Goal: Task Accomplishment & Management: Complete application form

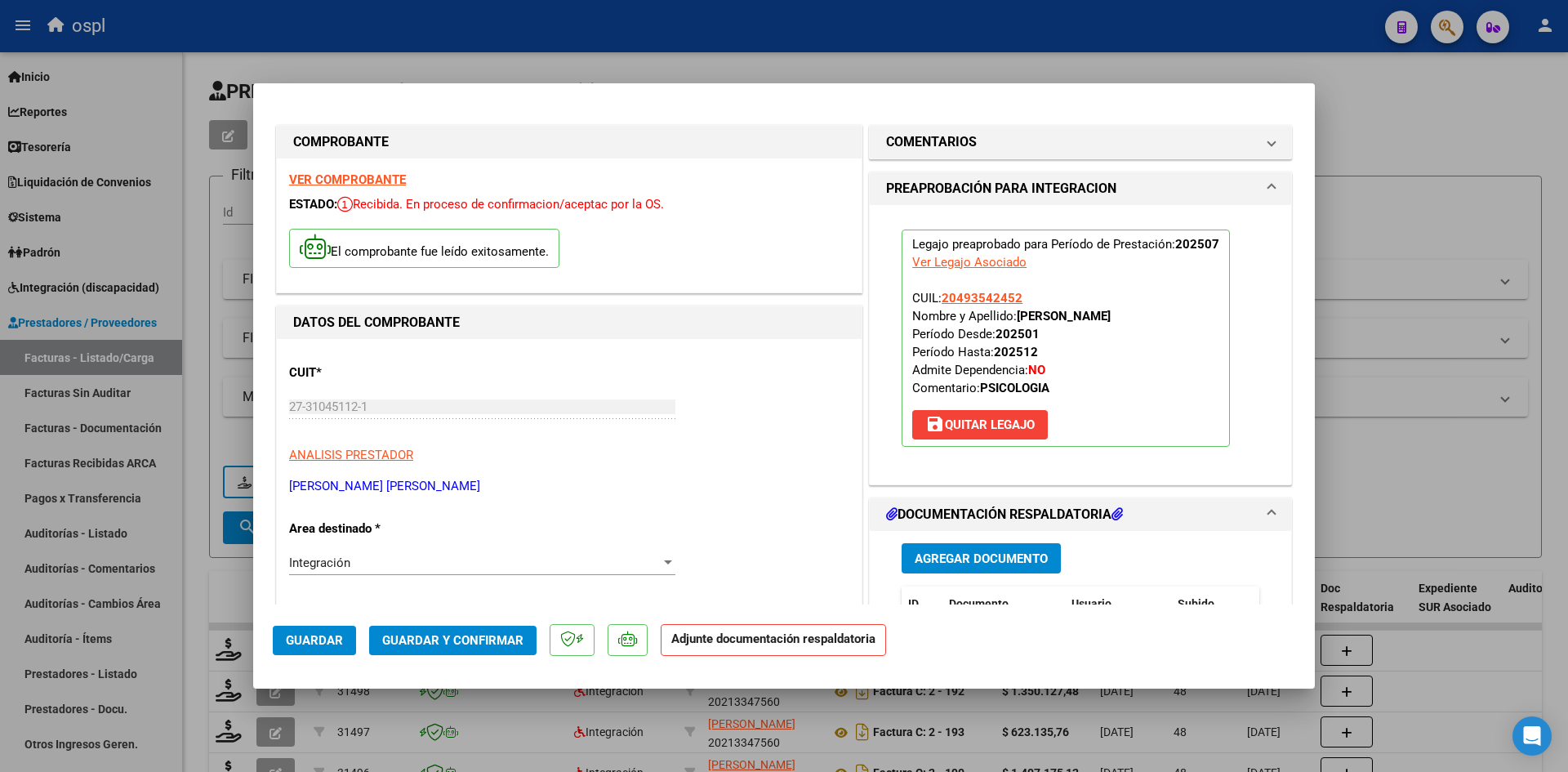
click at [1436, 527] on div at bounding box center [784, 386] width 1568 height 772
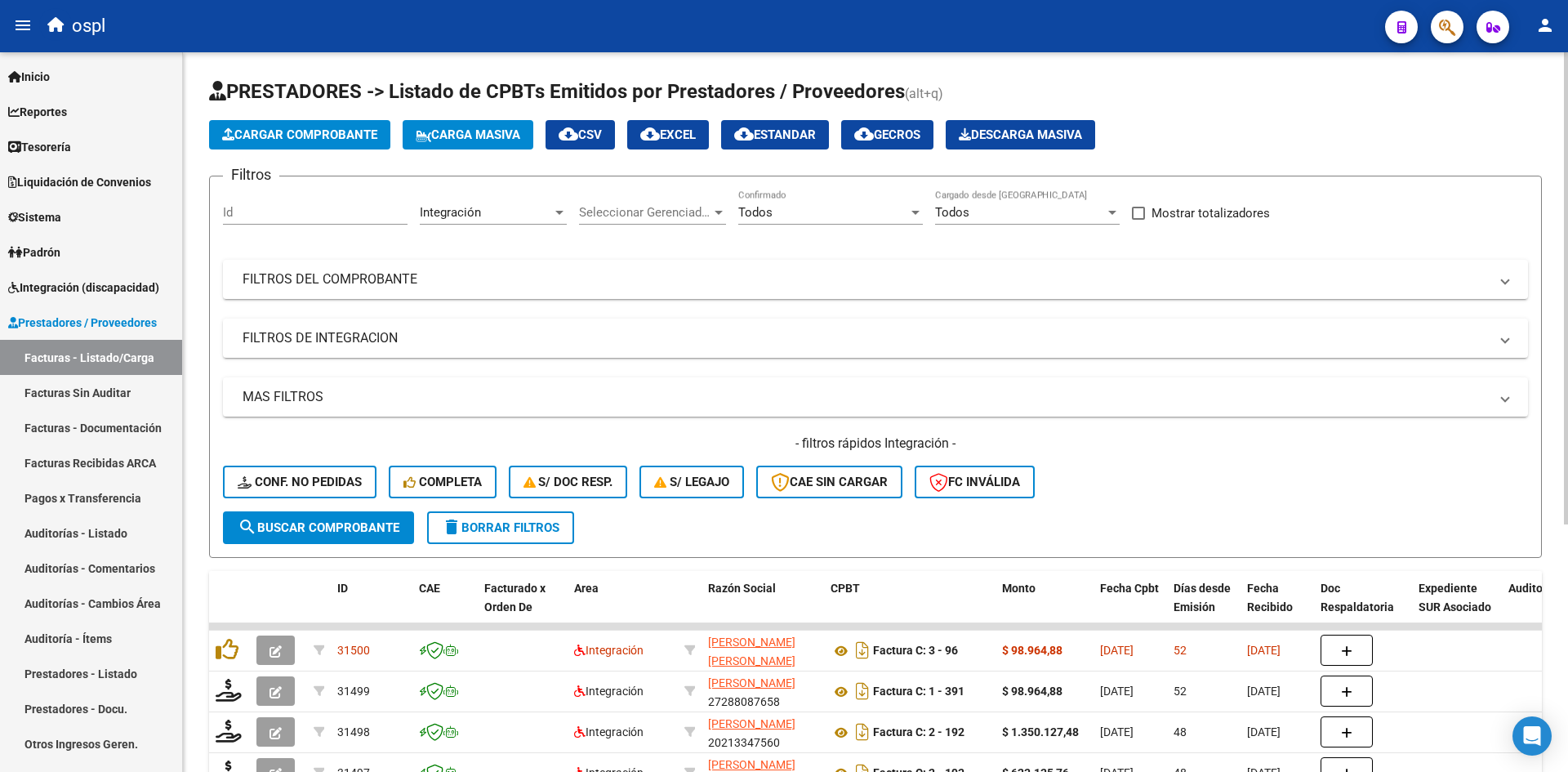
click at [770, 527] on form "Filtros Id Integración Area Seleccionar Gerenciador Seleccionar Gerenciador Tod…" at bounding box center [875, 367] width 1333 height 382
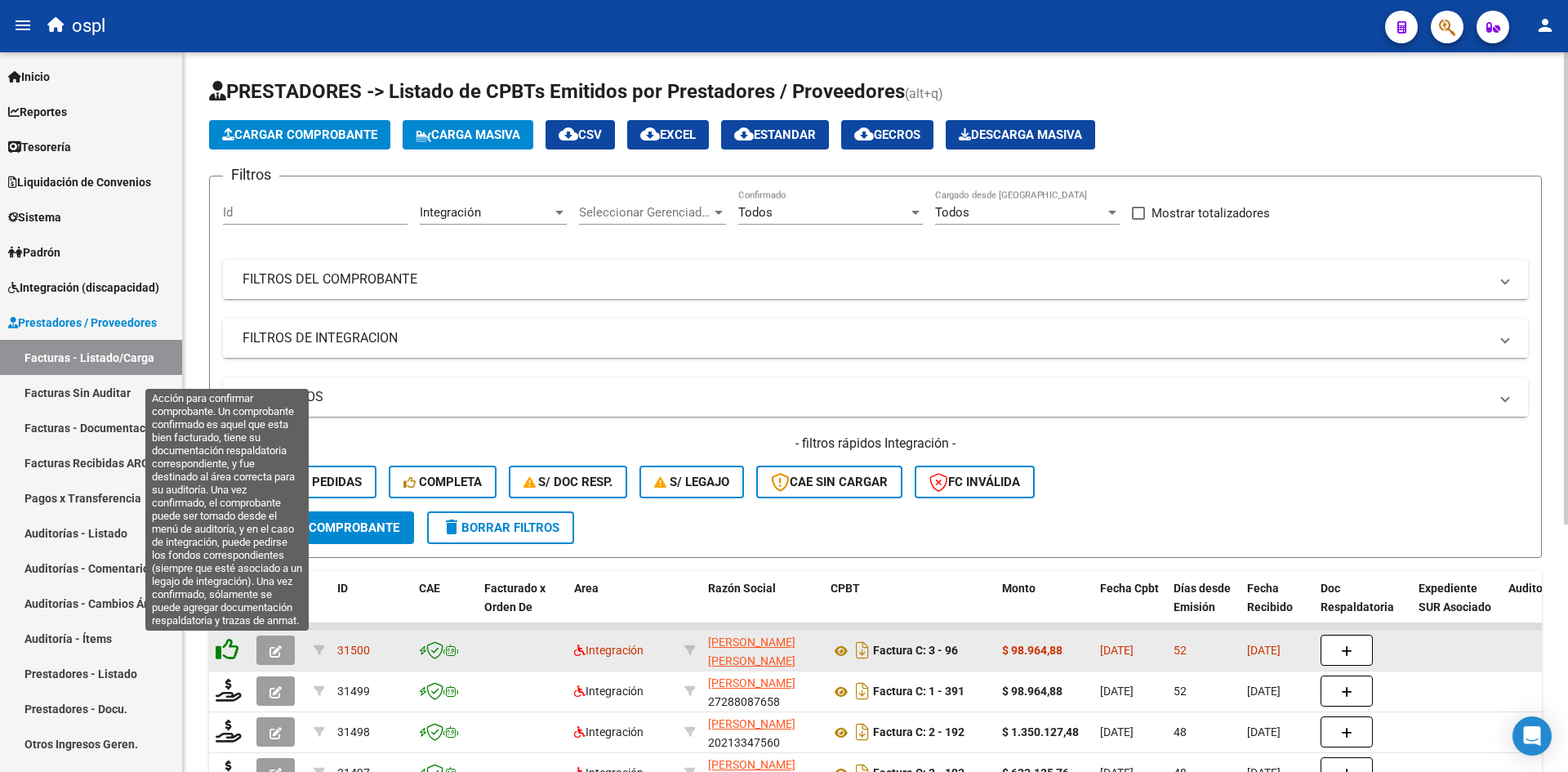
click at [226, 655] on icon at bounding box center [227, 649] width 23 height 23
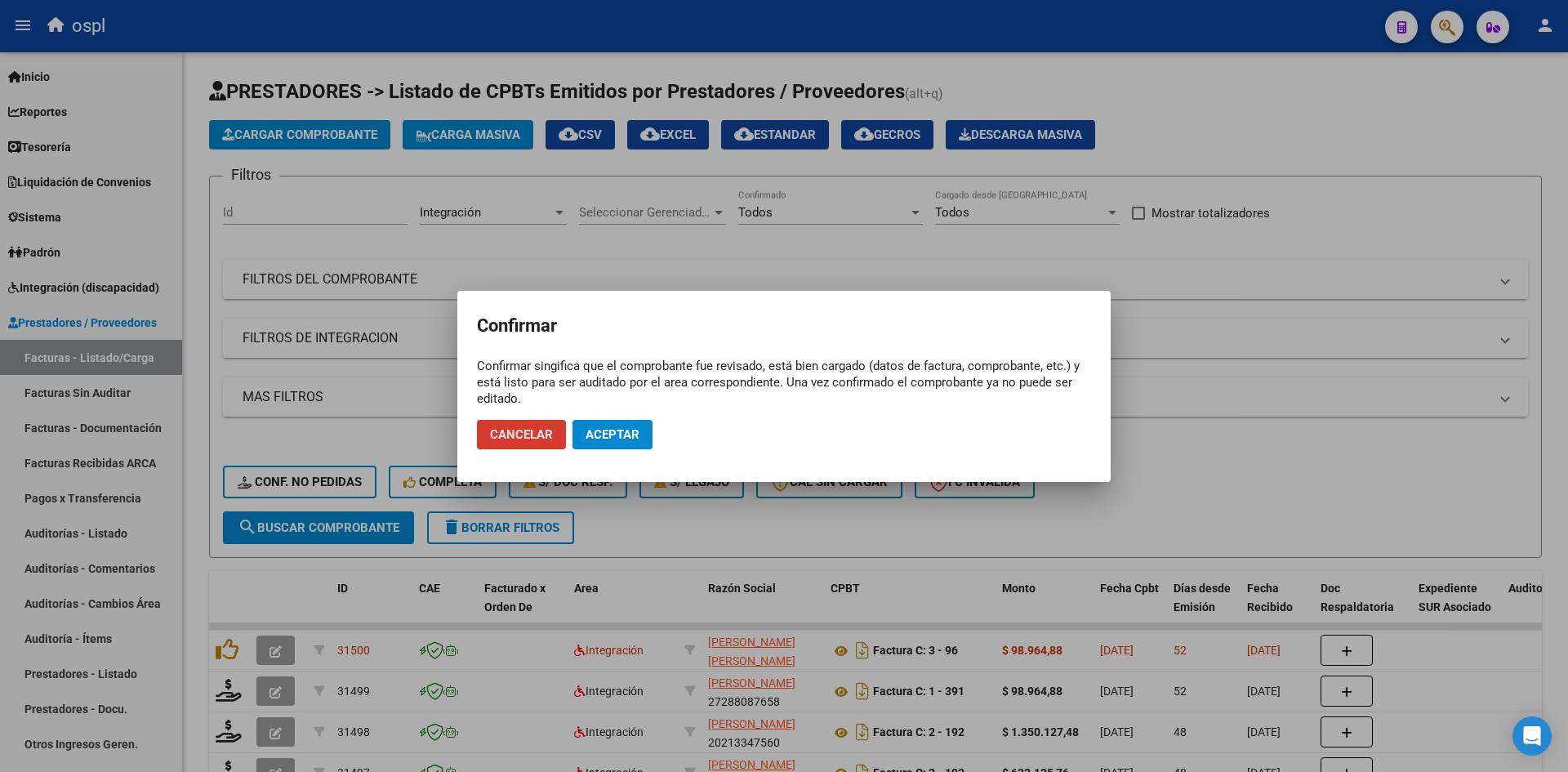
click at [611, 425] on button "Aceptar" at bounding box center [612, 434] width 80 height 29
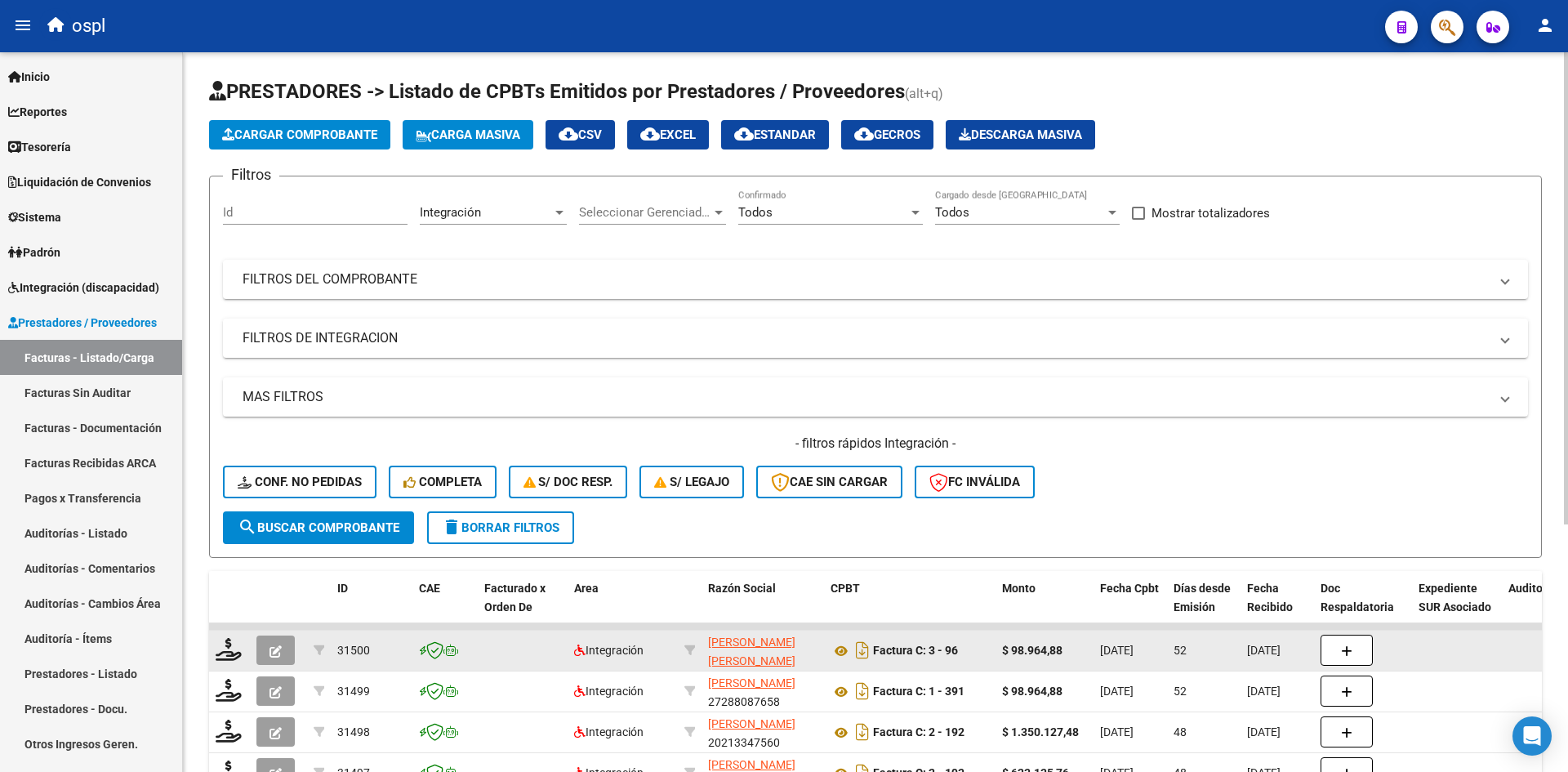
click at [285, 659] on button "button" at bounding box center [275, 649] width 38 height 29
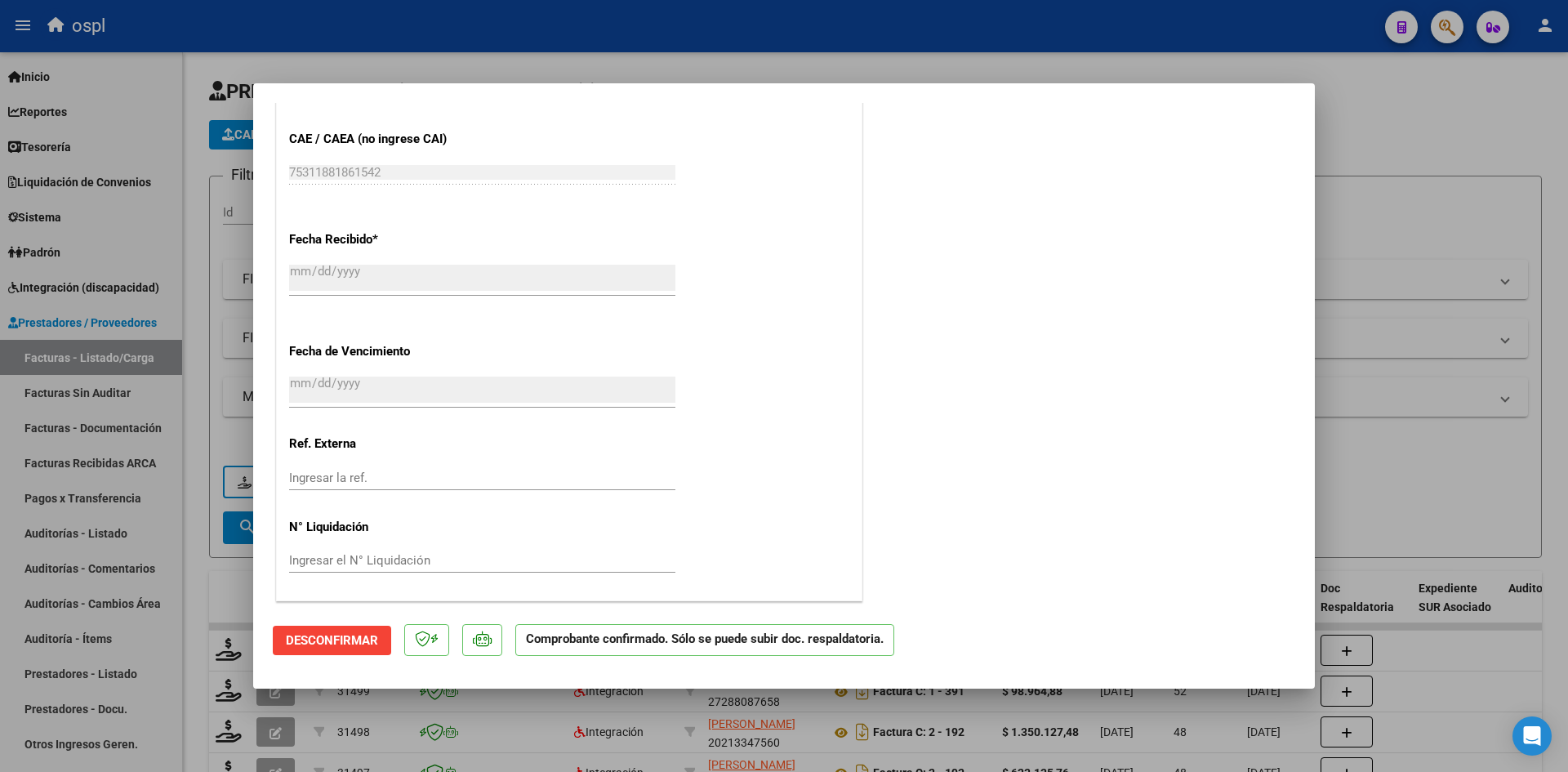
click at [225, 589] on div at bounding box center [784, 386] width 1568 height 772
type input "$ 0,00"
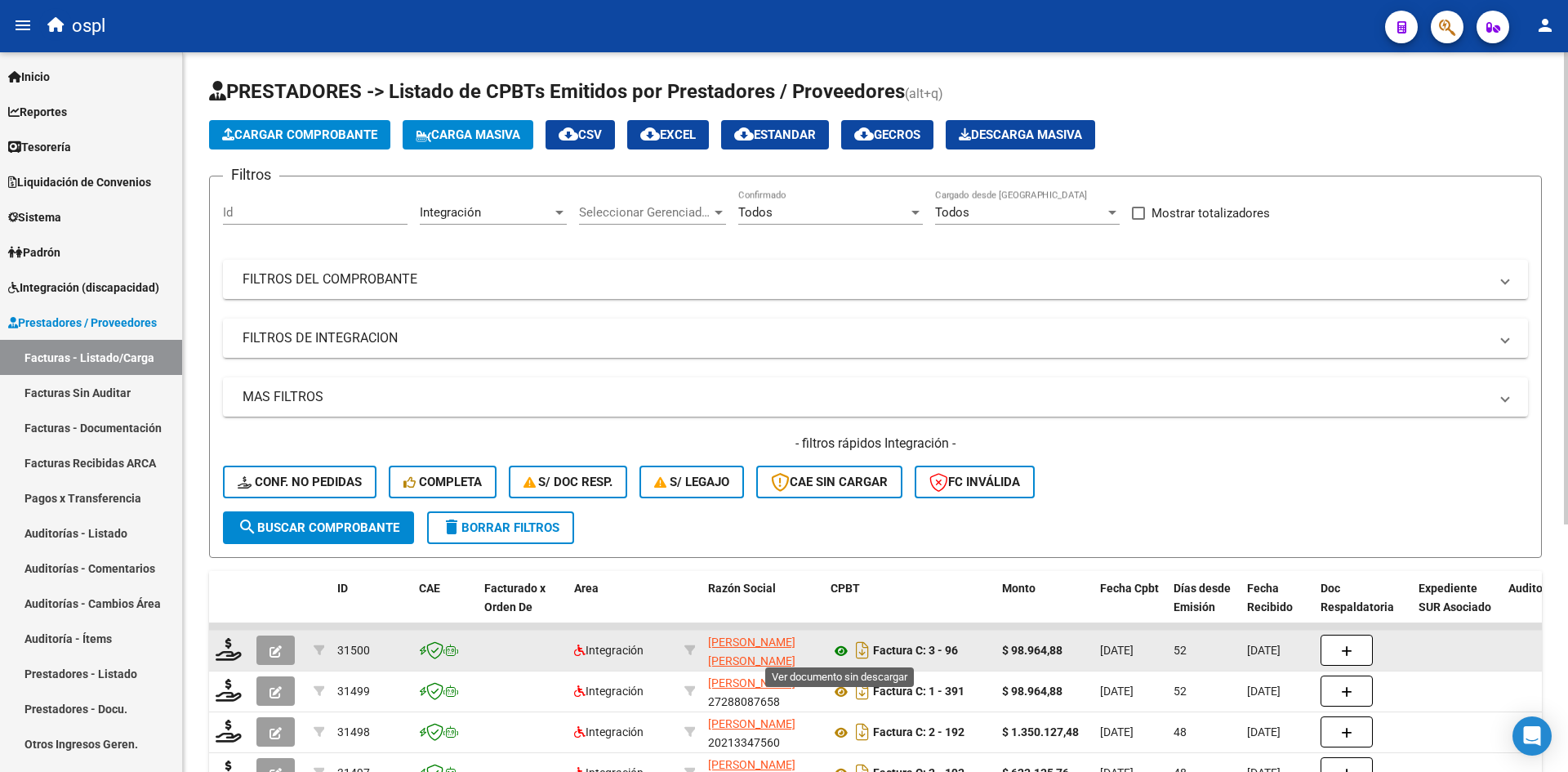
click at [844, 653] on icon at bounding box center [842, 651] width 22 height 20
click at [235, 657] on icon at bounding box center [229, 649] width 27 height 23
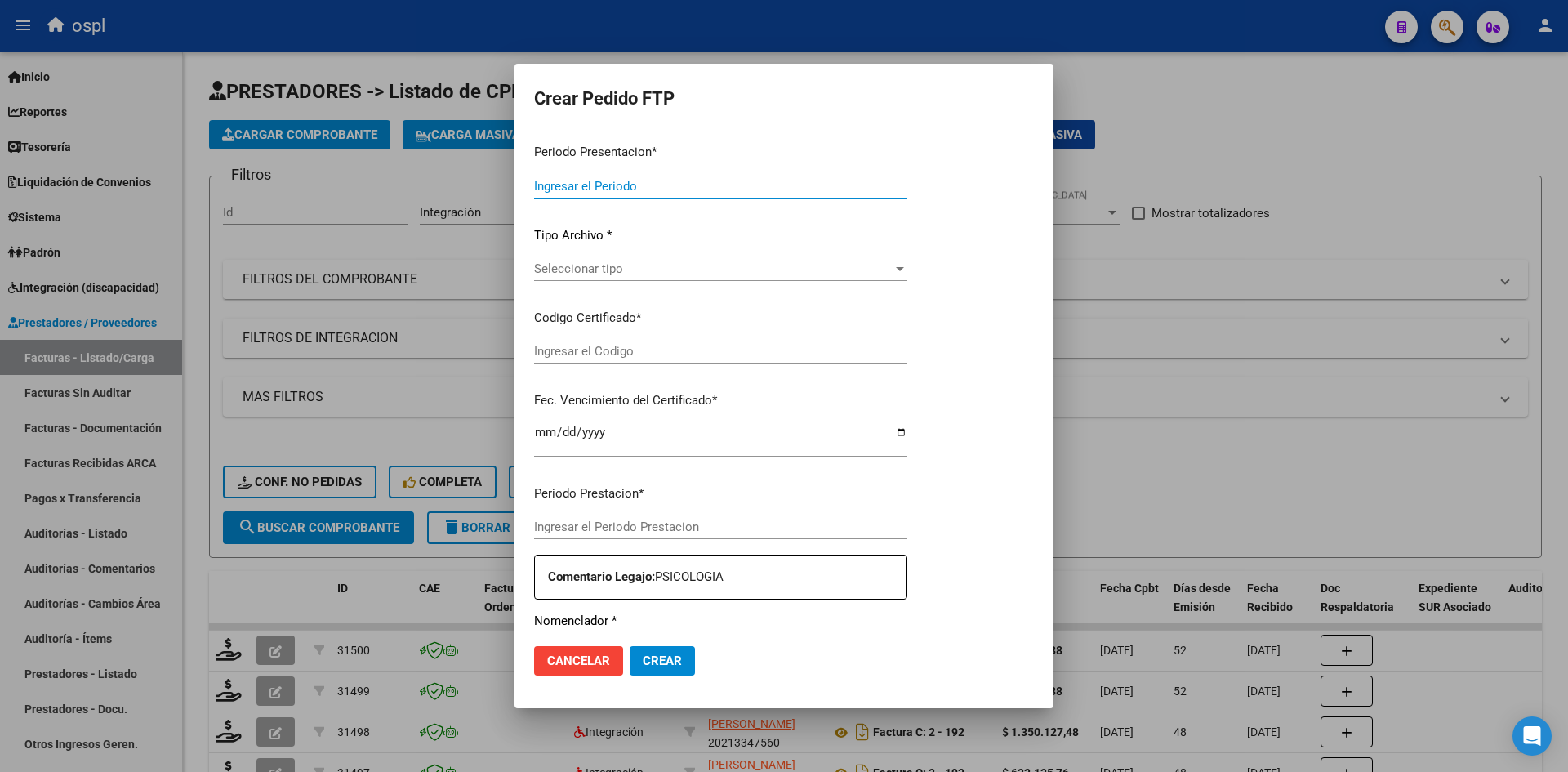
type input "202508"
type input "202507"
type input "$ 98.964,88"
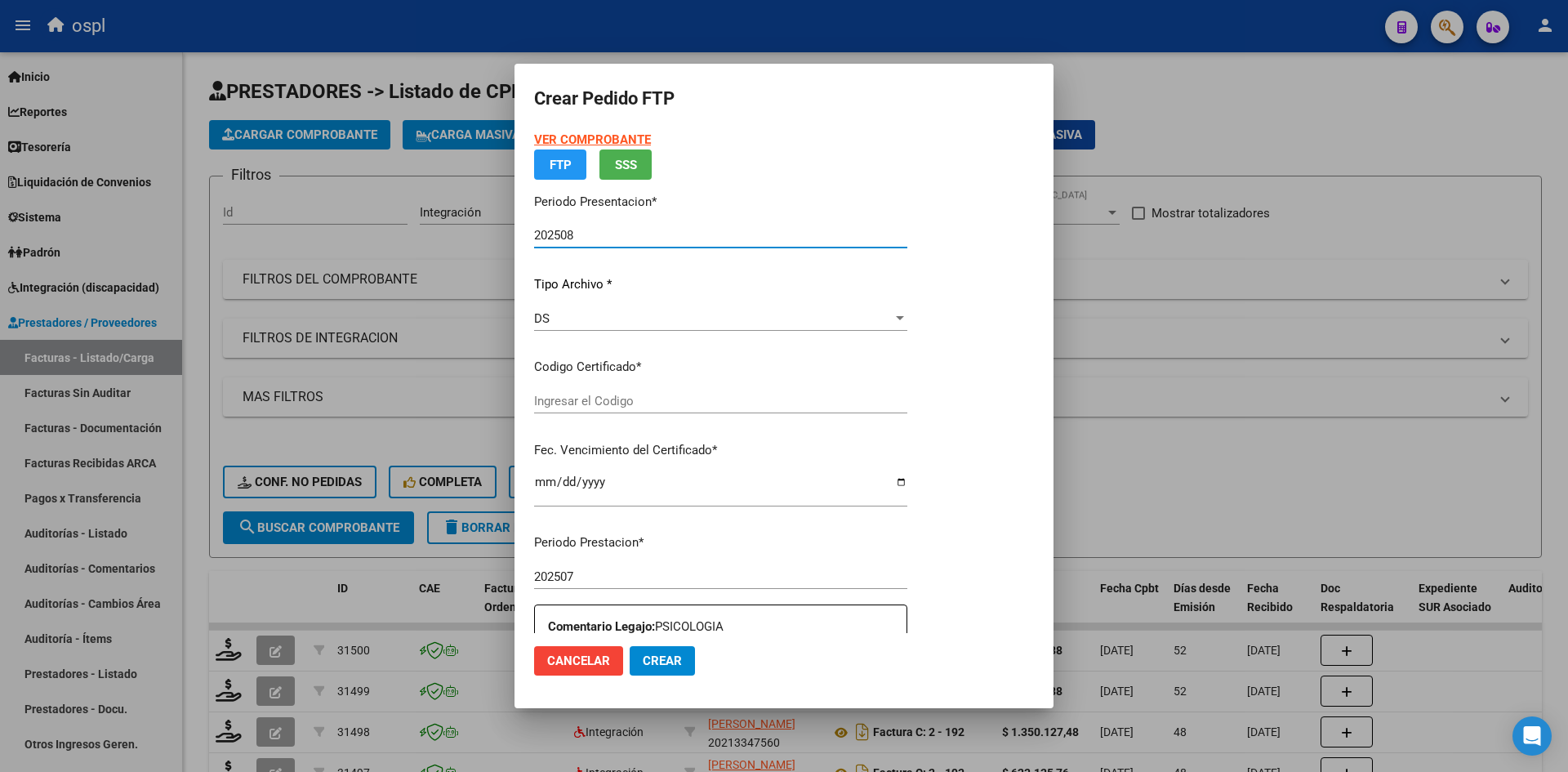
type input "ARG02000493542452020021820260218BSAS320"
type input "[DATE]"
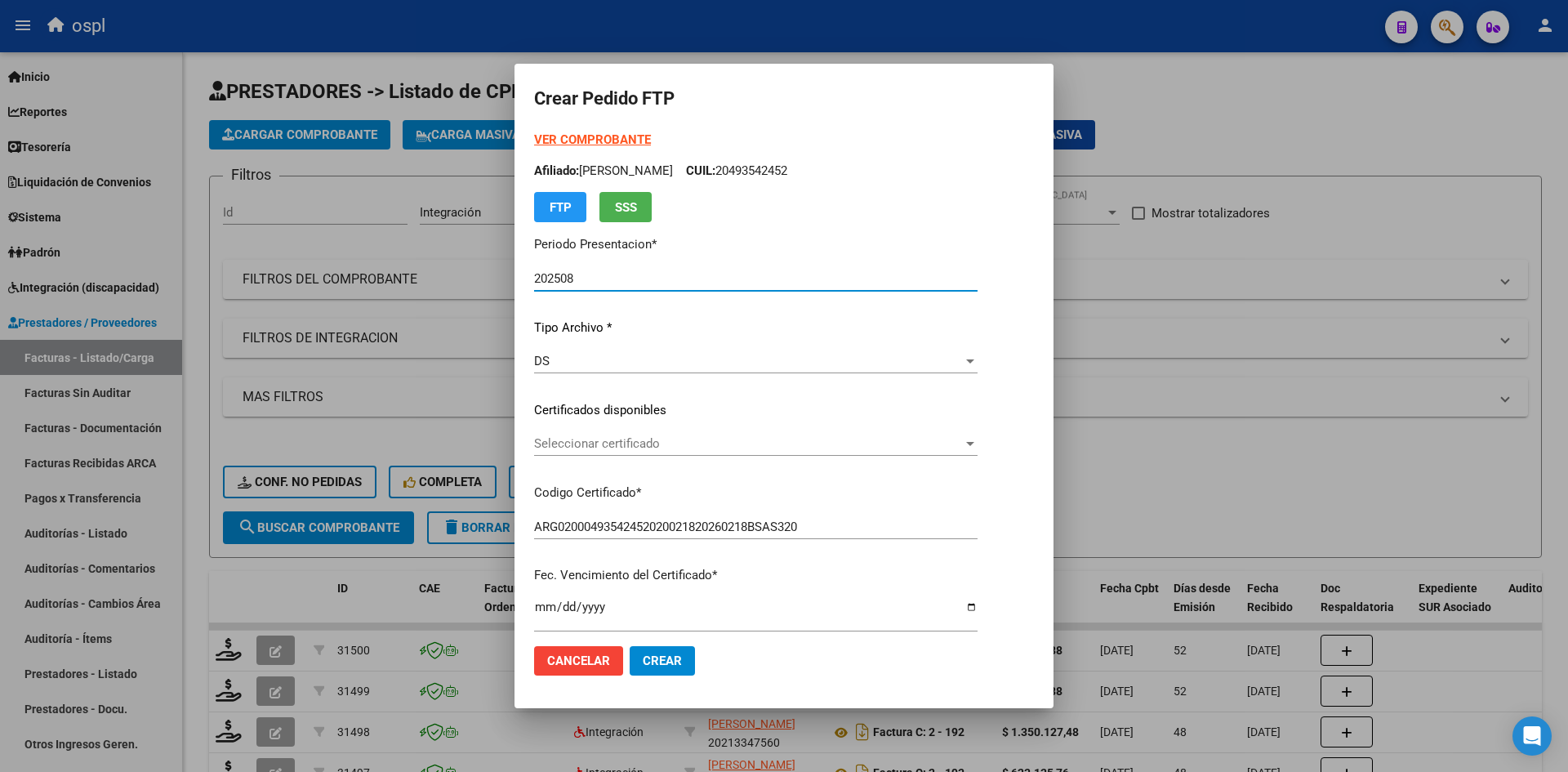
click at [615, 436] on span "Seleccionar certificado" at bounding box center [748, 444] width 429 height 15
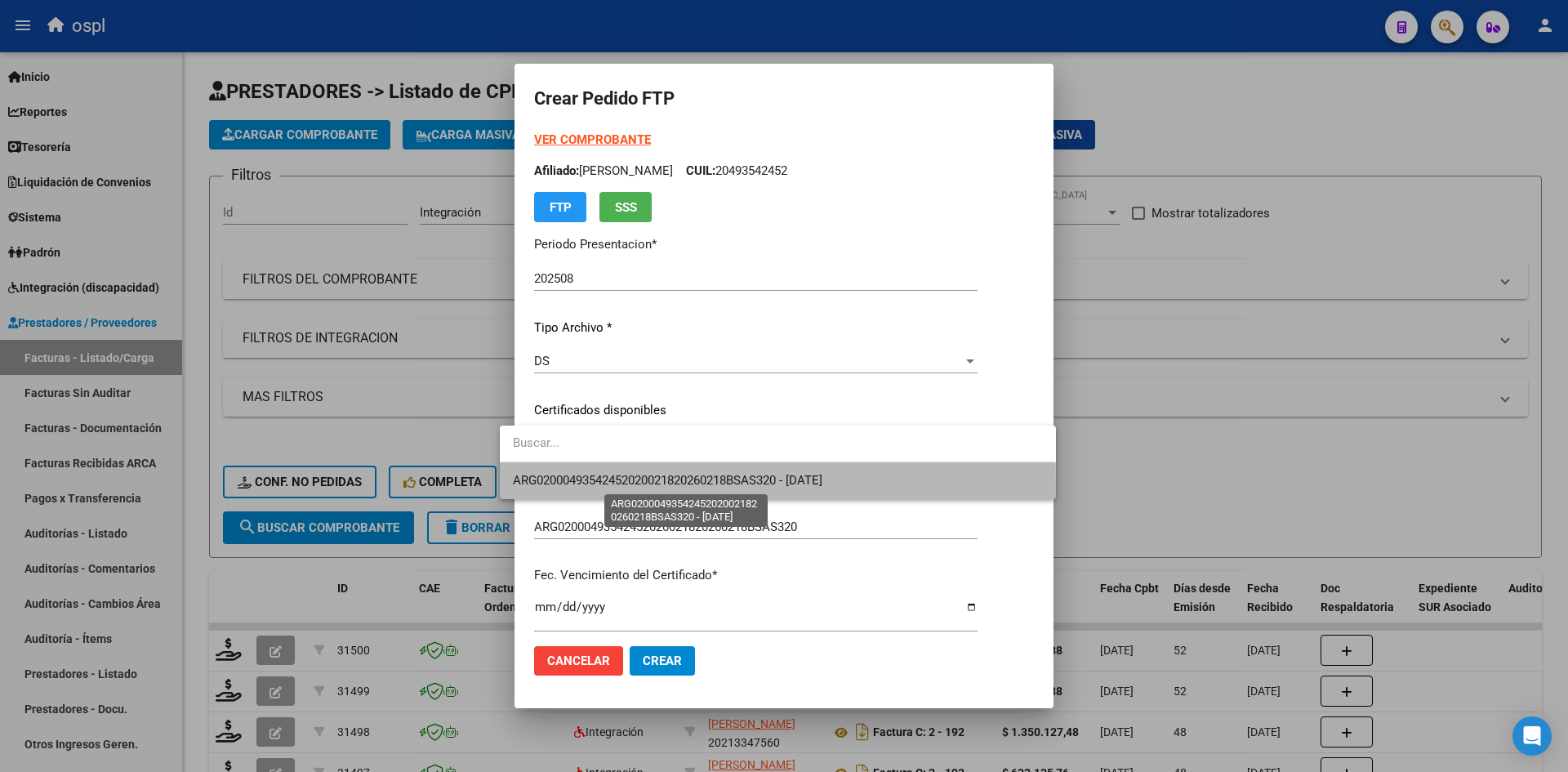
drag, startPoint x: 652, startPoint y: 483, endPoint x: 671, endPoint y: 483, distance: 19.0
click at [653, 484] on span "ARG02000493542452020021820260218BSAS320 - [DATE]" at bounding box center [667, 480] width 309 height 15
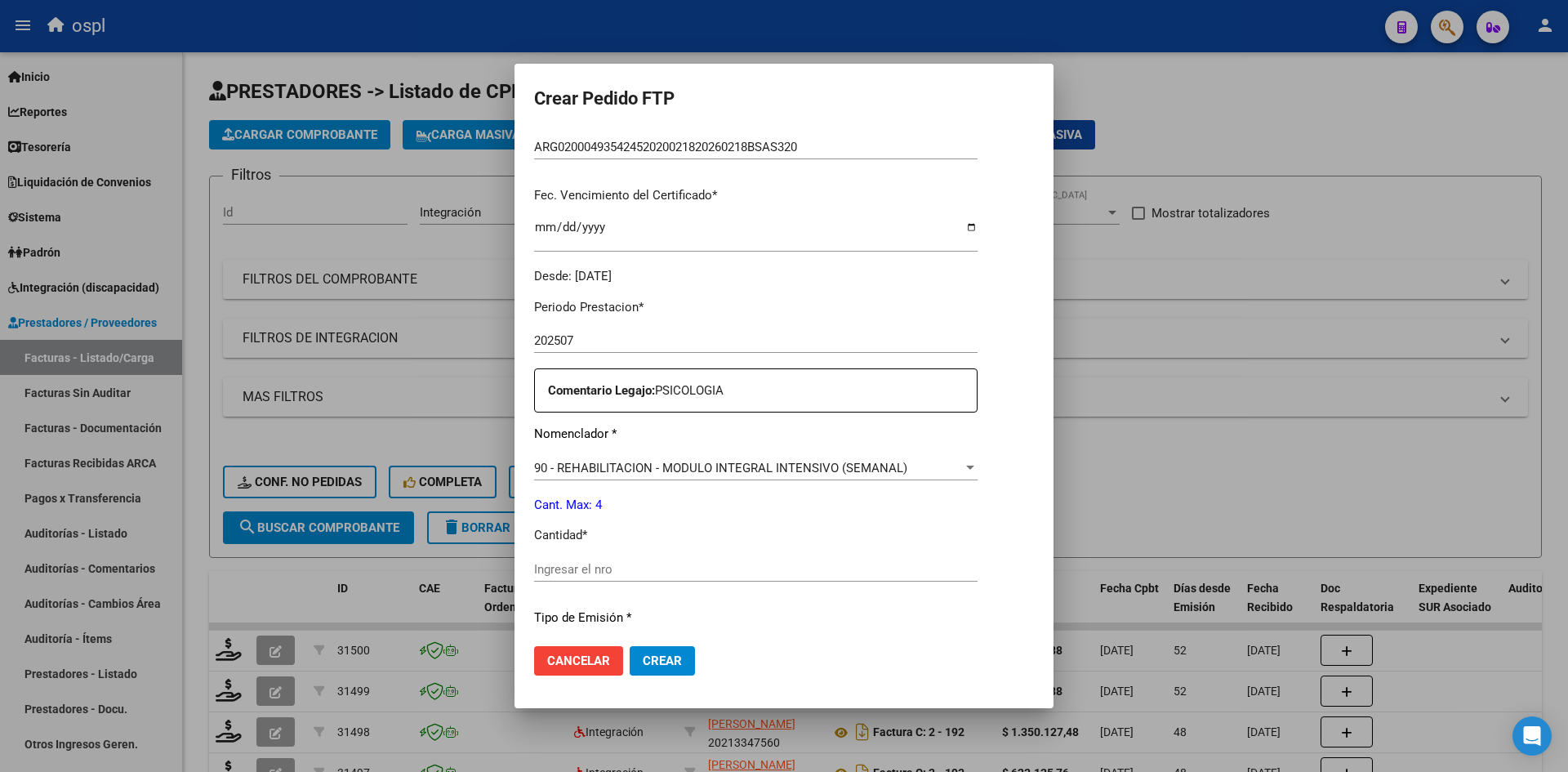
scroll to position [408, 0]
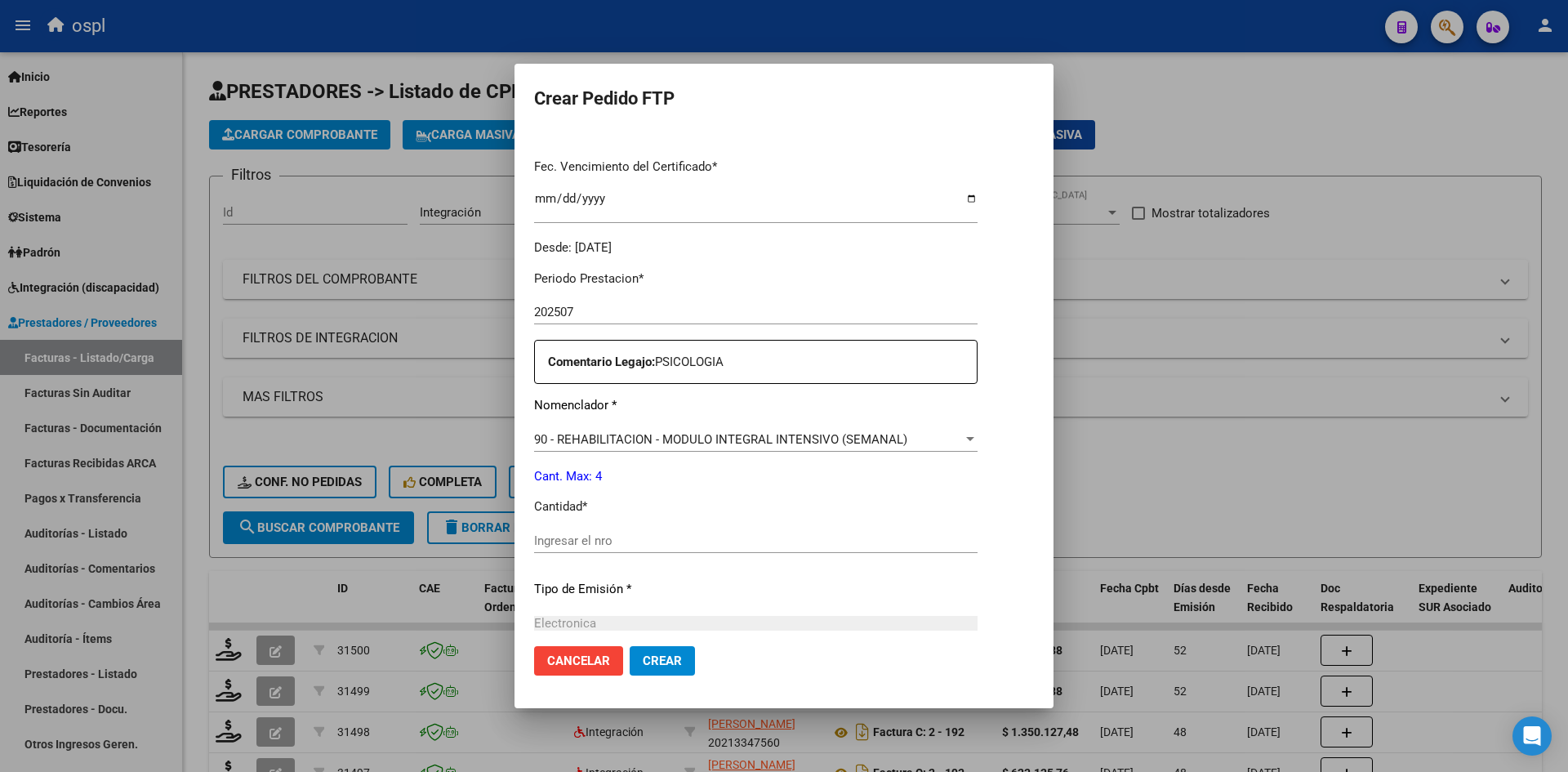
click at [560, 546] on input "Ingresar el nro" at bounding box center [755, 541] width 444 height 15
type input "4"
click at [657, 656] on span "Crear" at bounding box center [662, 661] width 39 height 15
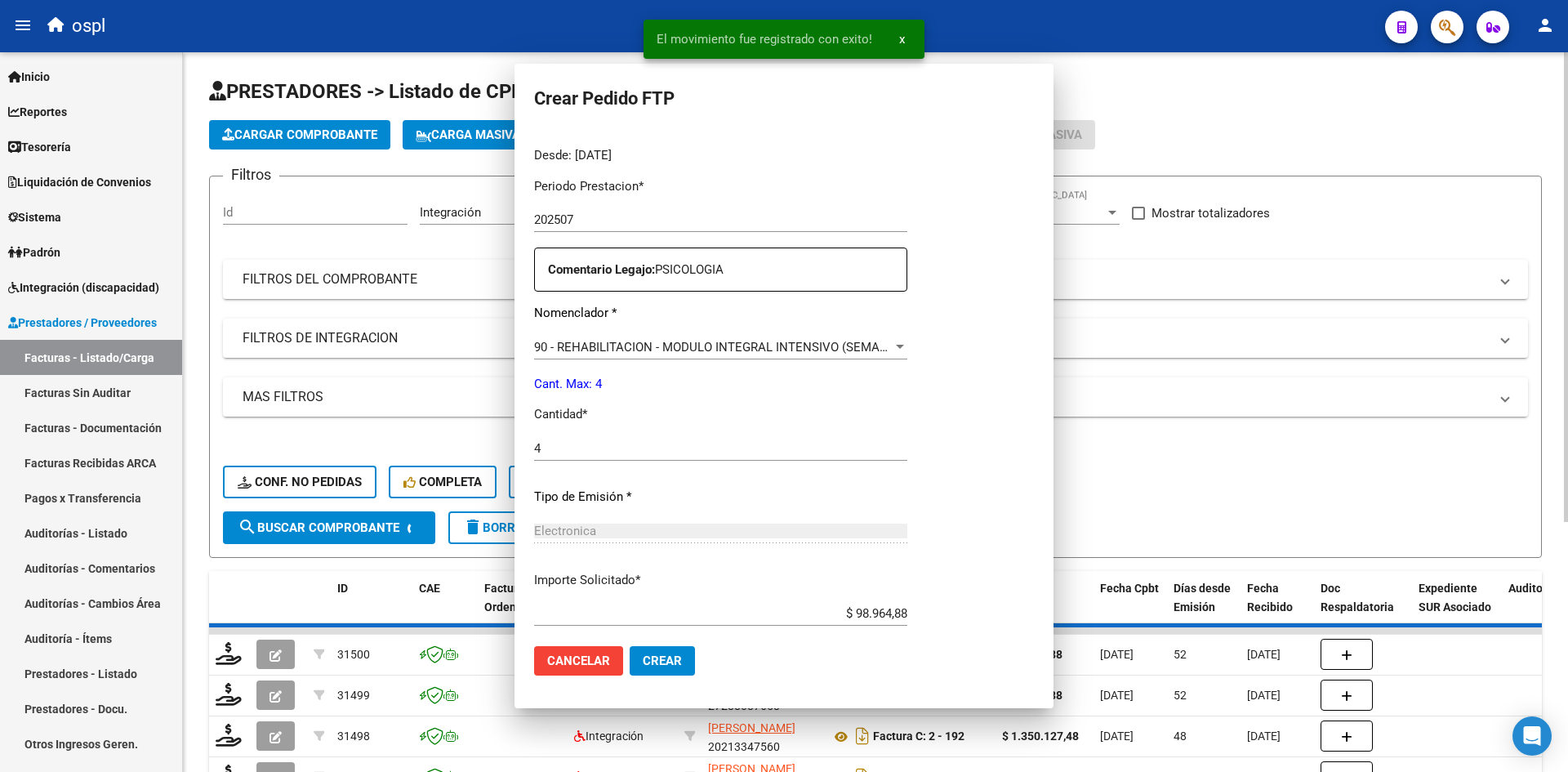
scroll to position [0, 0]
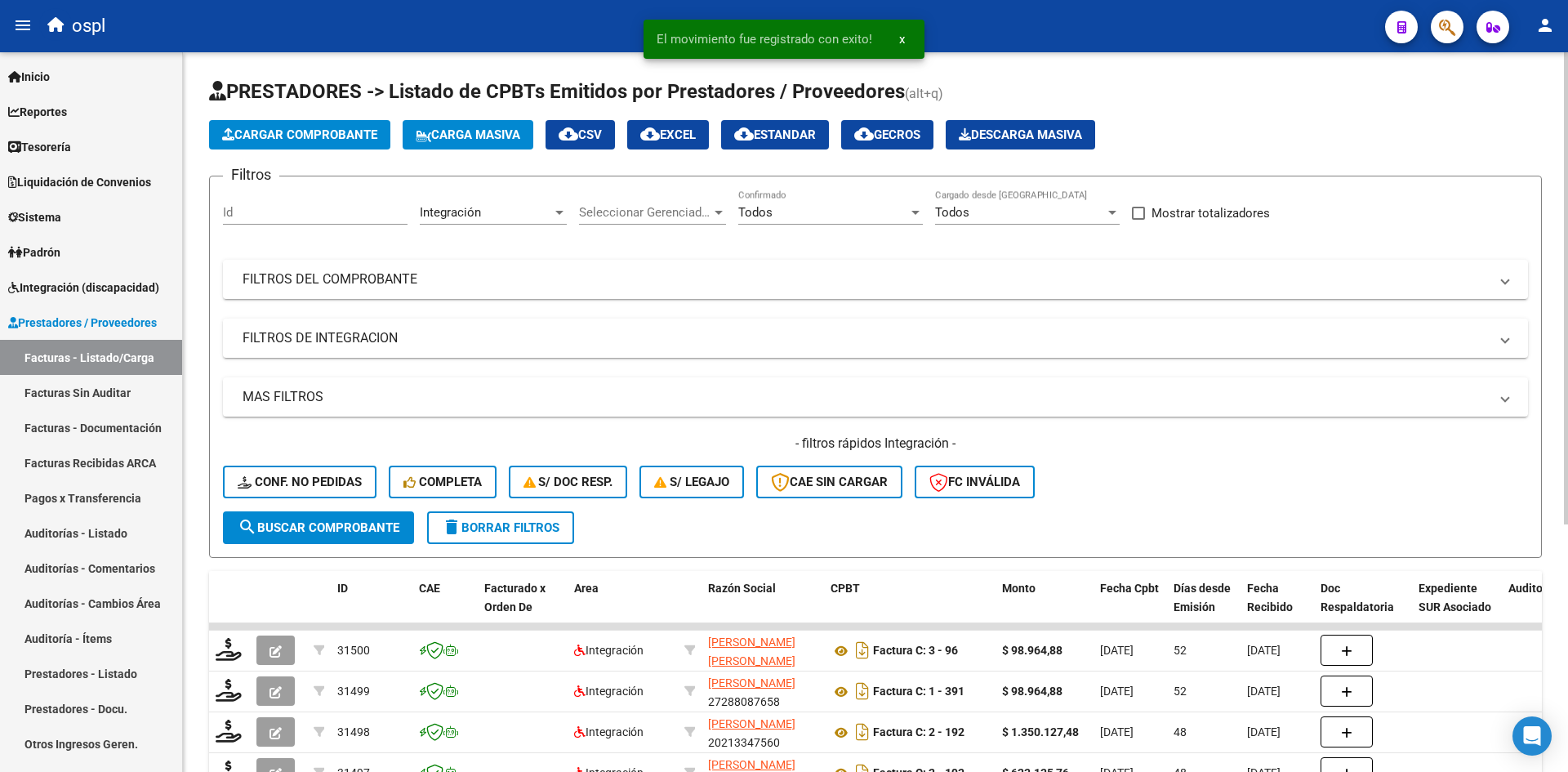
click at [1121, 524] on form "Filtros Id Integración Area Seleccionar Gerenciador Seleccionar Gerenciador Tod…" at bounding box center [875, 367] width 1333 height 382
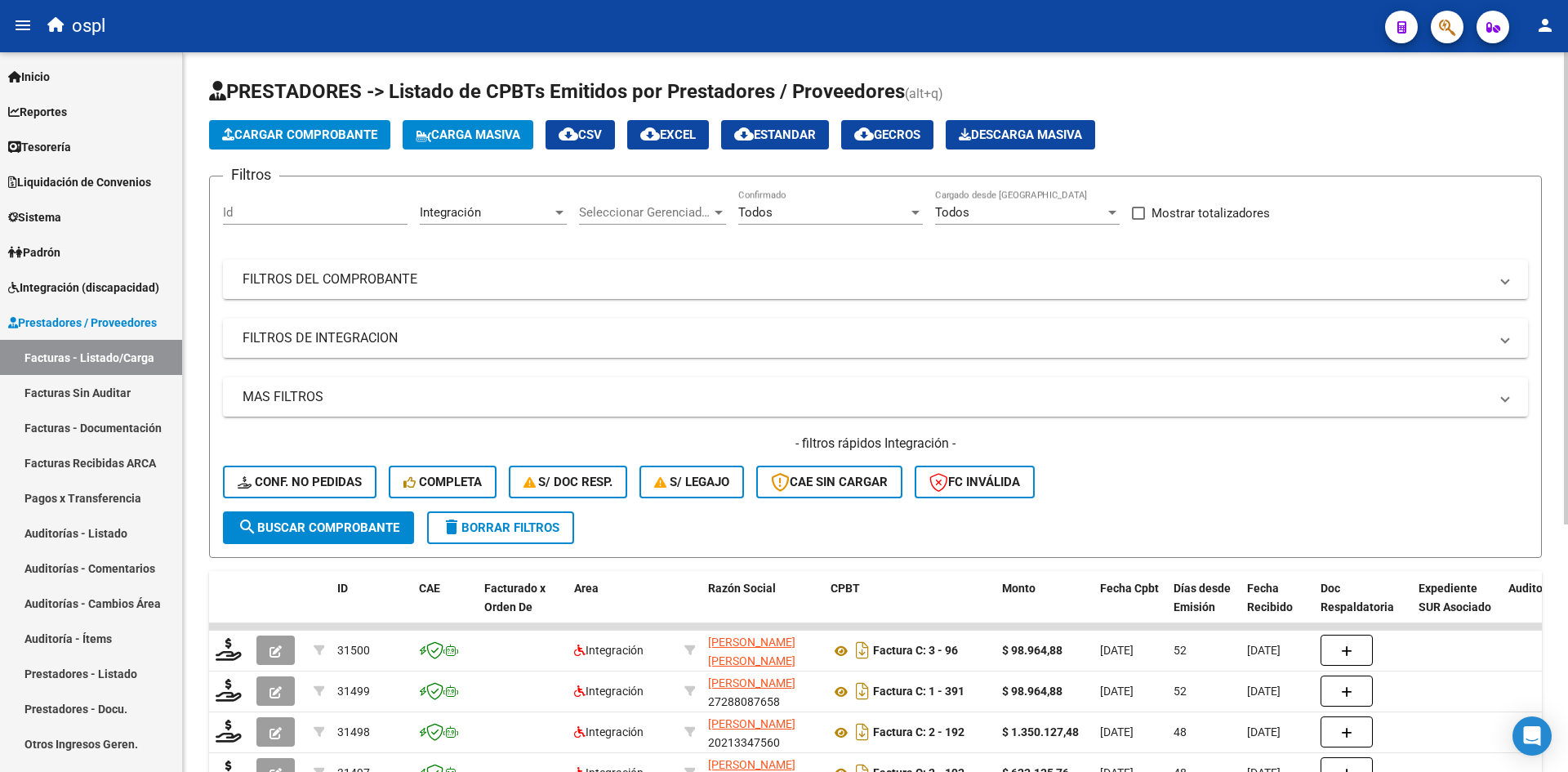
click at [289, 137] on span "Cargar Comprobante" at bounding box center [299, 135] width 155 height 15
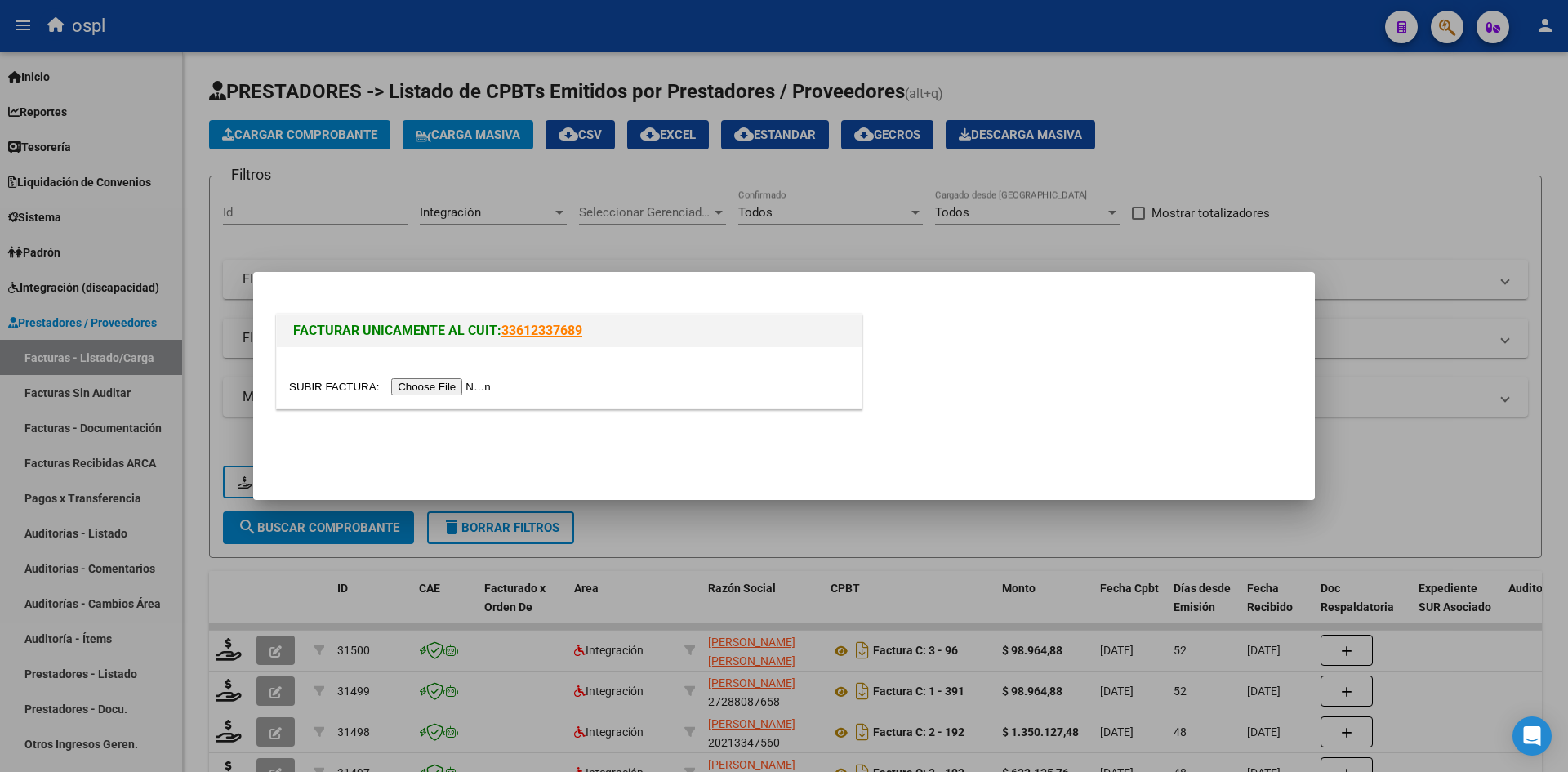
click at [422, 382] on input "file" at bounding box center [392, 386] width 206 height 17
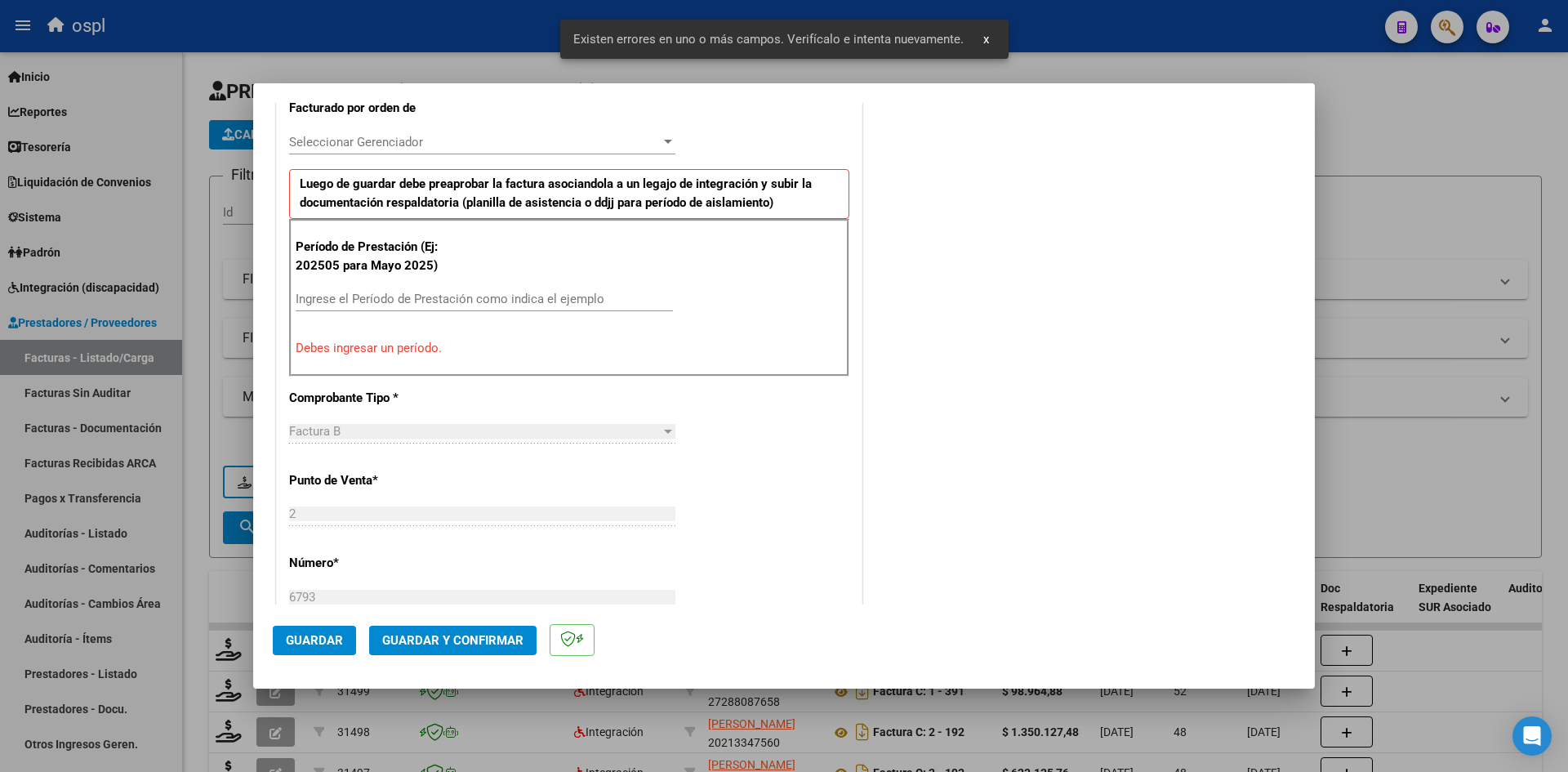
scroll to position [473, 0]
click at [409, 303] on input "Ingrese el Período de Prestación como indica el ejemplo" at bounding box center [484, 298] width 377 height 15
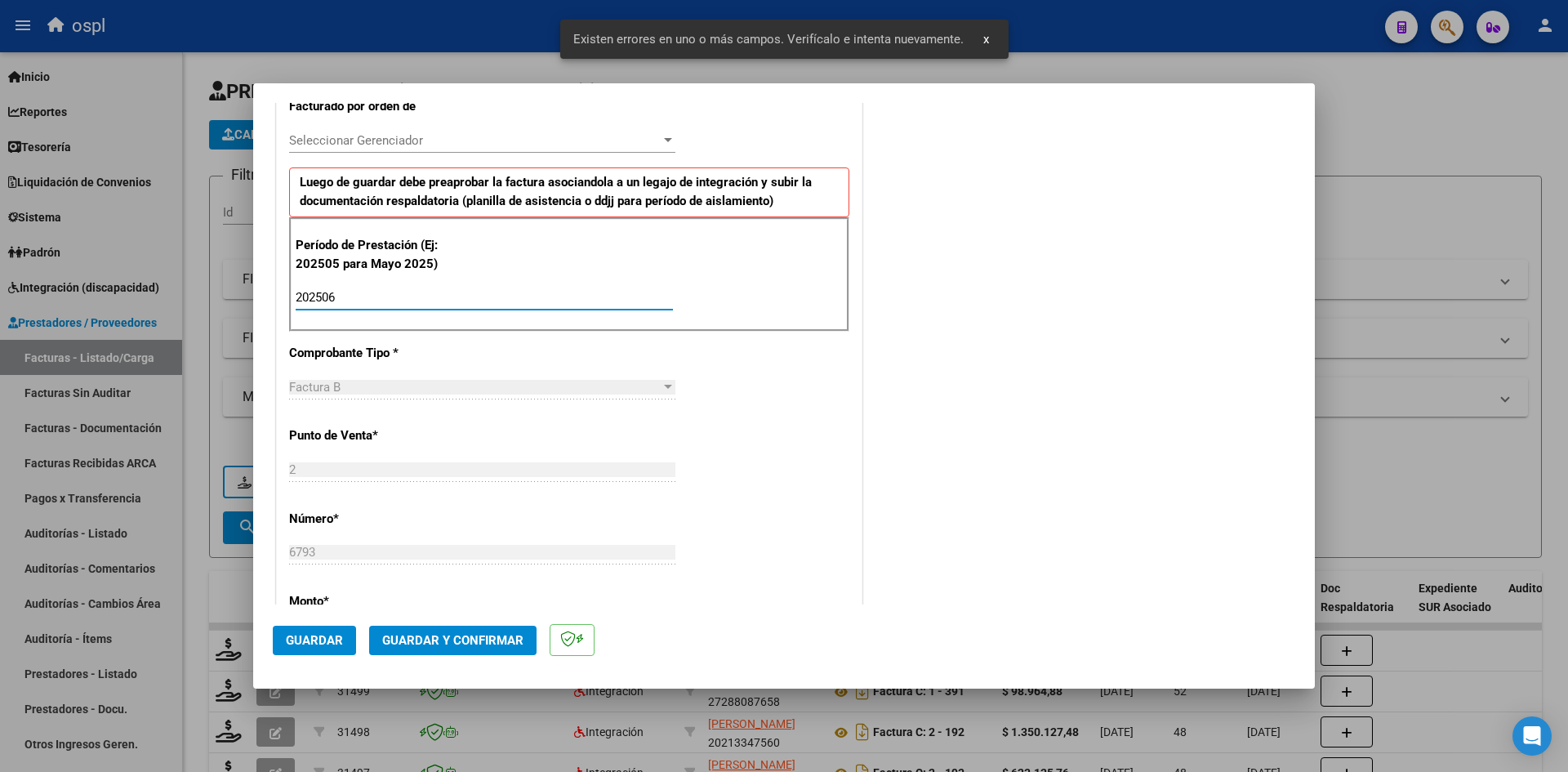
type input "202506"
click at [323, 649] on button "Guardar" at bounding box center [314, 639] width 83 height 29
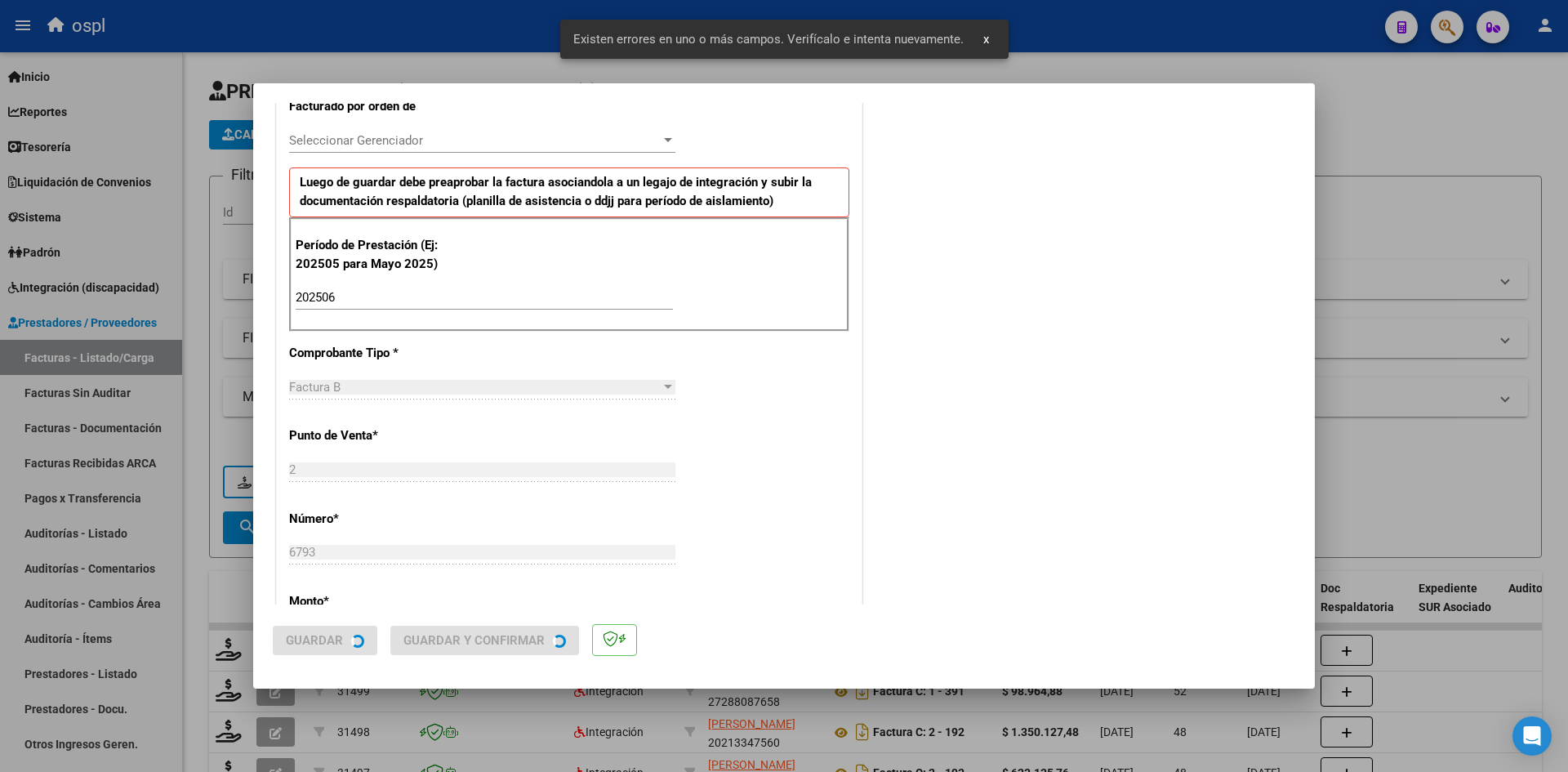
scroll to position [0, 0]
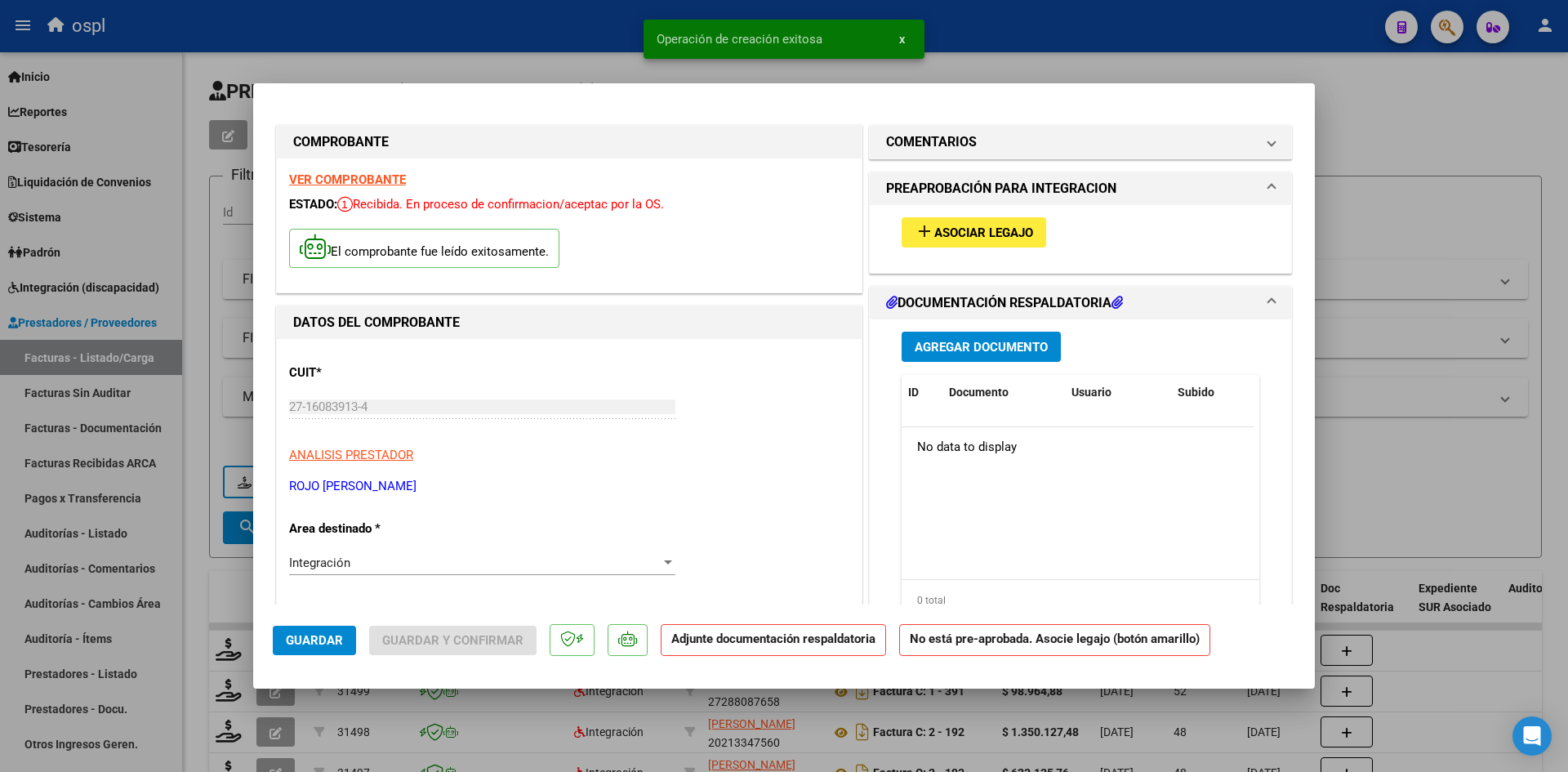
click at [998, 227] on span "Asociar Legajo" at bounding box center [983, 233] width 99 height 15
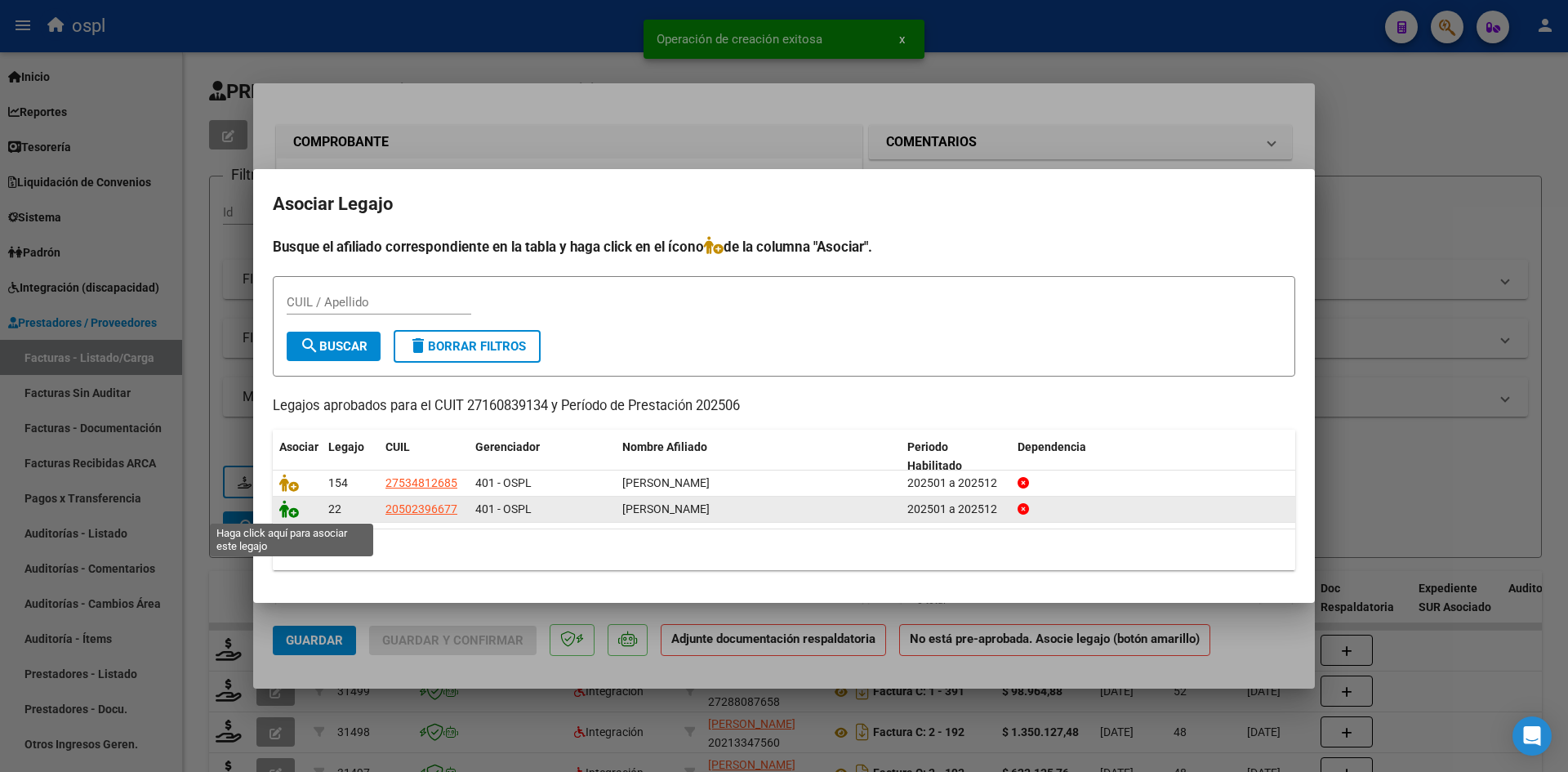
click at [291, 515] on icon at bounding box center [289, 509] width 20 height 18
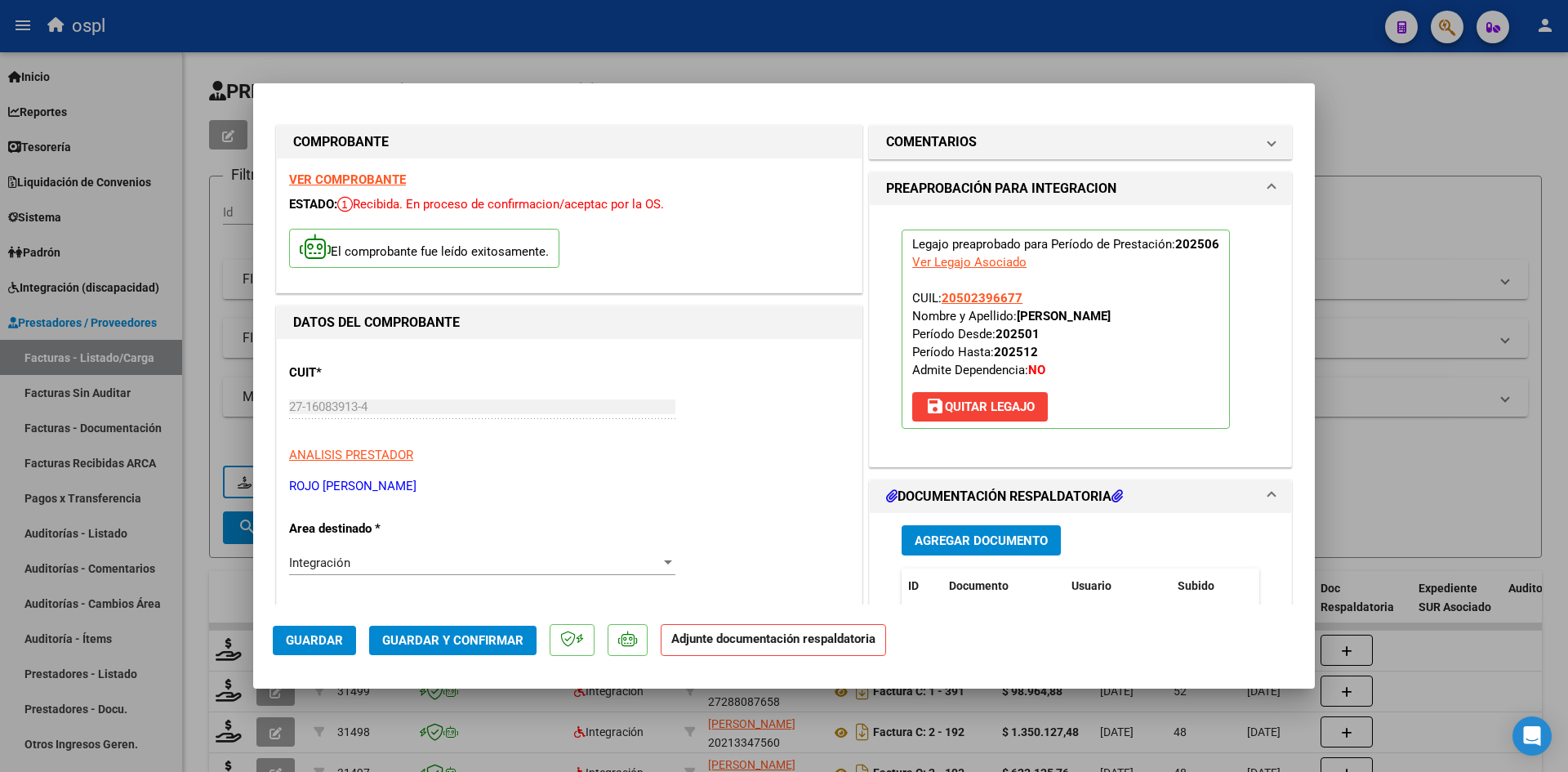
click at [516, 631] on button "Guardar y Confirmar" at bounding box center [453, 639] width 167 height 29
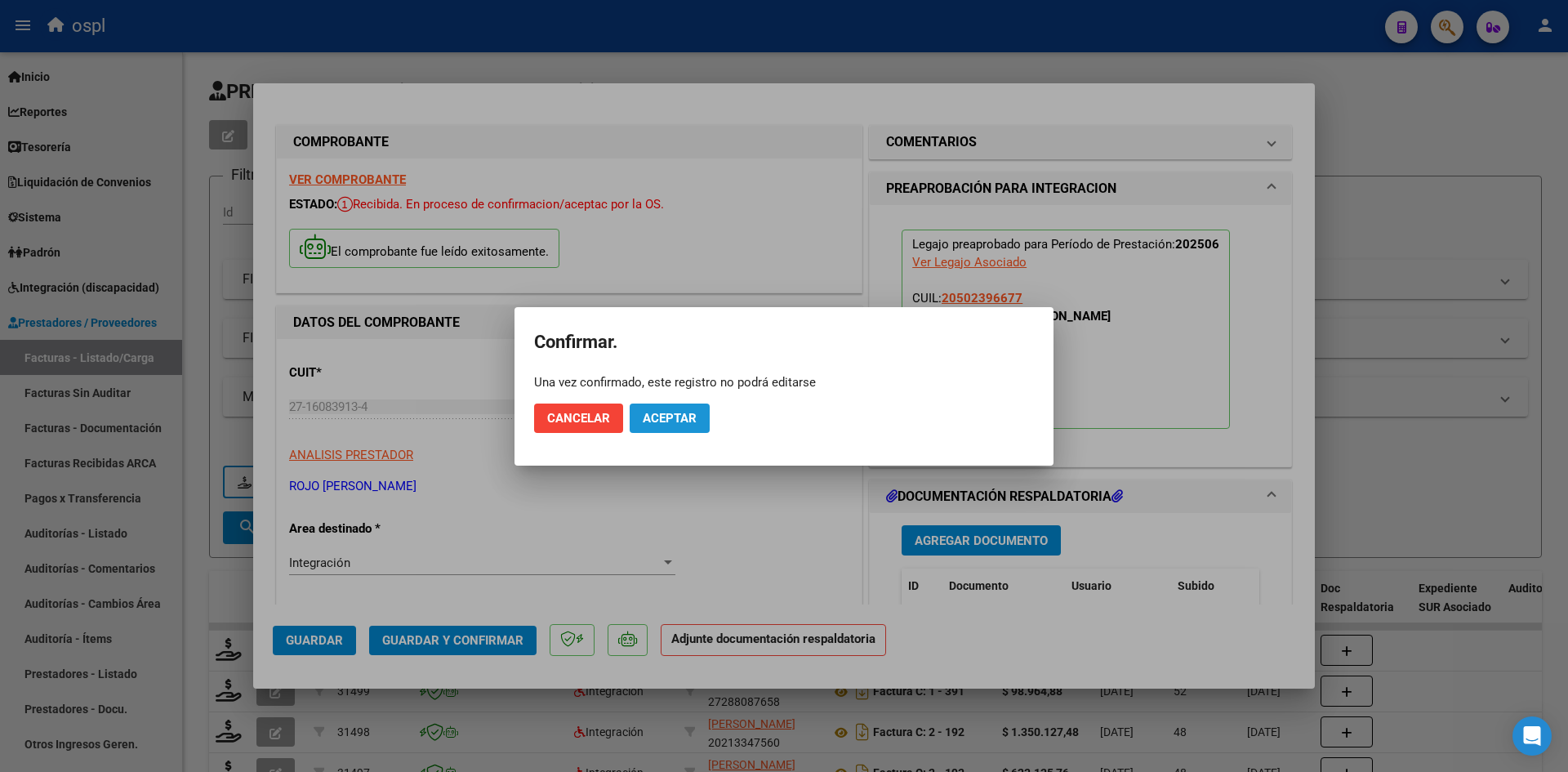
click at [695, 417] on span "Aceptar" at bounding box center [669, 418] width 54 height 15
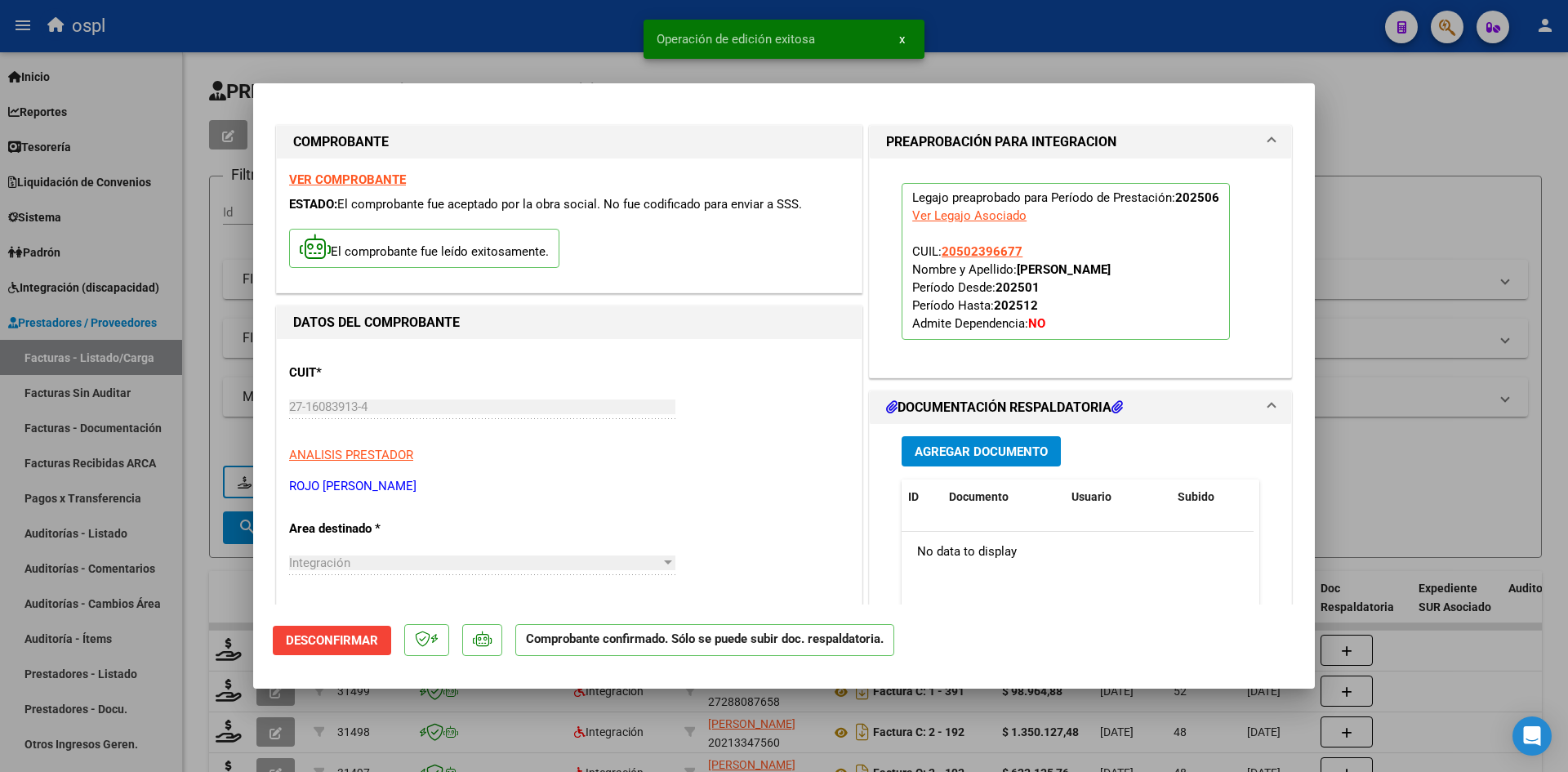
click at [1355, 462] on div at bounding box center [784, 386] width 1568 height 772
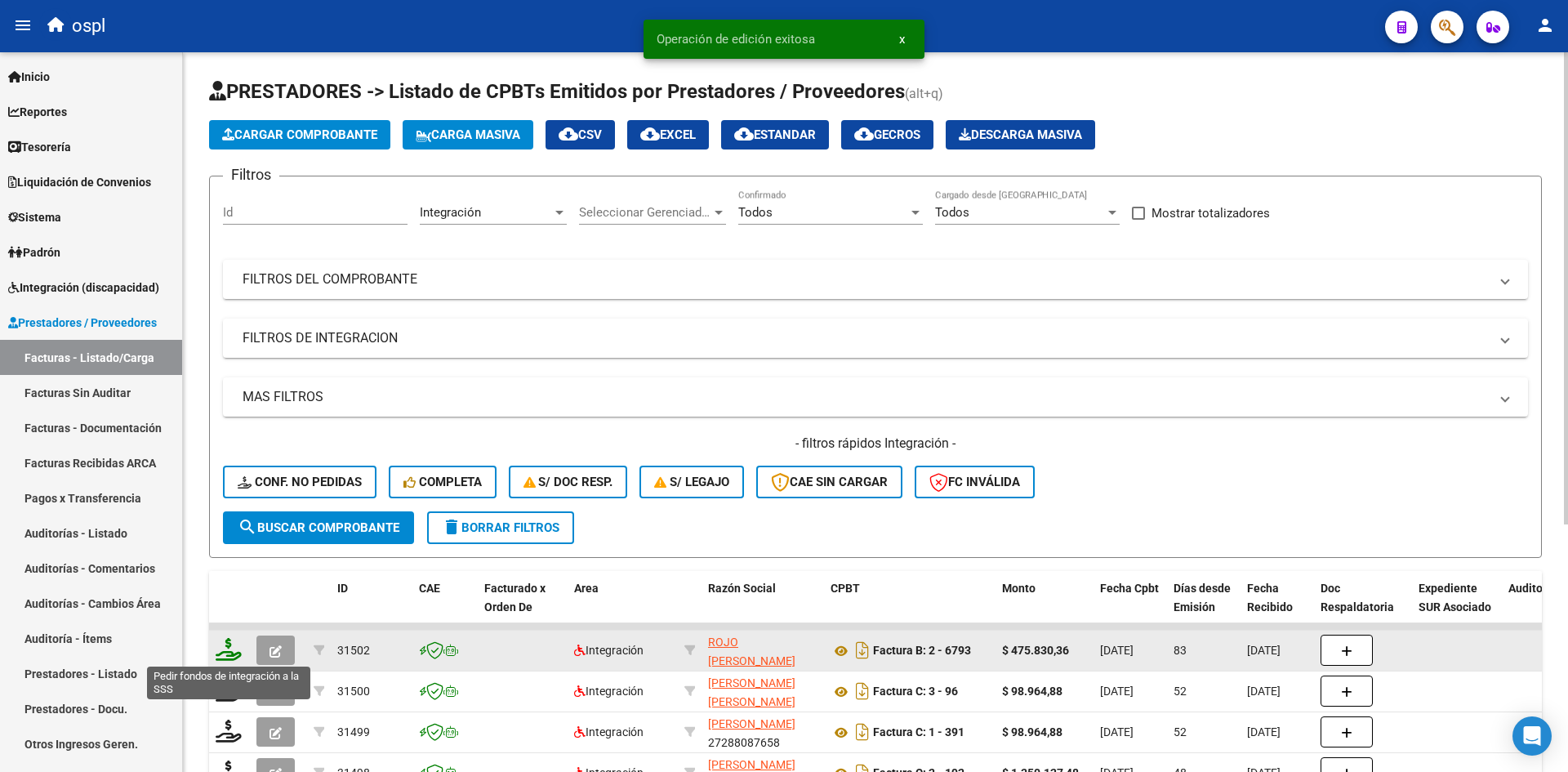
click at [235, 652] on icon at bounding box center [229, 649] width 27 height 23
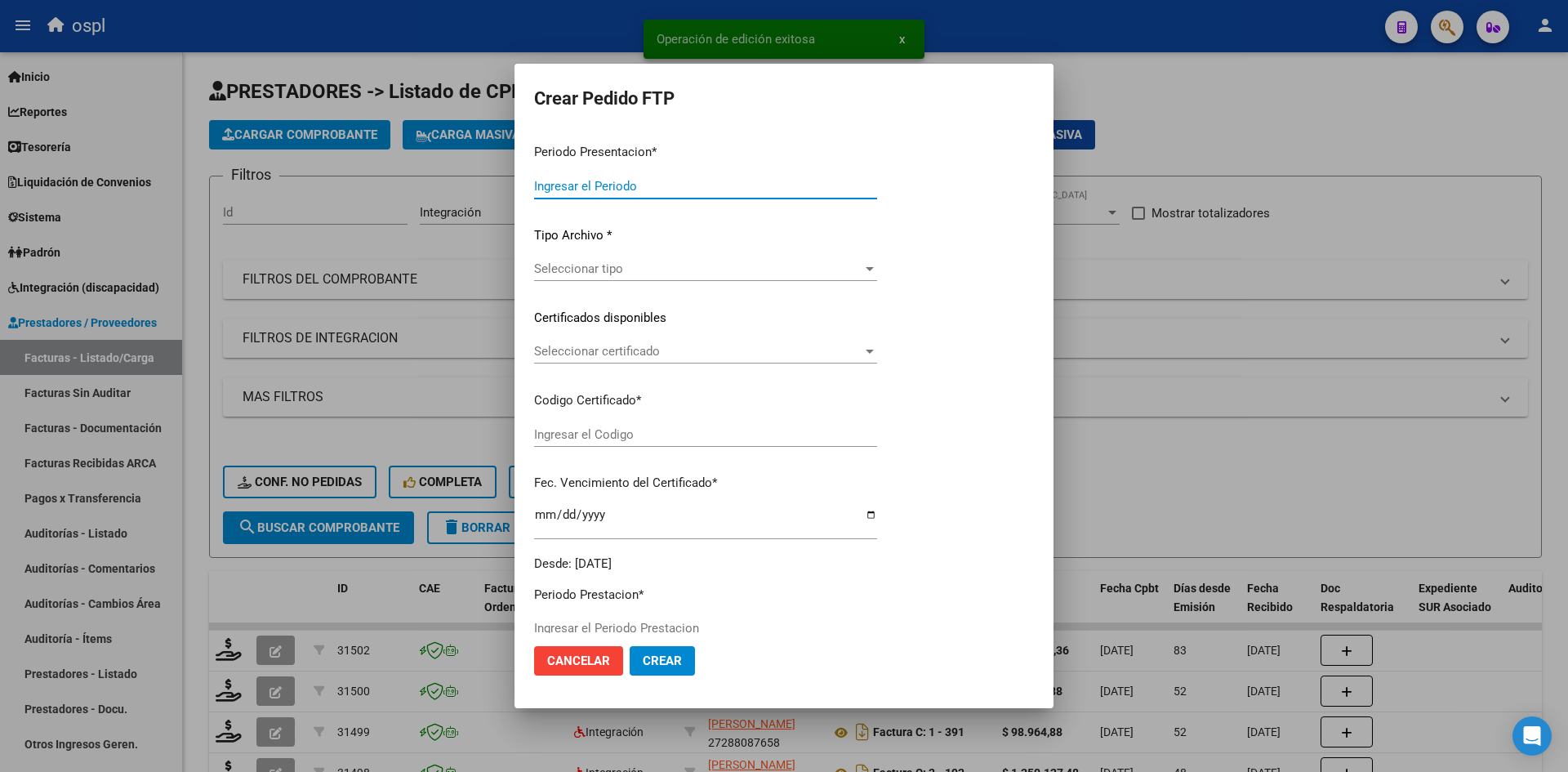
type input "202508"
type input "202506"
type input "$ 475.830,36"
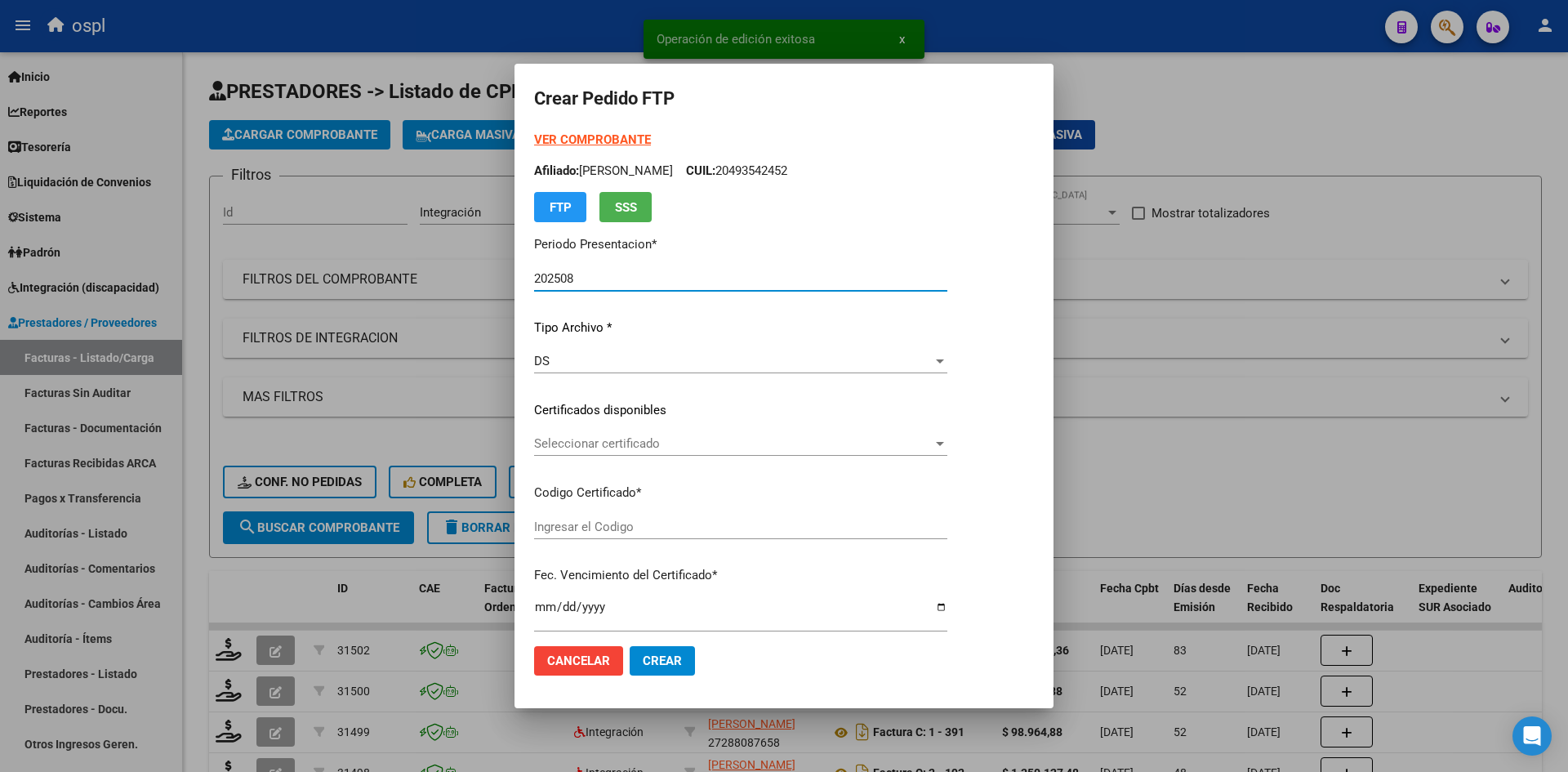
type input "ARG02000502396672016053120210531COR540"
type input "[DATE]"
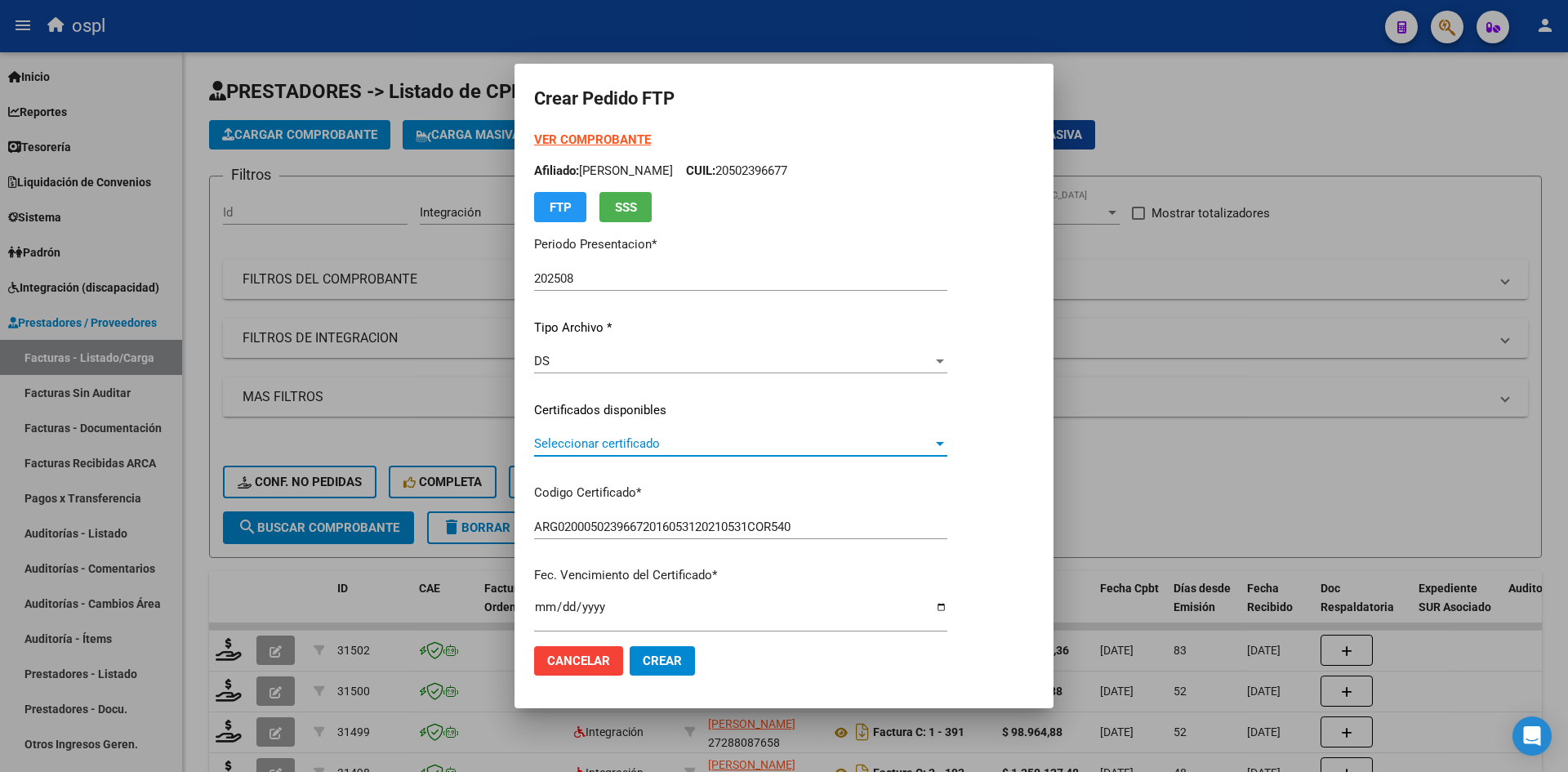
click at [670, 447] on span "Seleccionar certificado" at bounding box center [733, 444] width 399 height 15
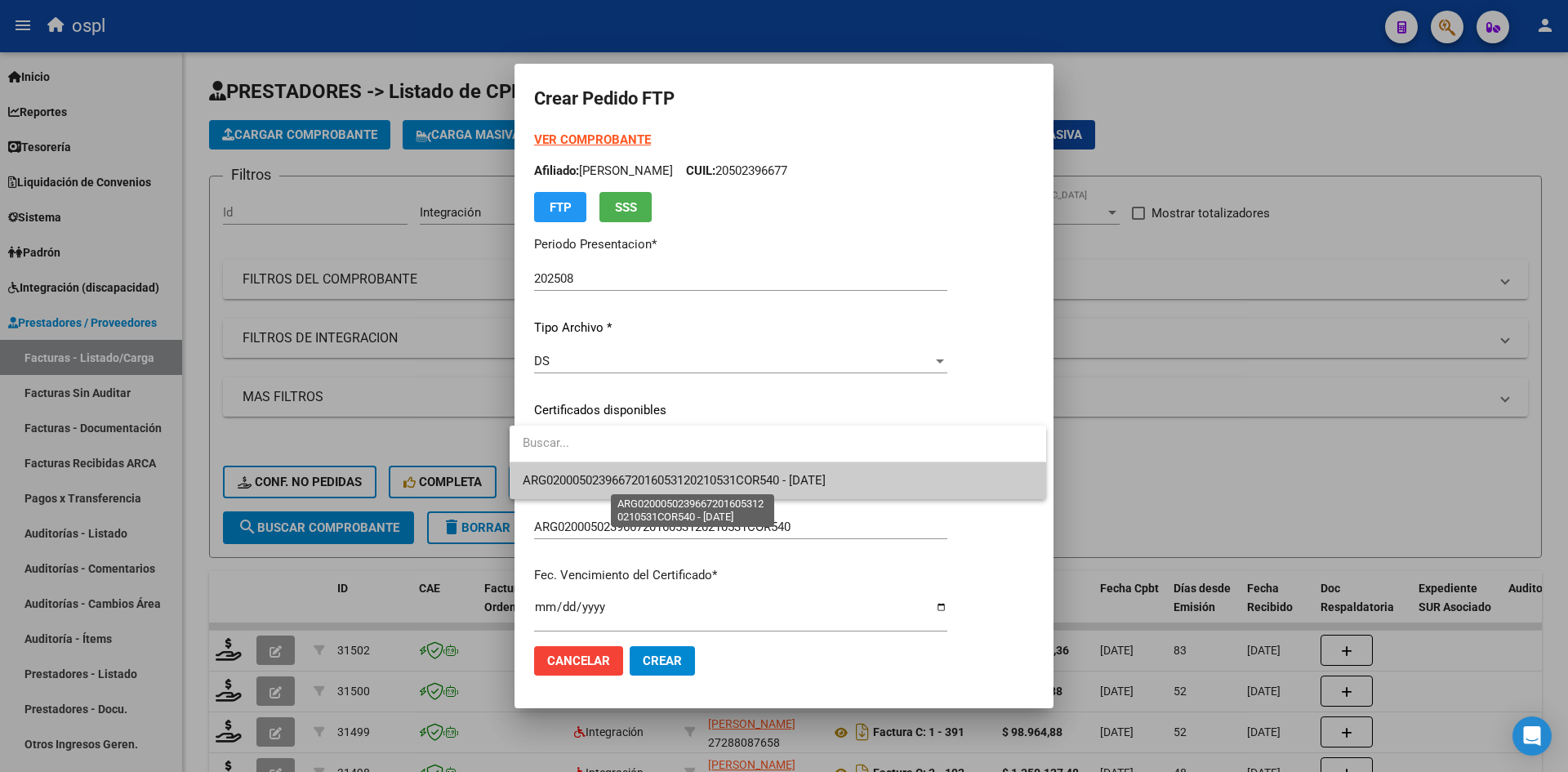
click at [682, 480] on span "ARG02000502396672016053120210531COR540 - [DATE]" at bounding box center [673, 480] width 303 height 15
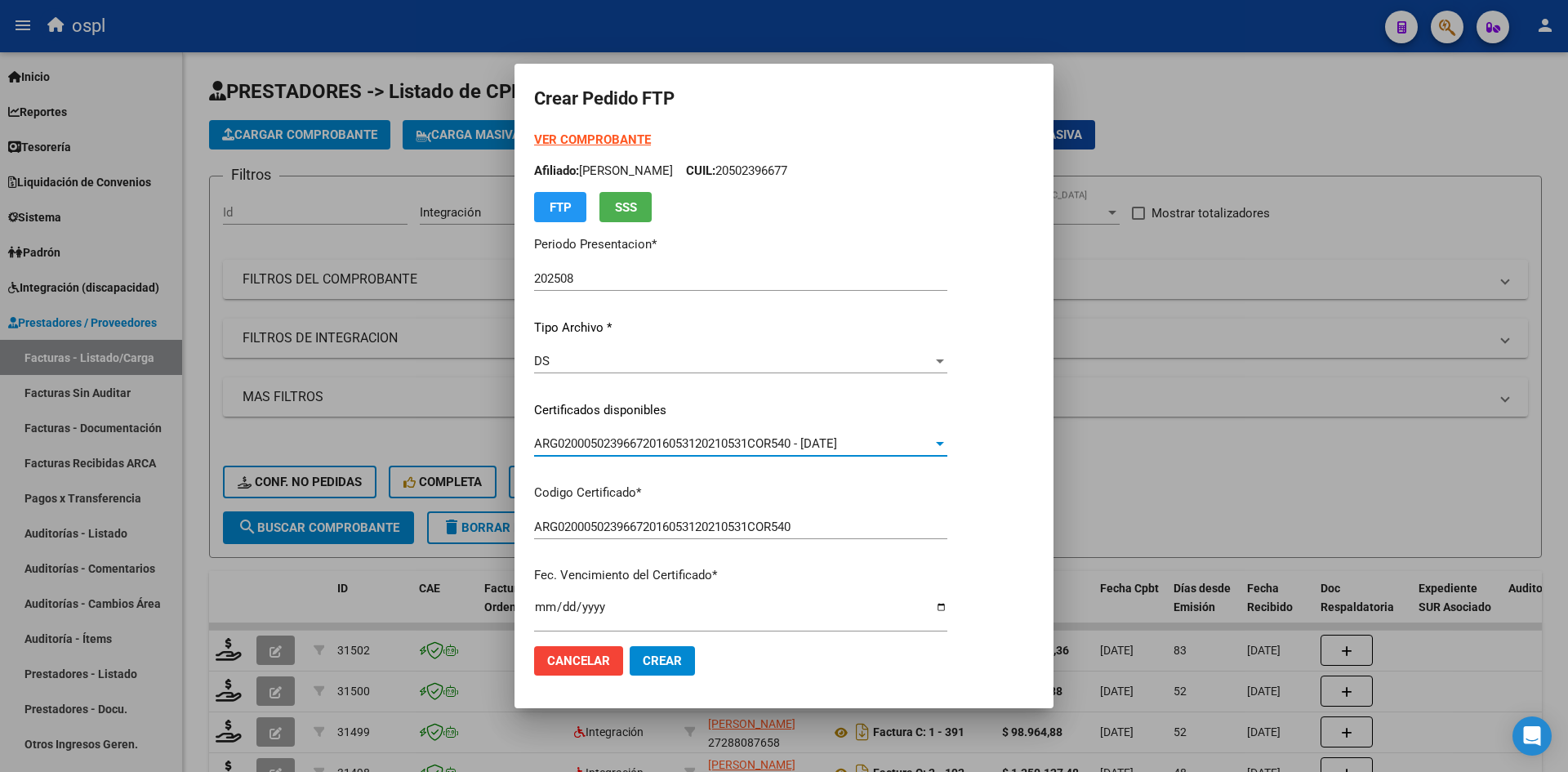
click at [837, 570] on p "Fec. Vencimiento del Certificado *" at bounding box center [740, 575] width 413 height 19
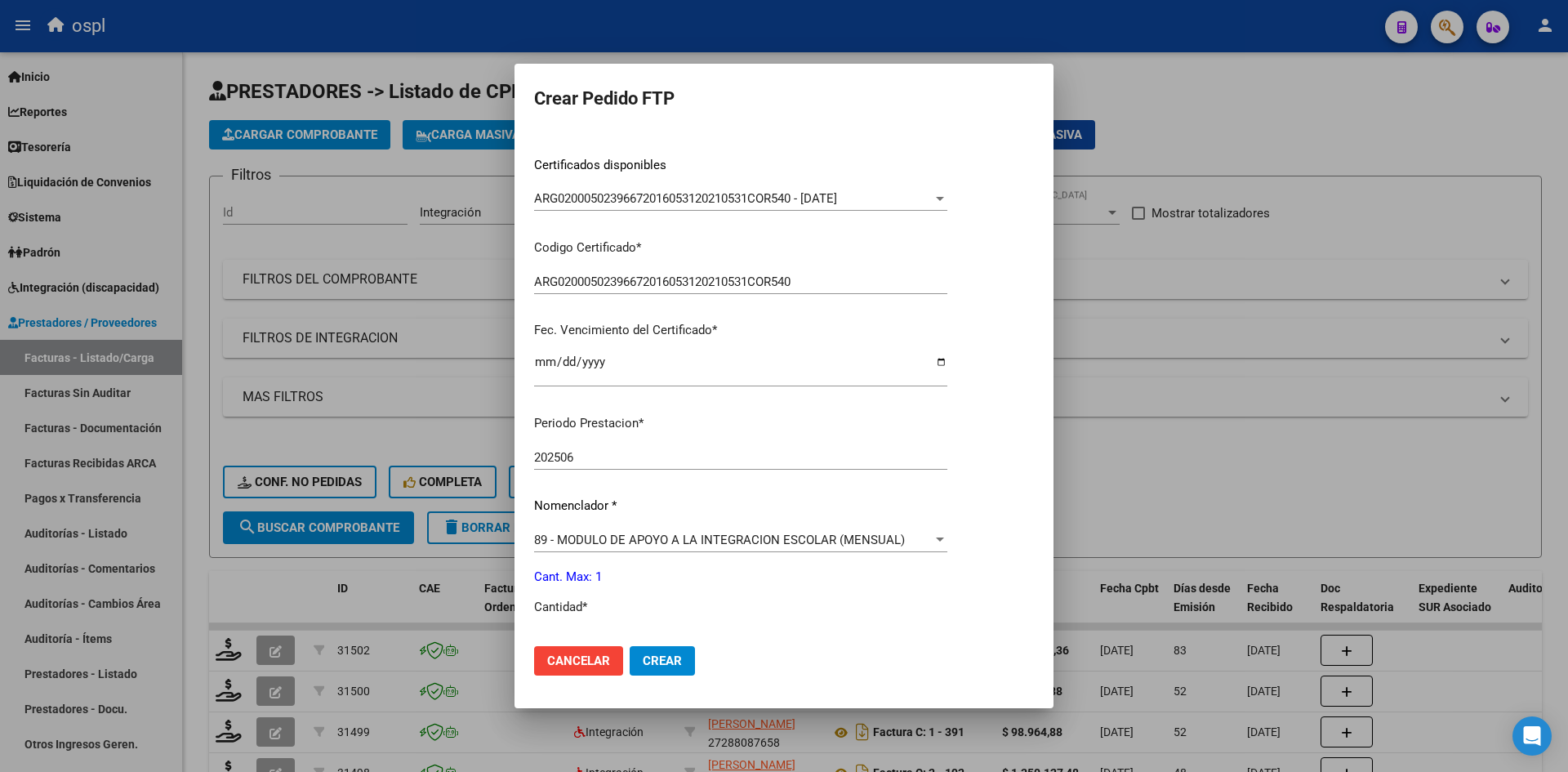
scroll to position [327, 0]
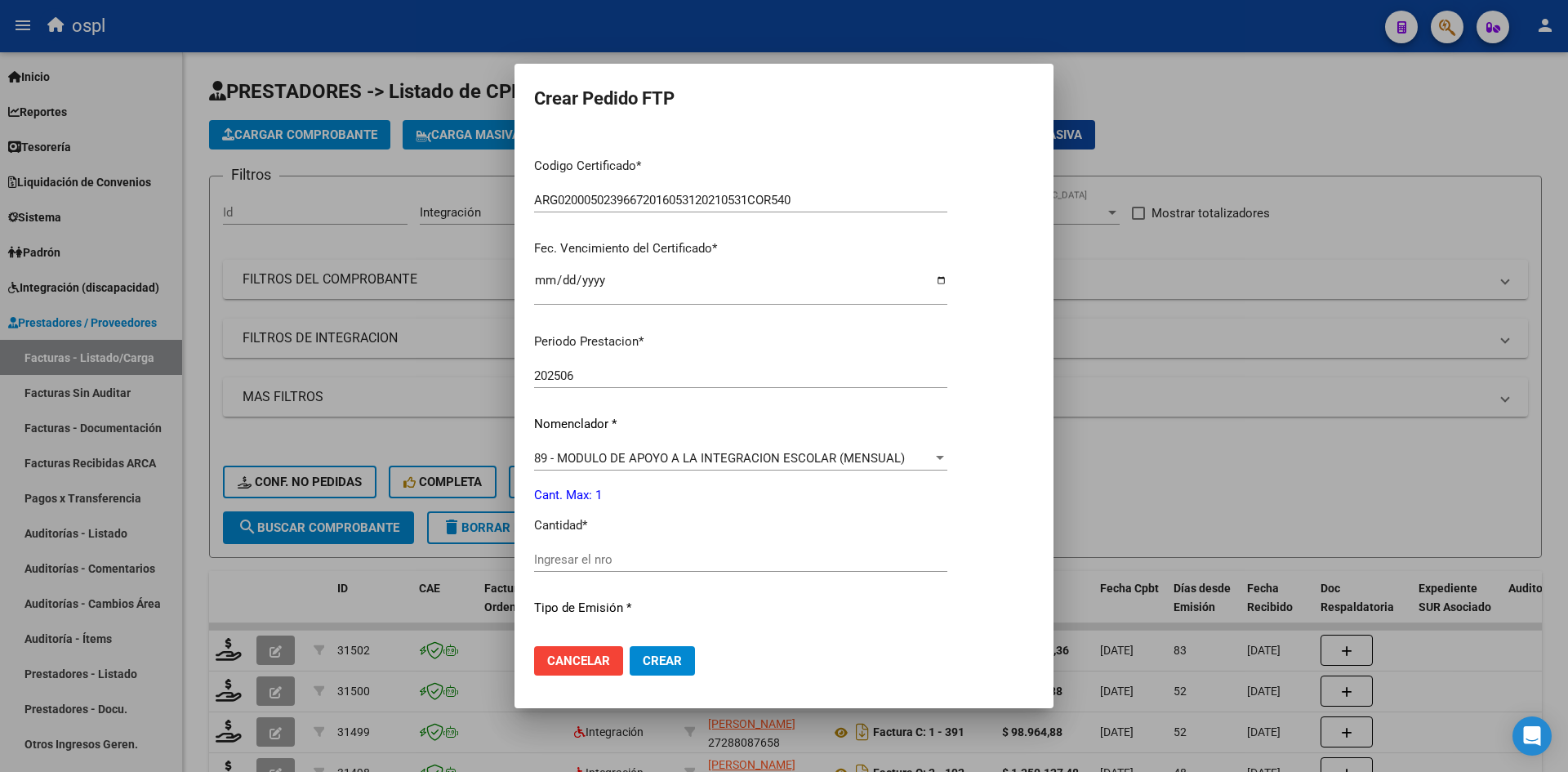
click at [554, 553] on input "Ingresar el nro" at bounding box center [740, 560] width 413 height 15
type input "1"
click at [796, 576] on div "1 Ingresar el nro" at bounding box center [740, 567] width 413 height 40
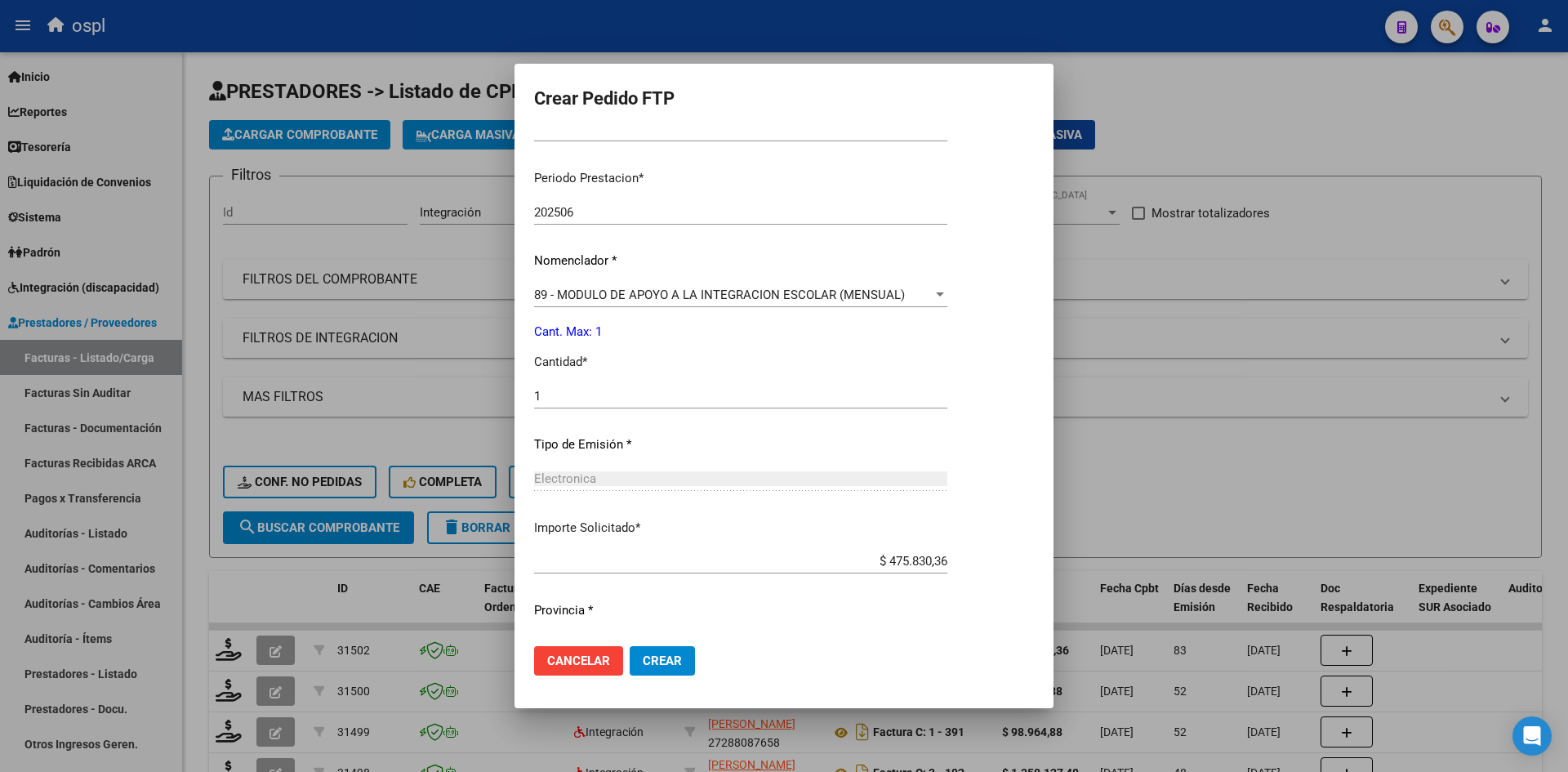
scroll to position [528, 0]
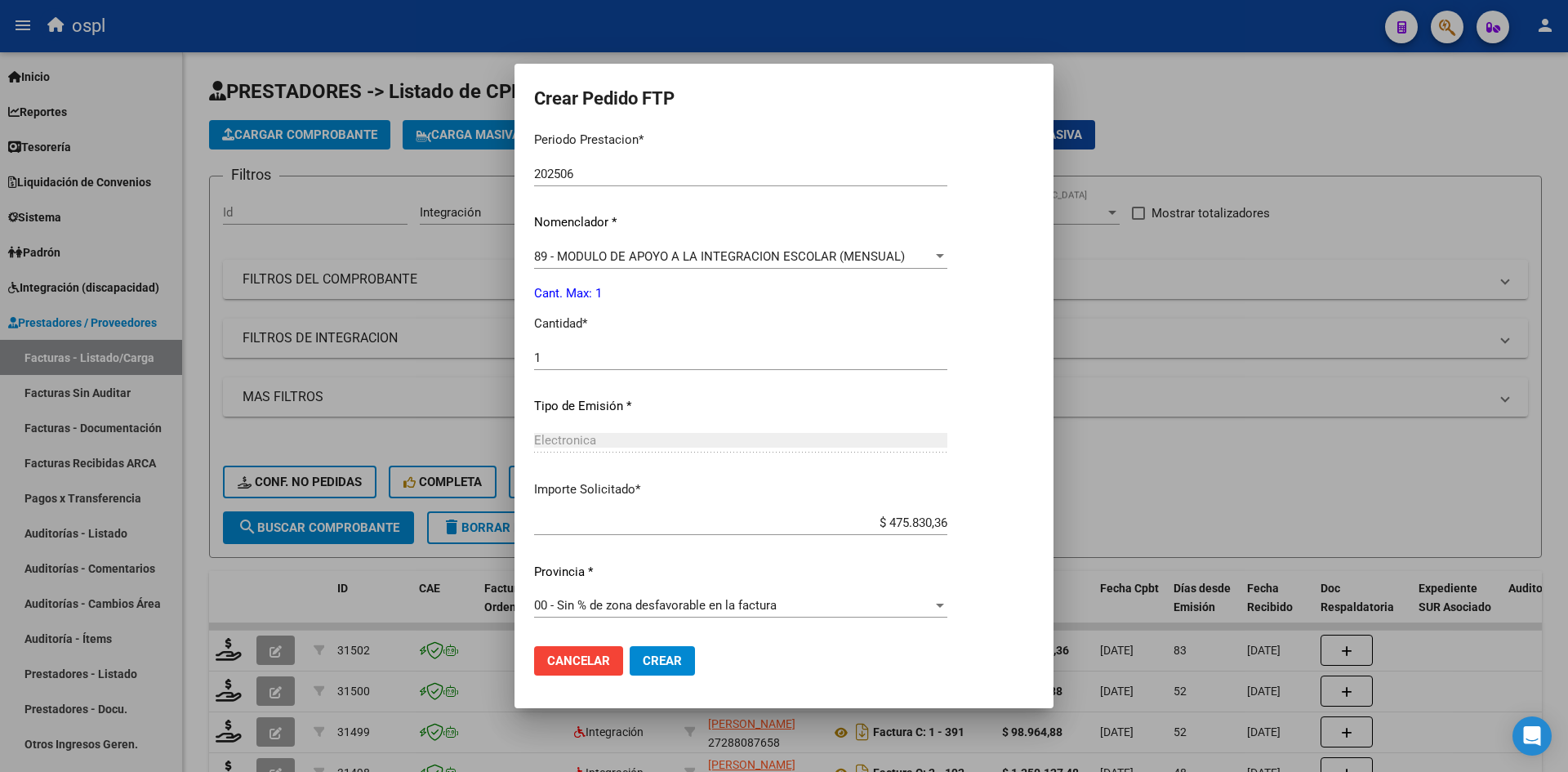
click at [671, 654] on button "Crear" at bounding box center [662, 660] width 66 height 29
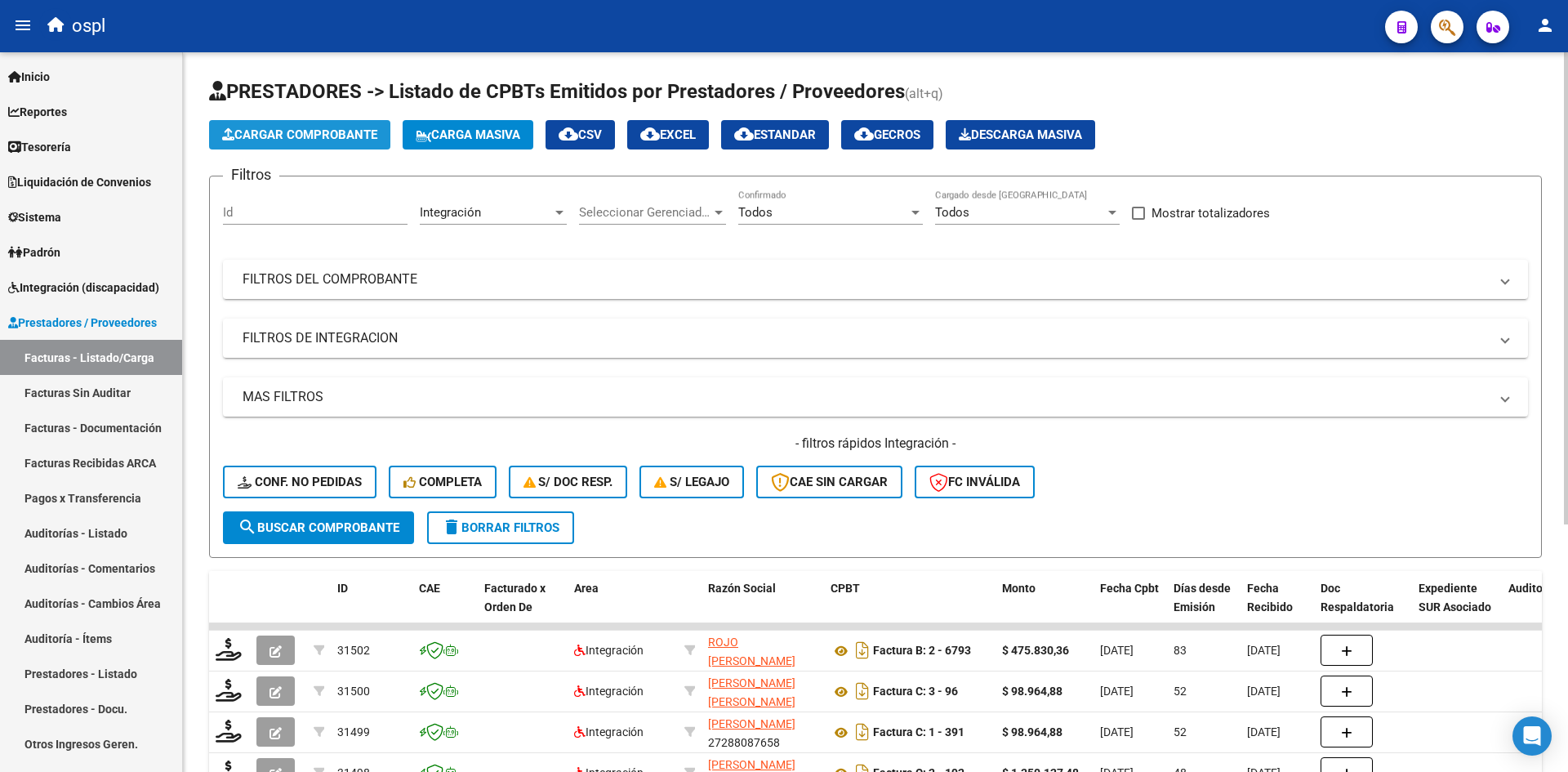
click at [332, 130] on span "Cargar Comprobante" at bounding box center [299, 135] width 155 height 15
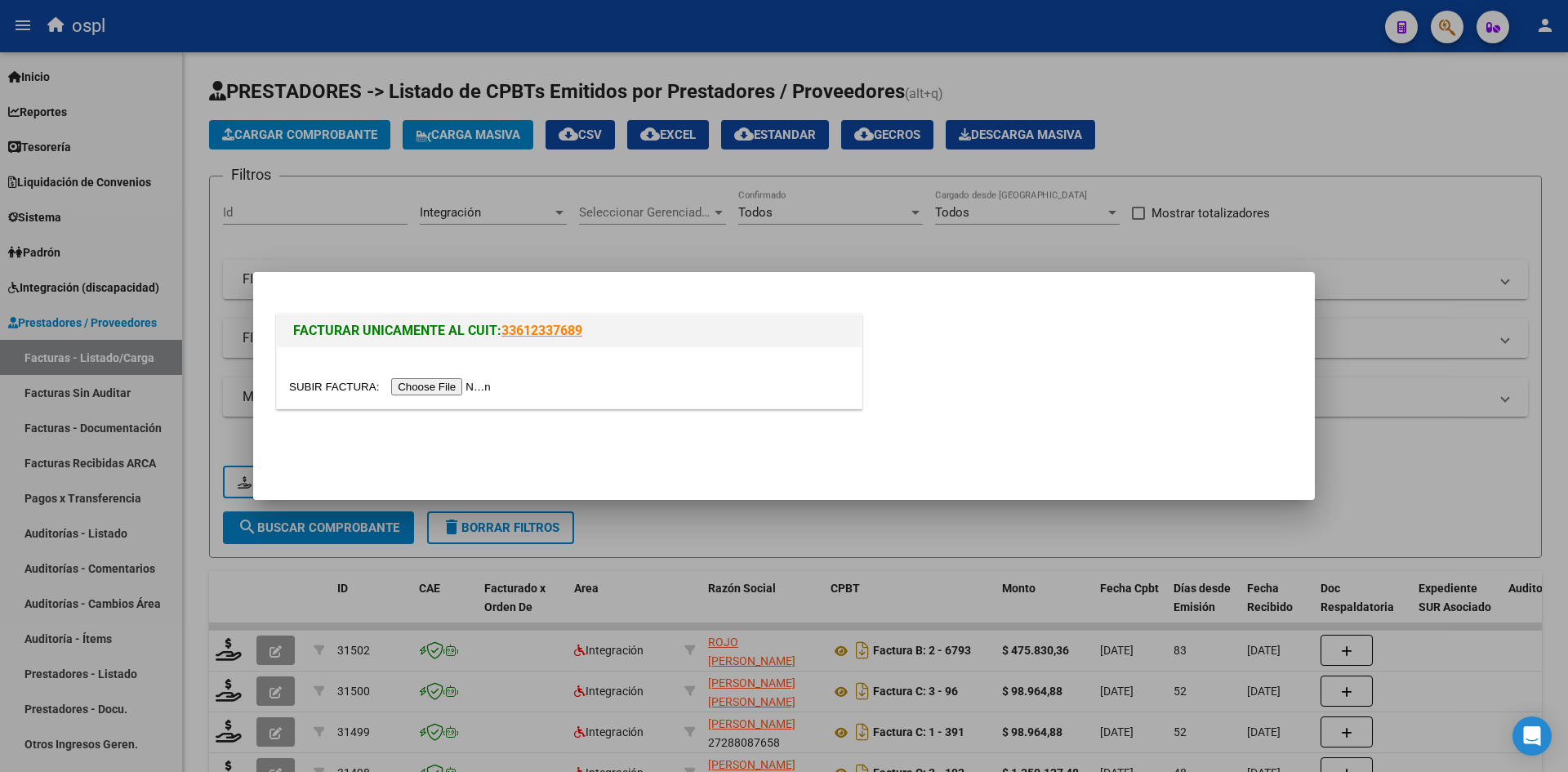
click at [439, 389] on input "file" at bounding box center [392, 386] width 206 height 17
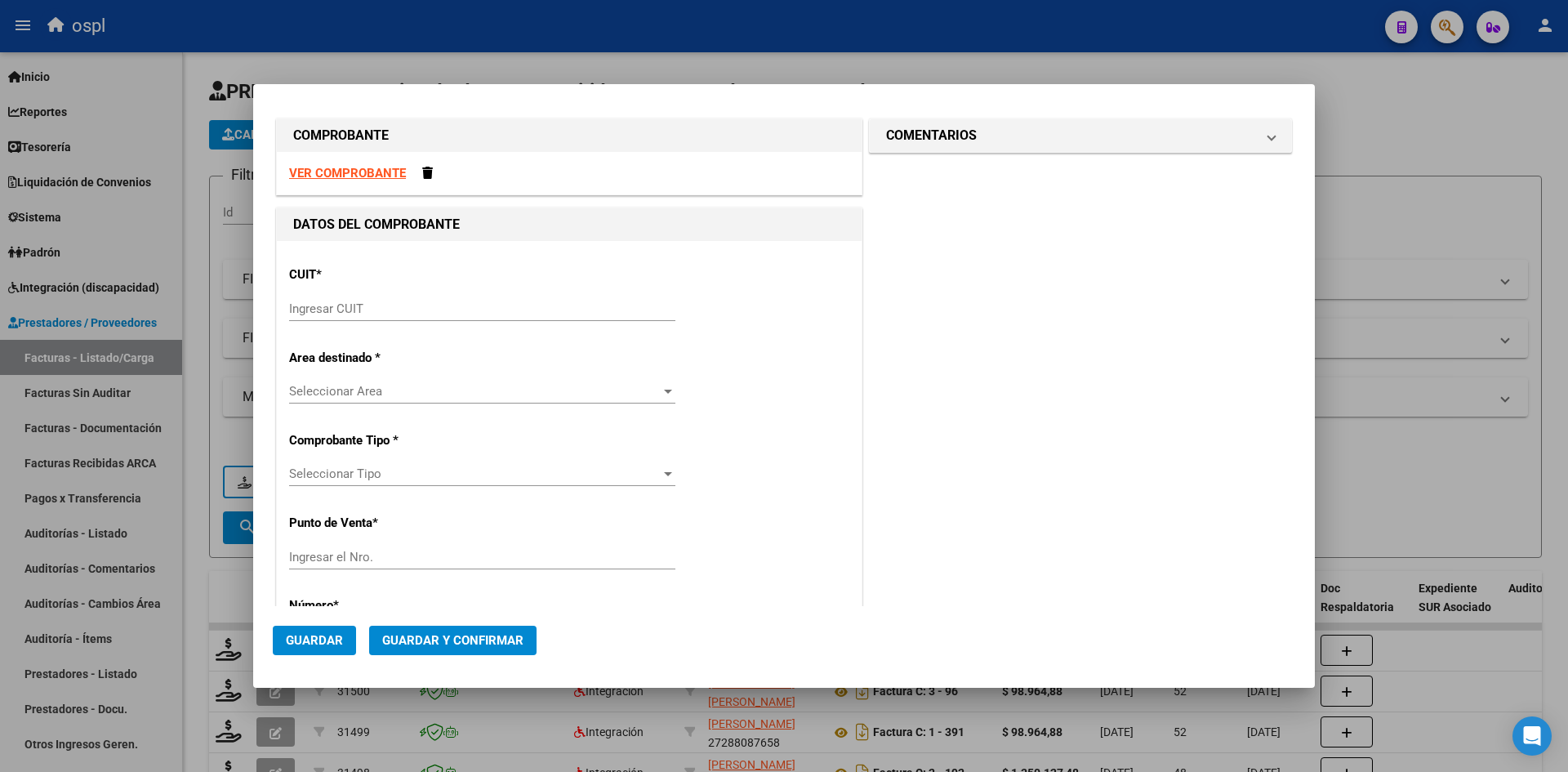
scroll to position [0, 0]
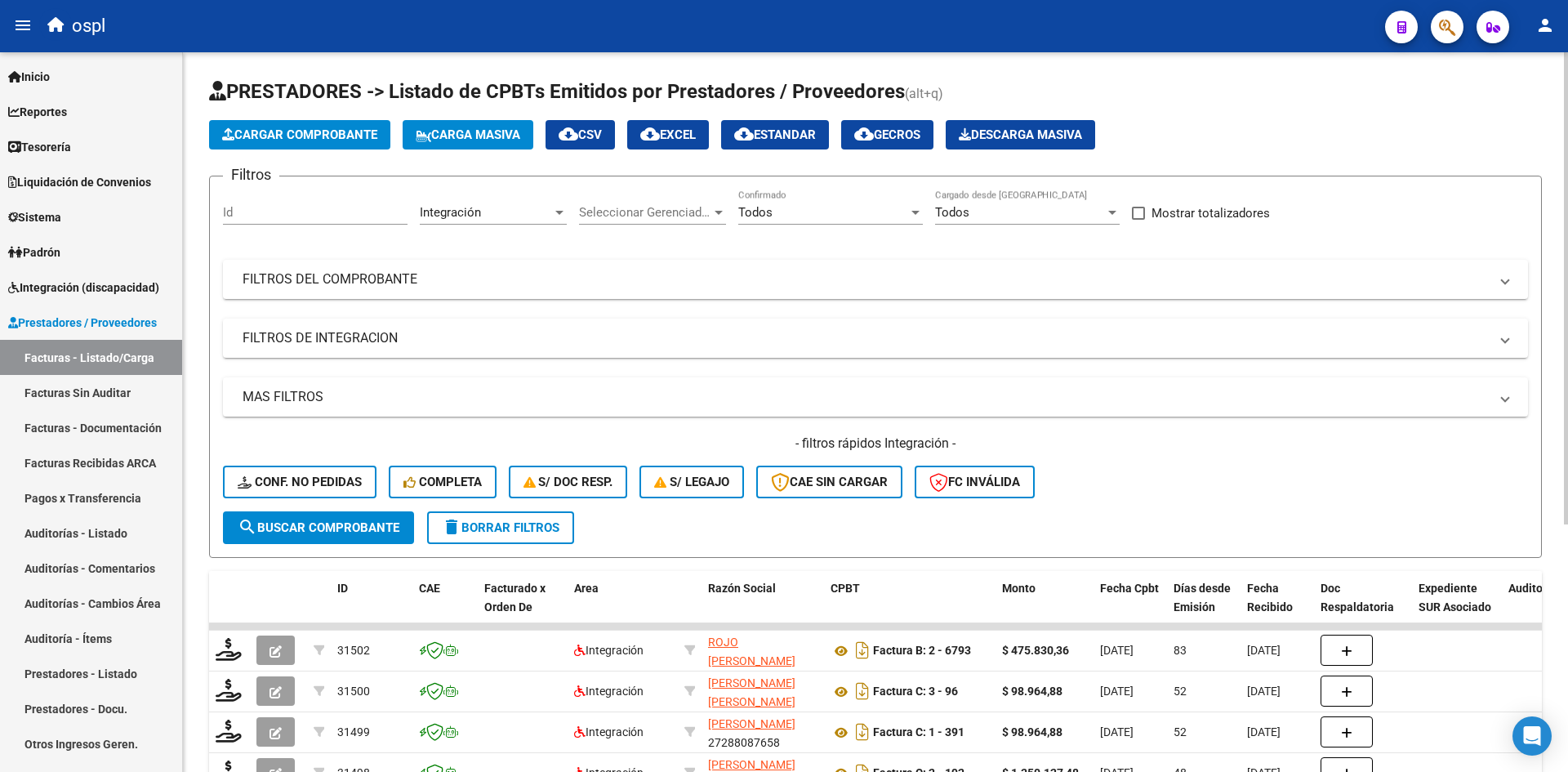
click at [286, 137] on span "Cargar Comprobante" at bounding box center [299, 135] width 155 height 15
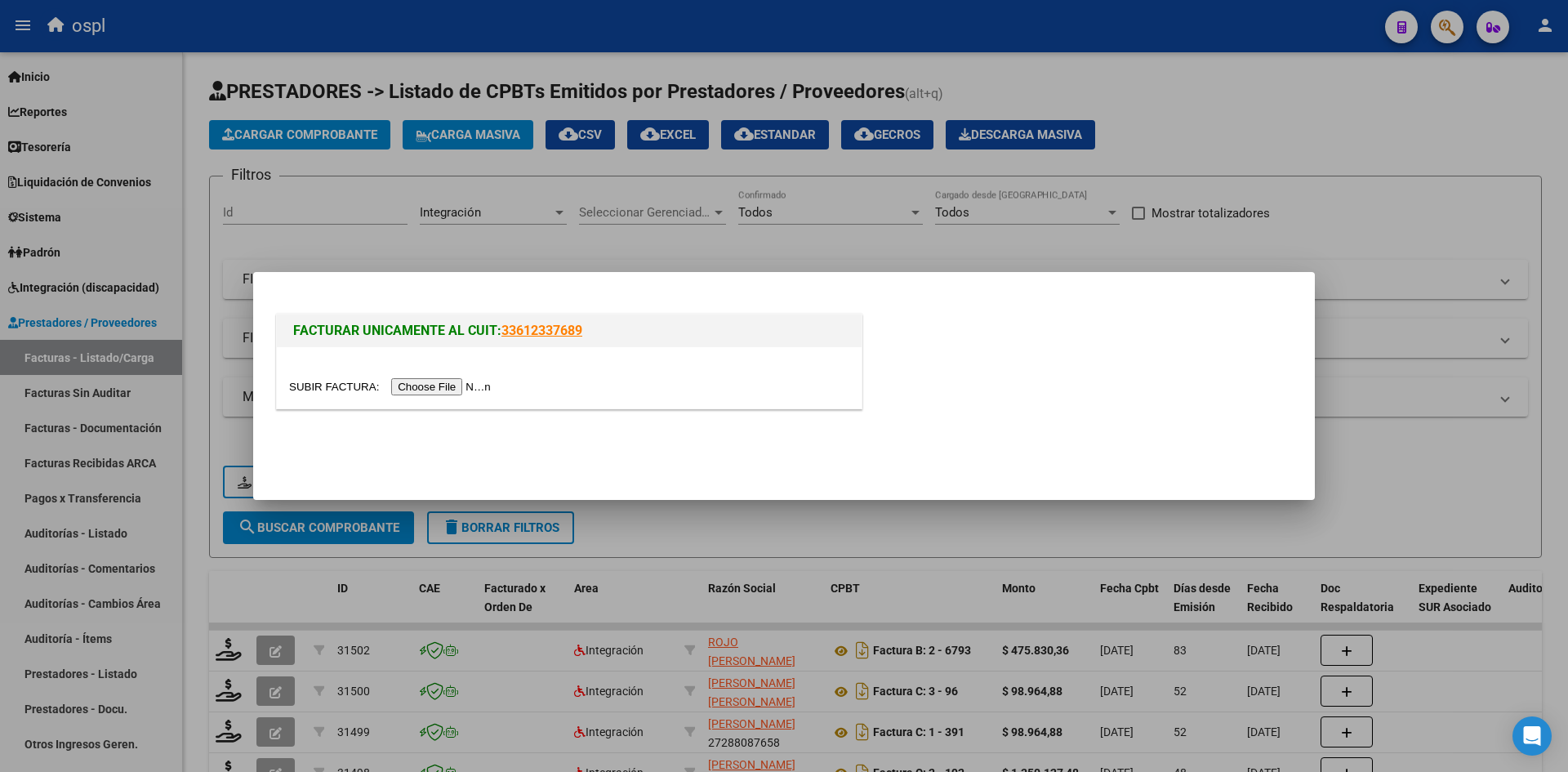
drag, startPoint x: 405, startPoint y: 381, endPoint x: 405, endPoint y: 390, distance: 9.0
click at [405, 390] on input "file" at bounding box center [392, 386] width 206 height 17
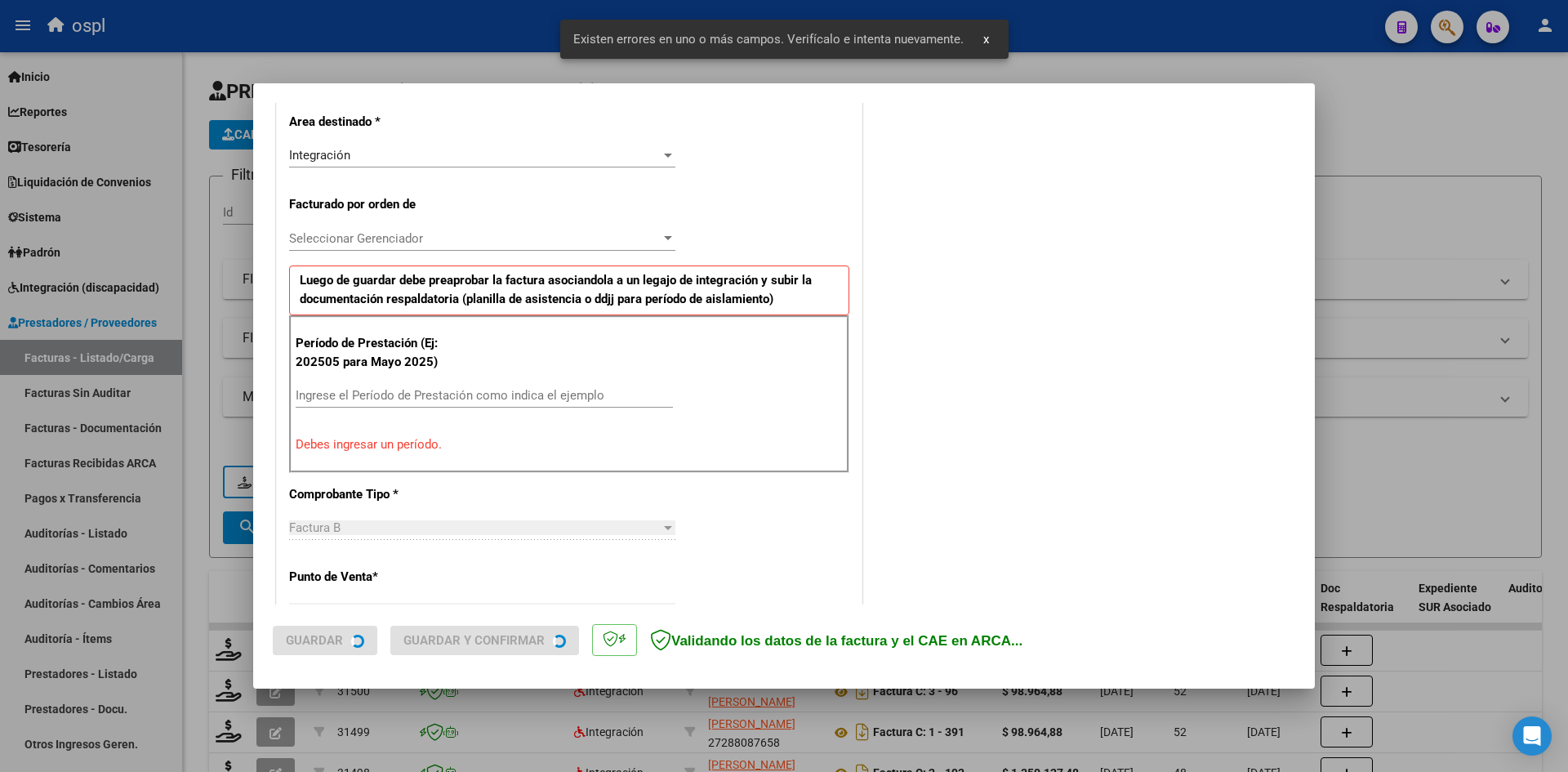
scroll to position [401, 0]
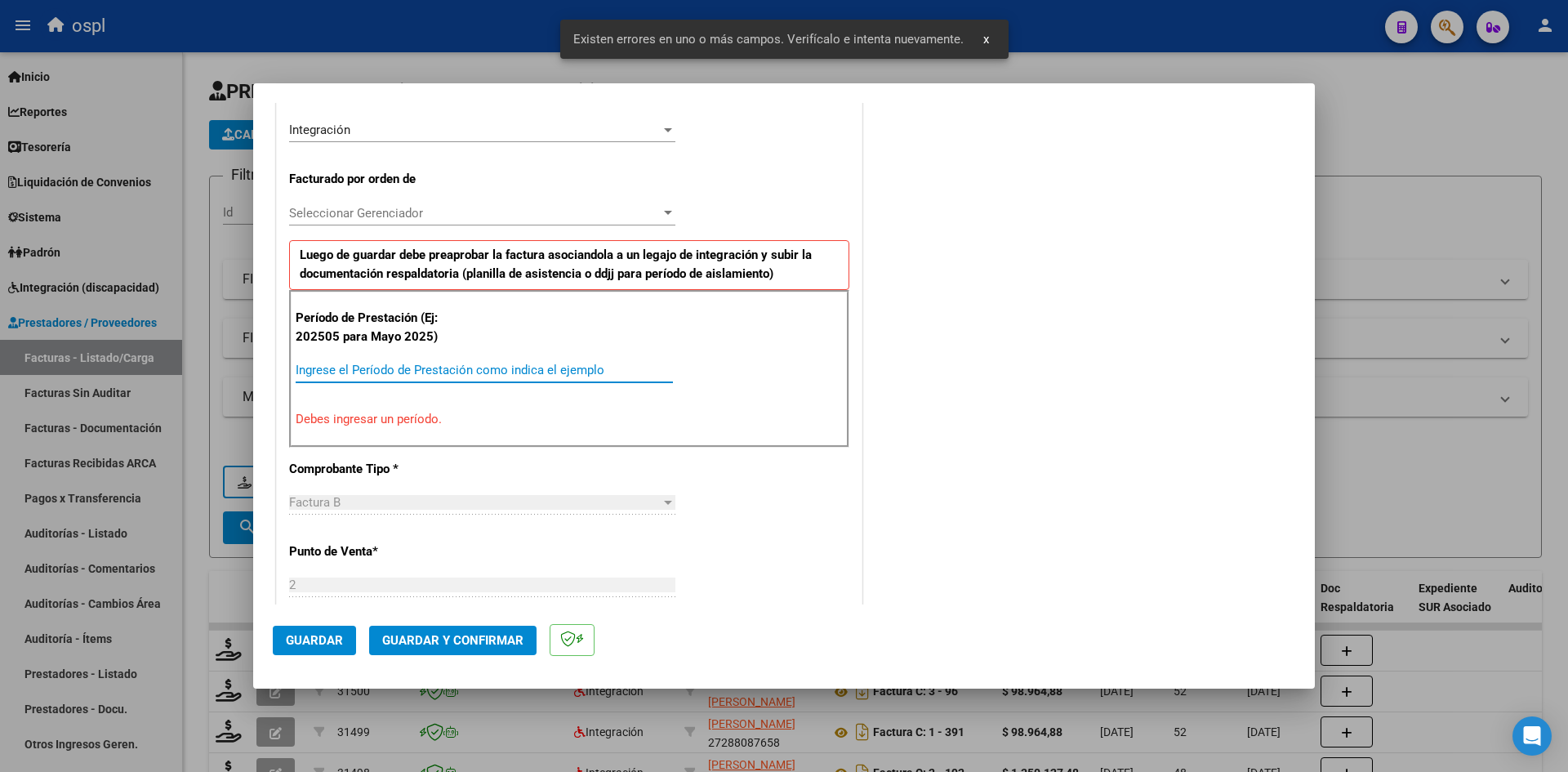
click at [459, 371] on input "Ingrese el Período de Prestación como indica el ejemplo" at bounding box center [484, 370] width 377 height 15
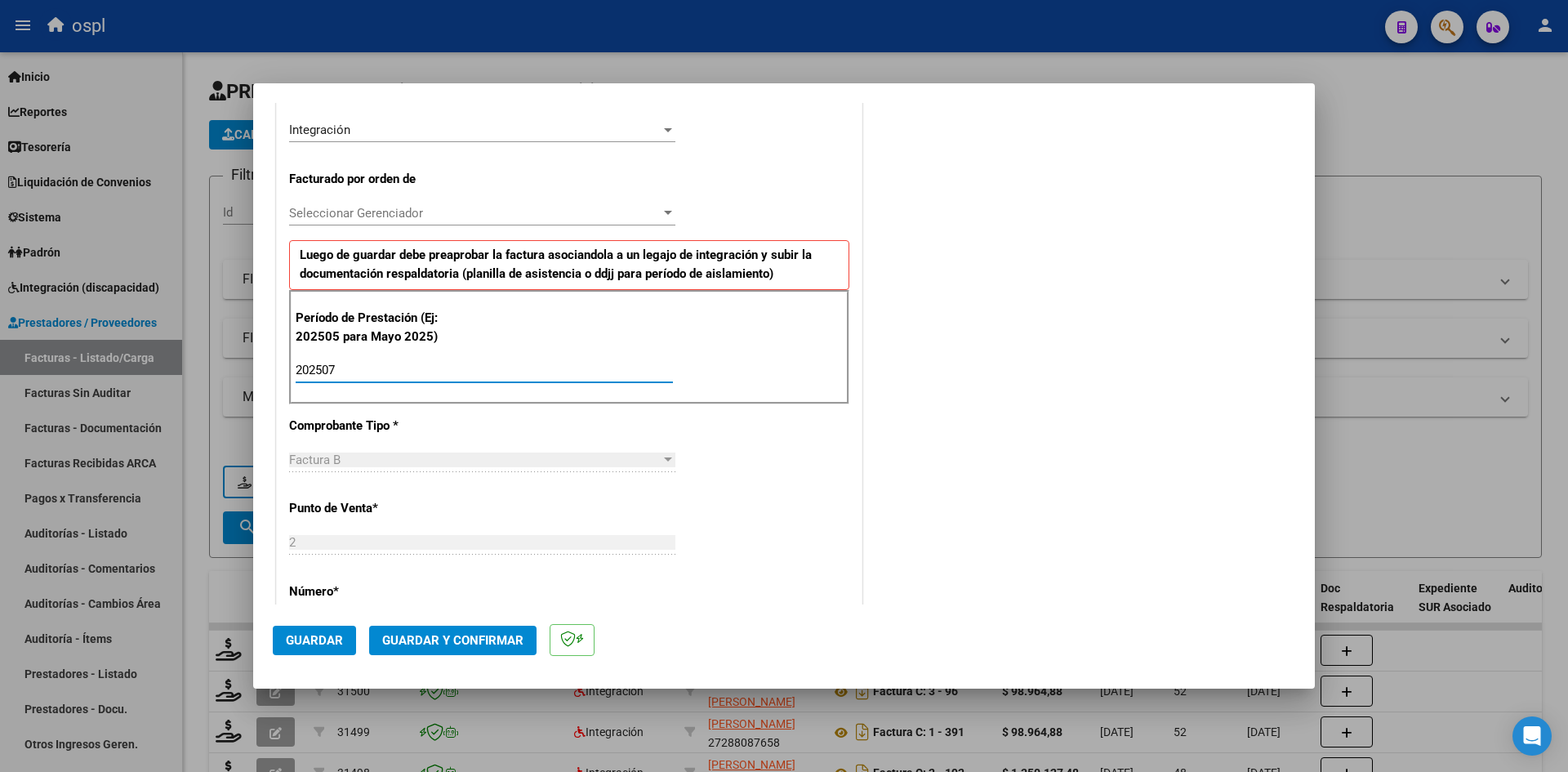
type input "202507"
click at [332, 641] on span "Guardar" at bounding box center [314, 640] width 57 height 15
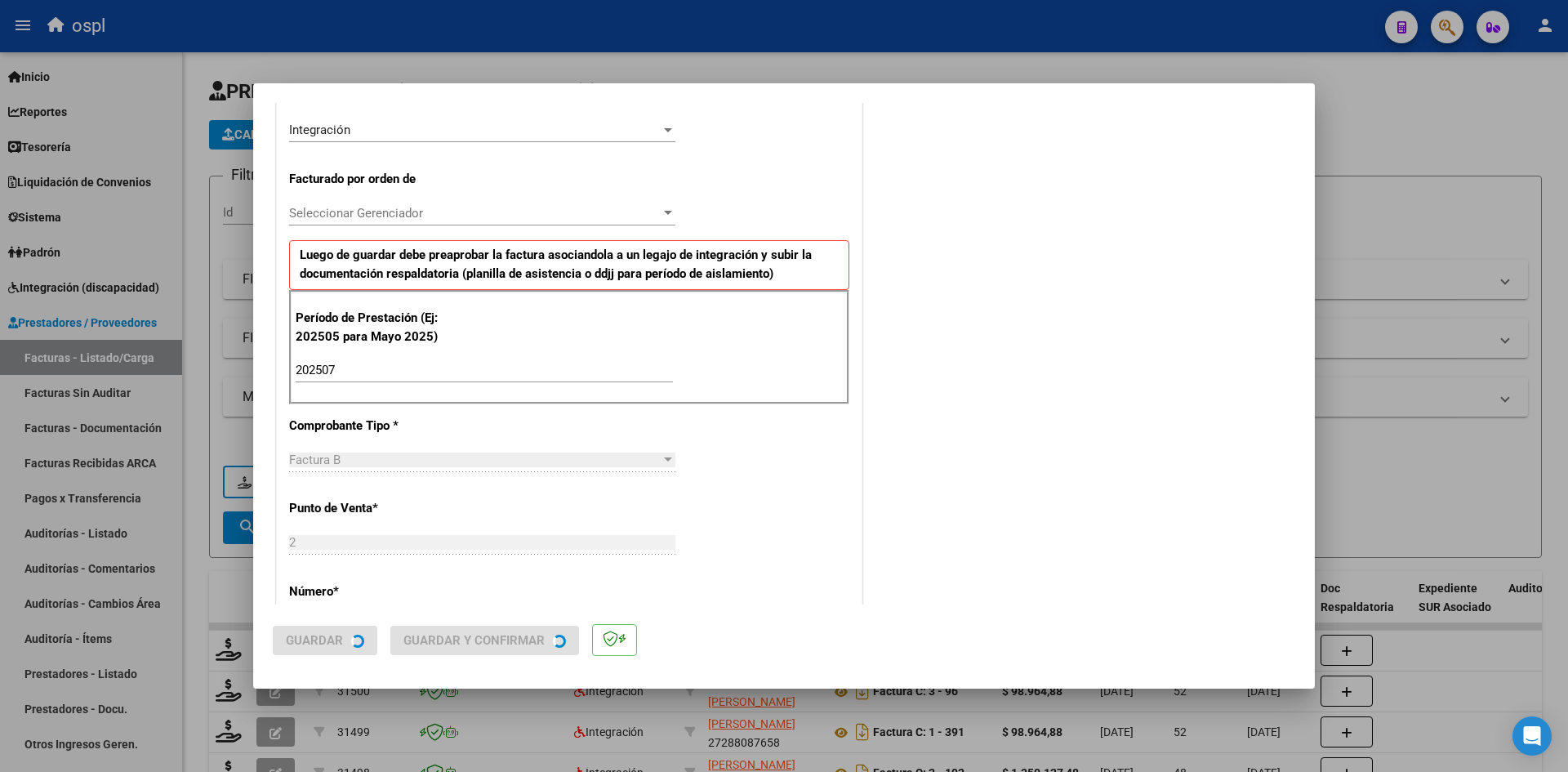
scroll to position [0, 0]
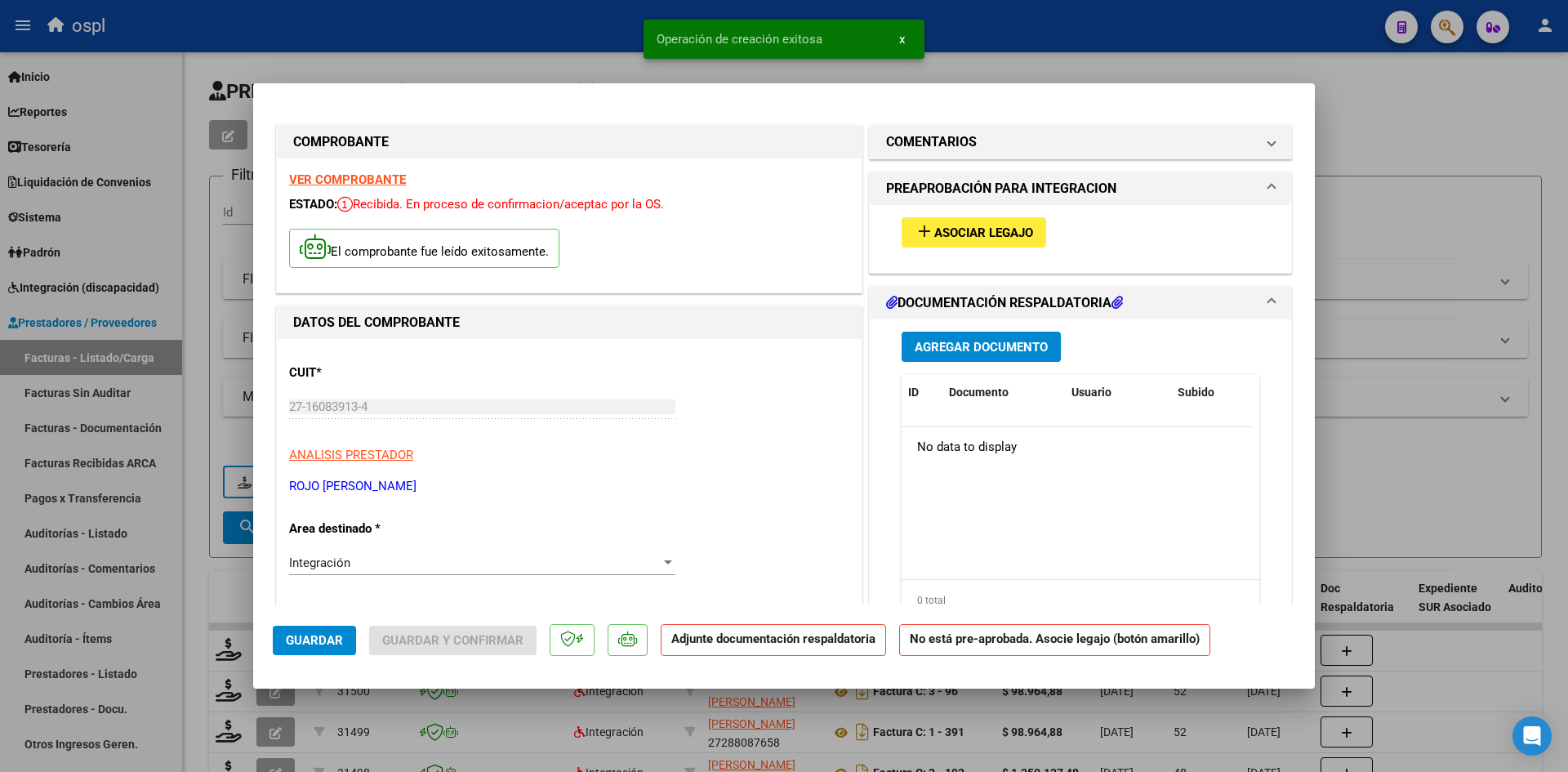
click at [969, 228] on span "Asociar Legajo" at bounding box center [983, 233] width 99 height 15
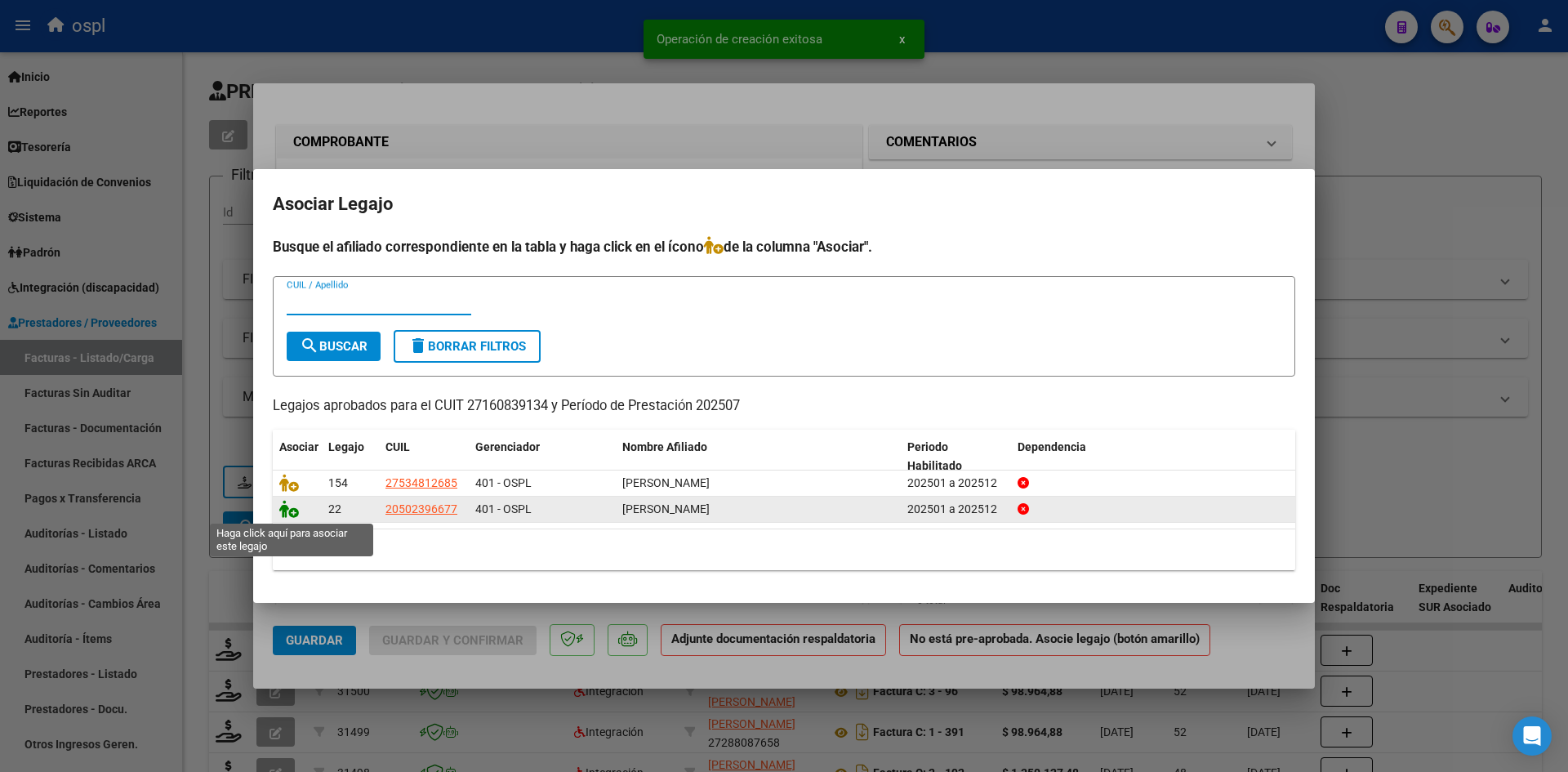
click at [286, 512] on icon at bounding box center [289, 509] width 20 height 18
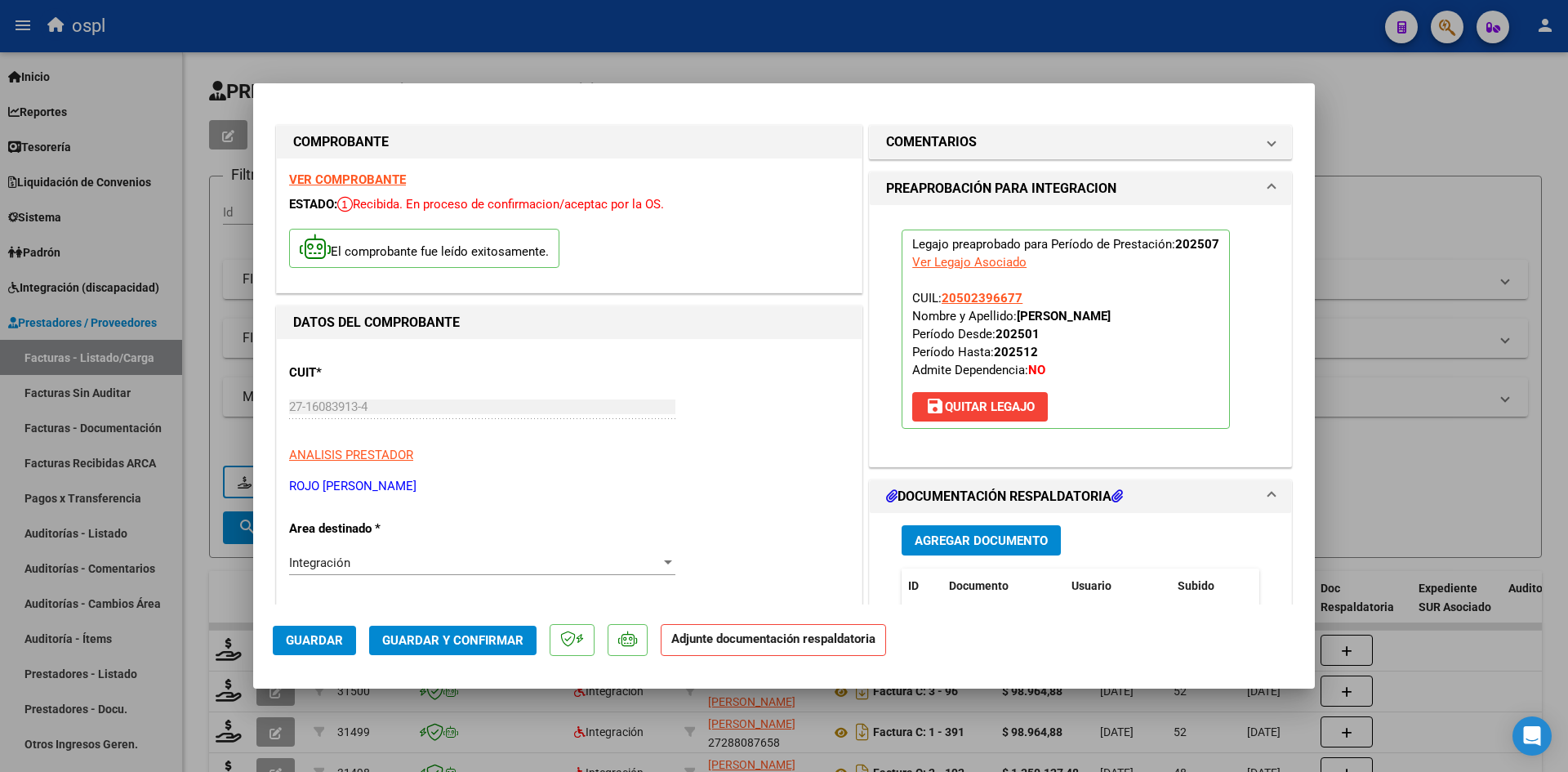
click at [493, 643] on span "Guardar y Confirmar" at bounding box center [453, 640] width 141 height 15
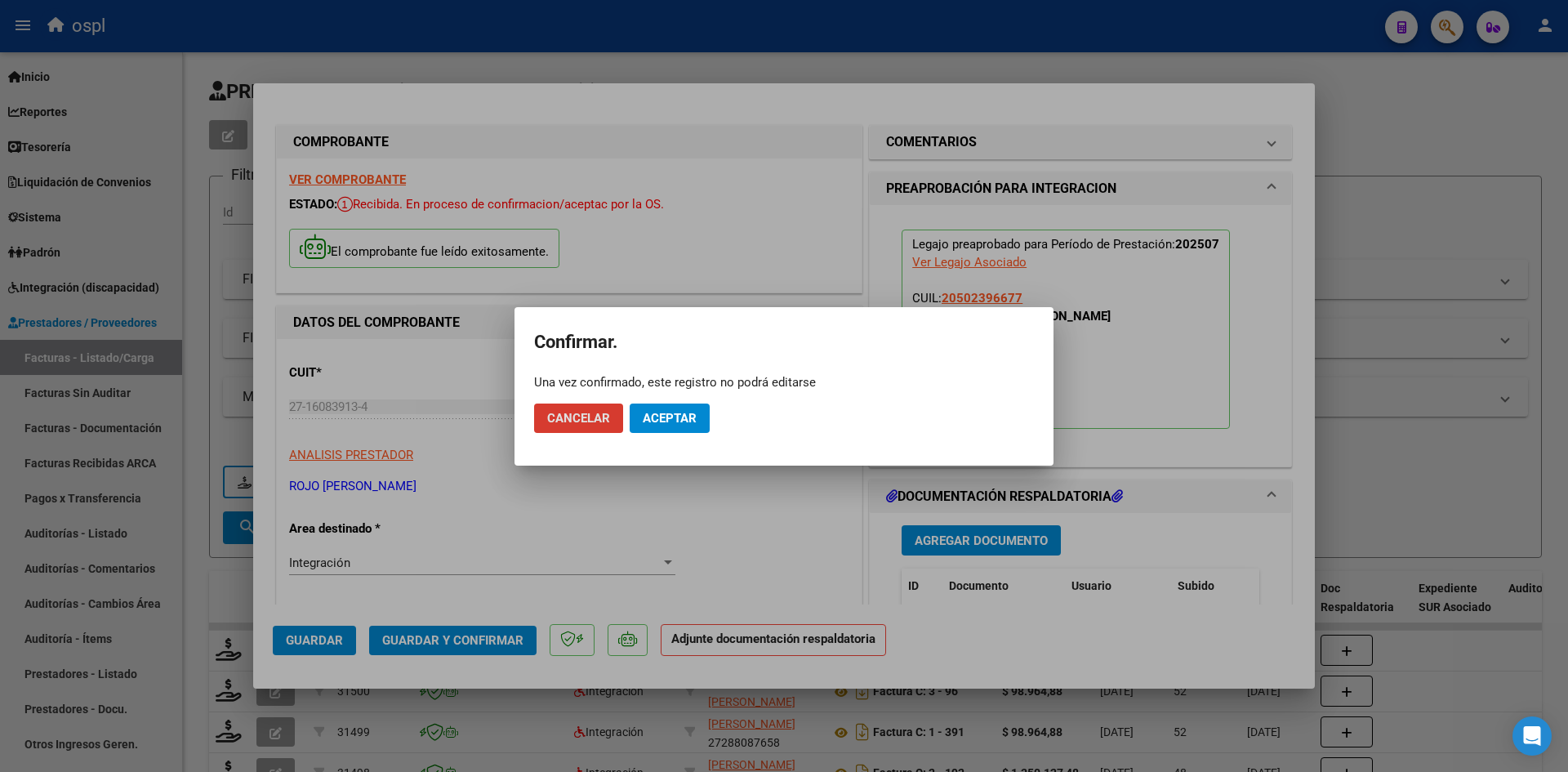
click at [697, 404] on button "Aceptar" at bounding box center [669, 418] width 80 height 29
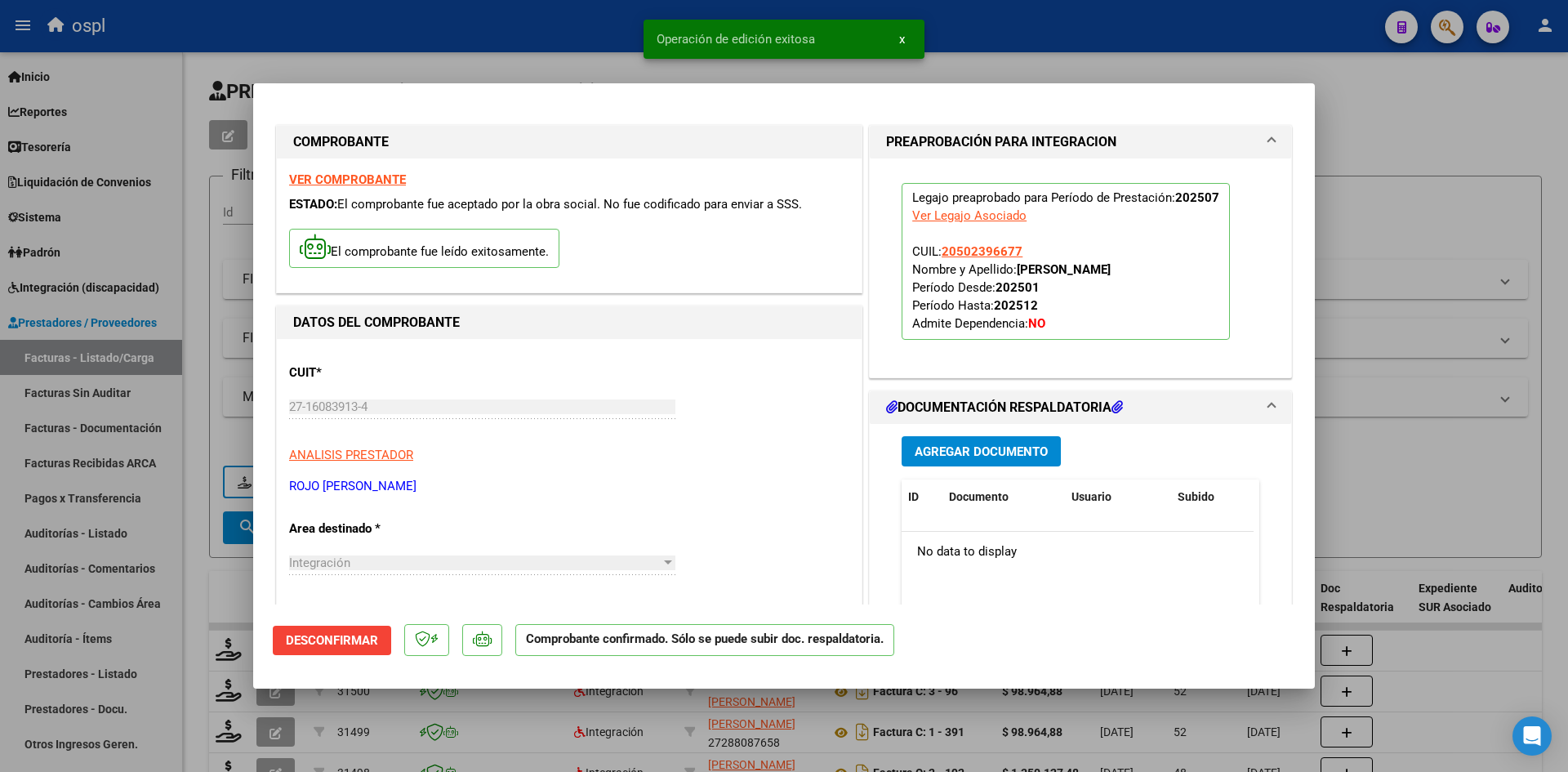
drag, startPoint x: 1350, startPoint y: 459, endPoint x: 650, endPoint y: 463, distance: 700.0
click at [1349, 459] on div at bounding box center [784, 386] width 1568 height 772
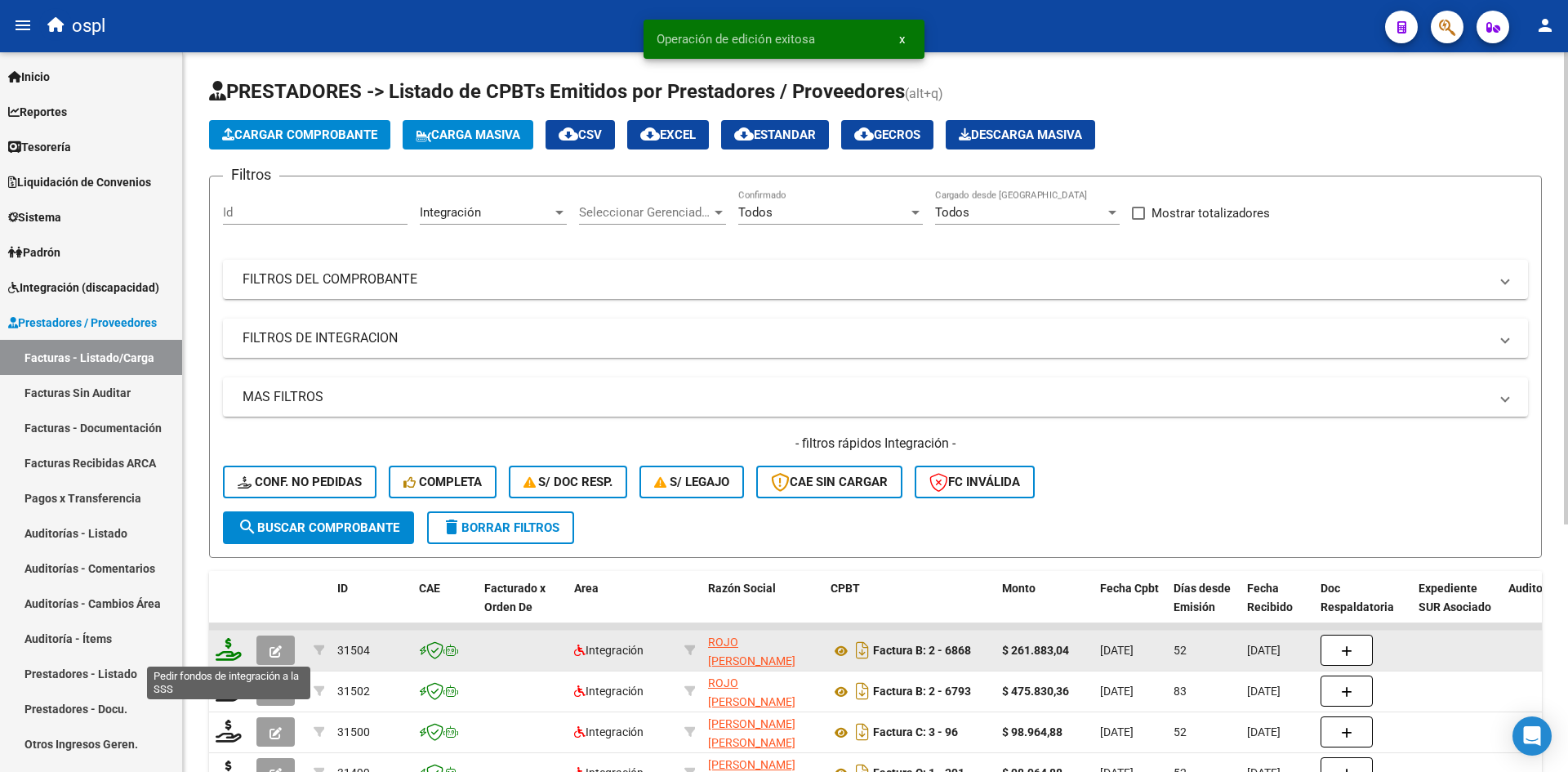
click at [235, 643] on icon at bounding box center [229, 649] width 27 height 23
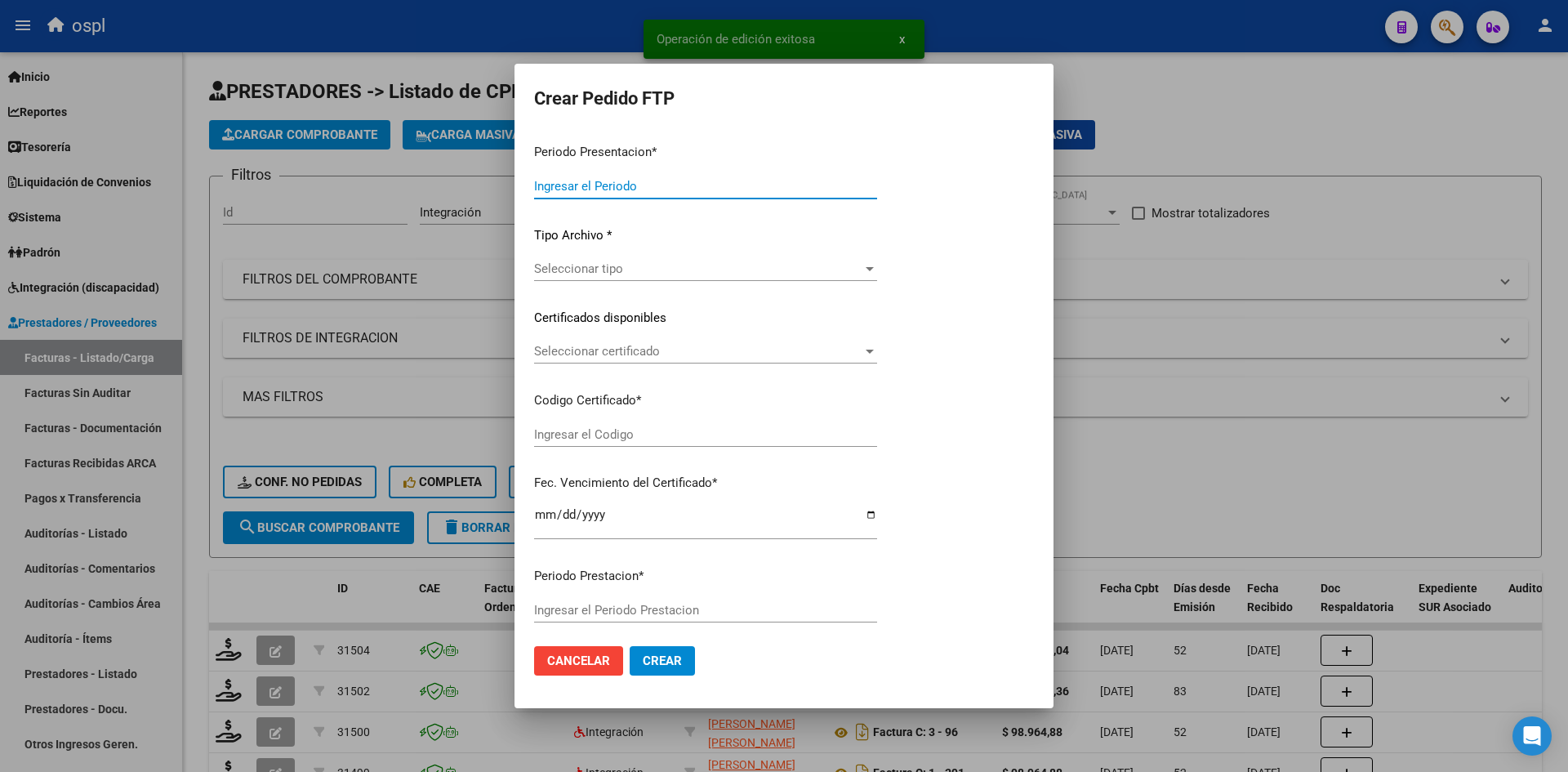
type input "202508"
type input "202507"
type input "$ 261.883,04"
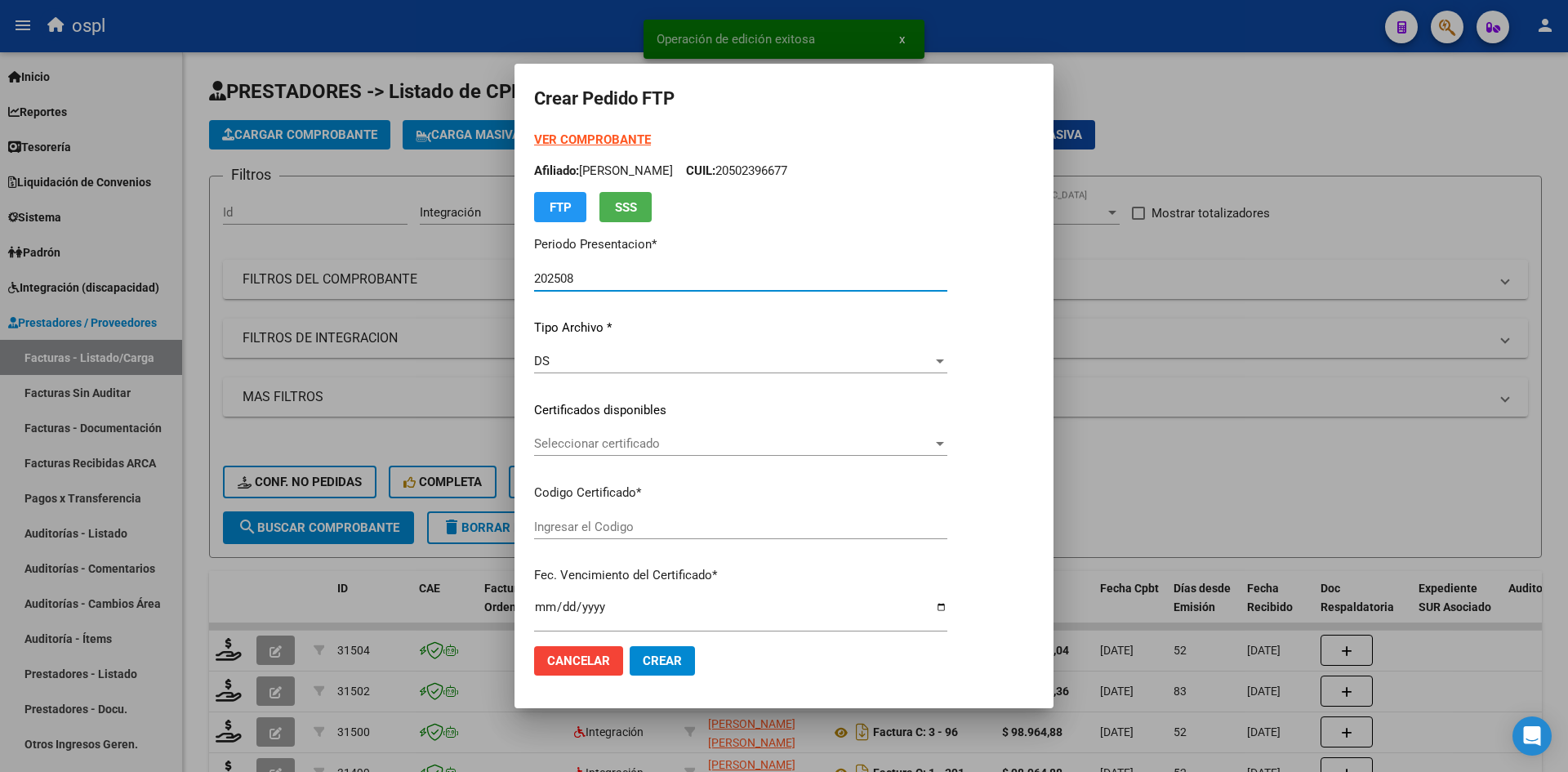
type input "ARG02000502396672016053120210531COR540"
type input "[DATE]"
click at [702, 449] on span "Seleccionar certificado" at bounding box center [733, 444] width 399 height 15
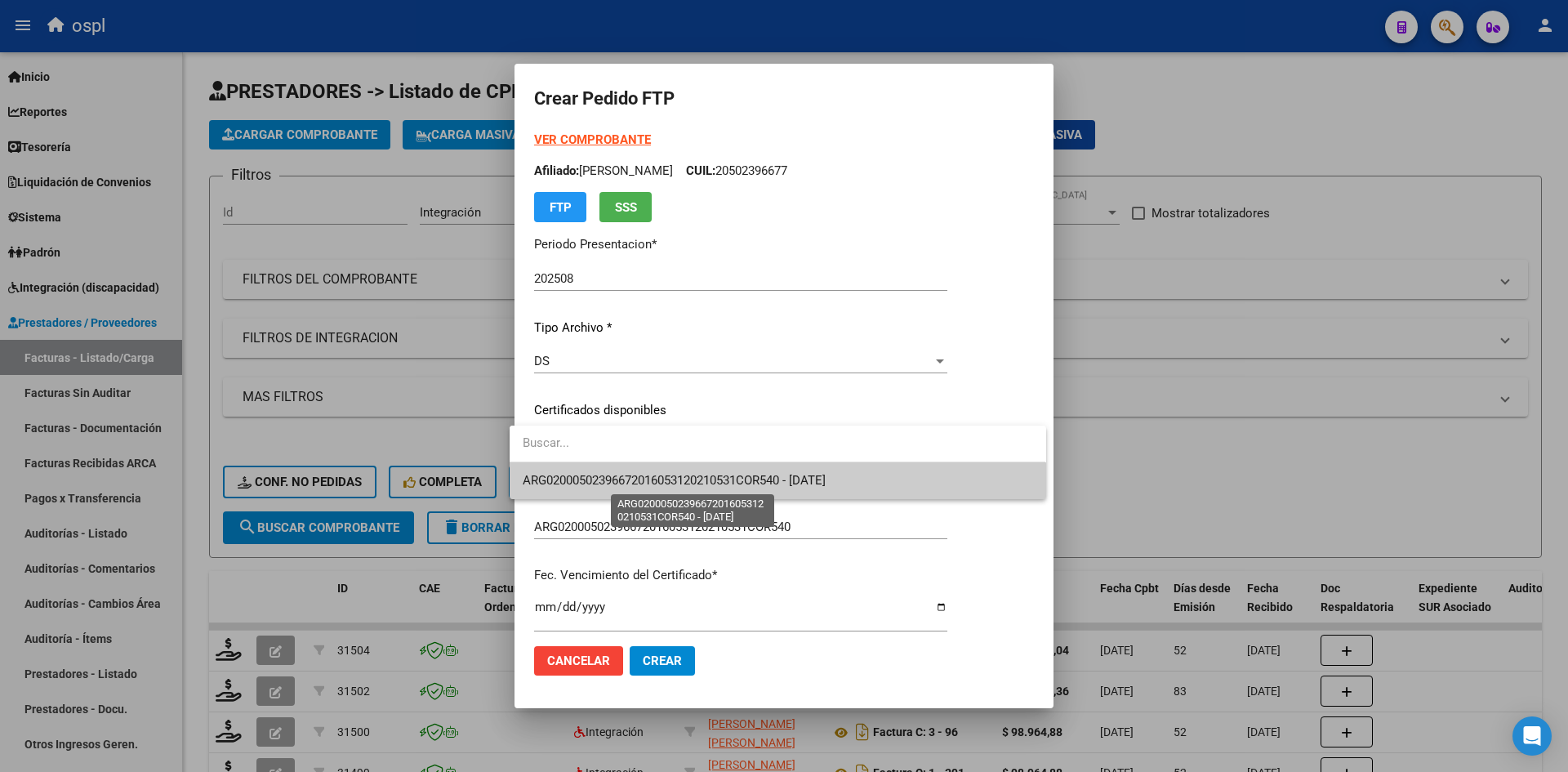
click at [717, 483] on span "ARG02000502396672016053120210531COR540 - [DATE]" at bounding box center [673, 480] width 303 height 15
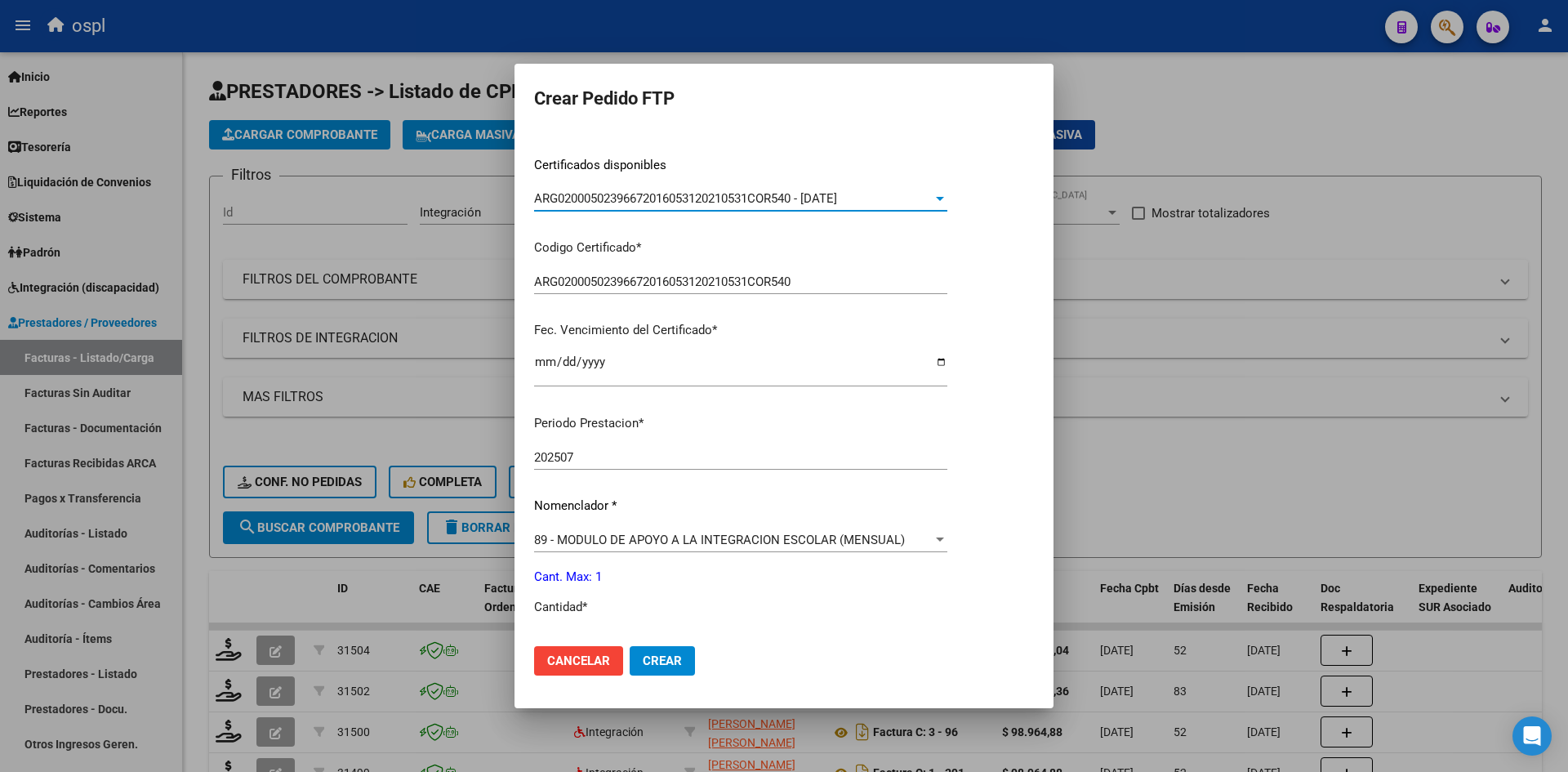
scroll to position [408, 0]
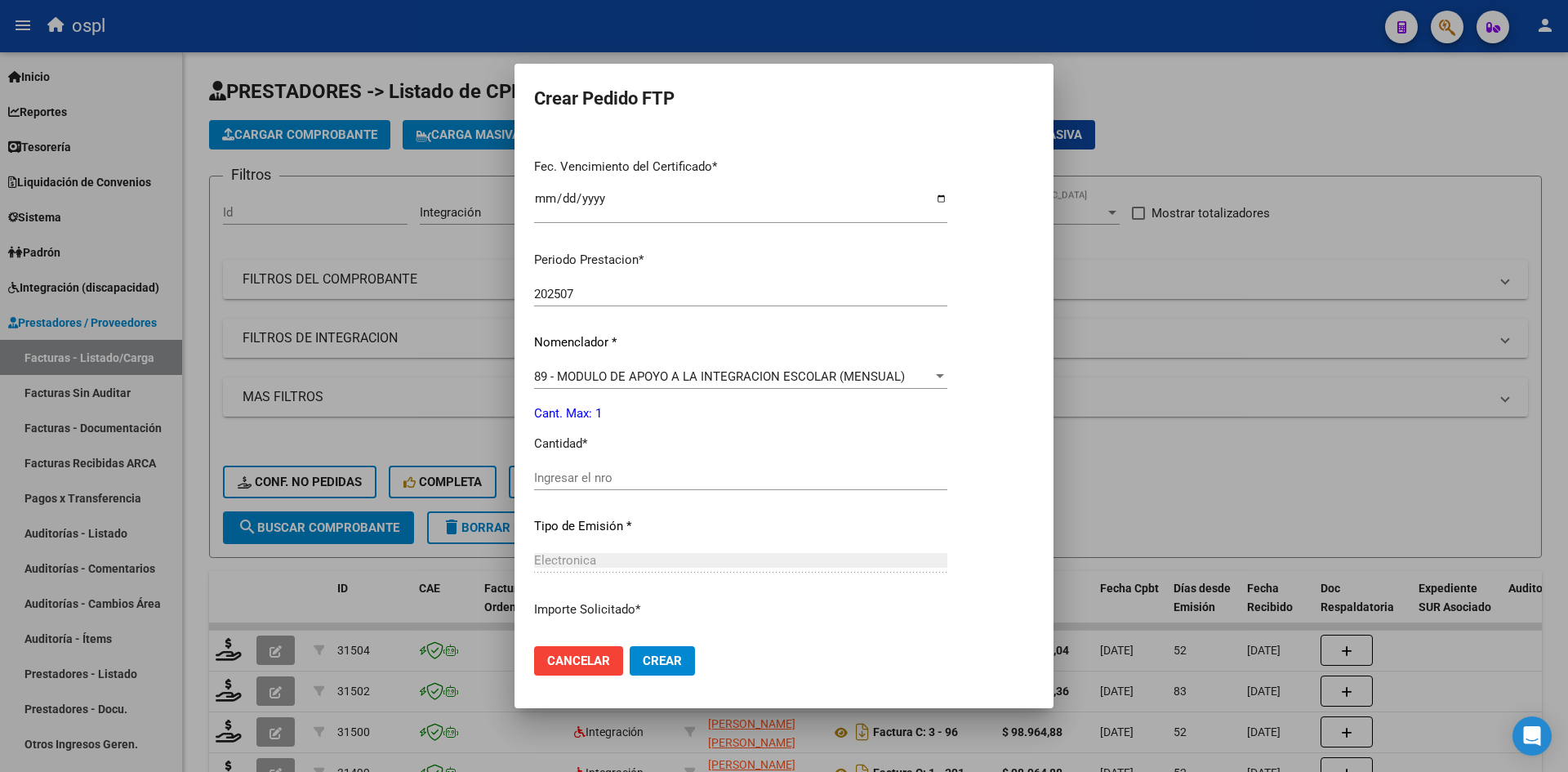
click at [589, 378] on span "89 - MODULO DE APOYO A LA INTEGRACION ESCOLAR (MENSUAL)" at bounding box center [719, 376] width 371 height 15
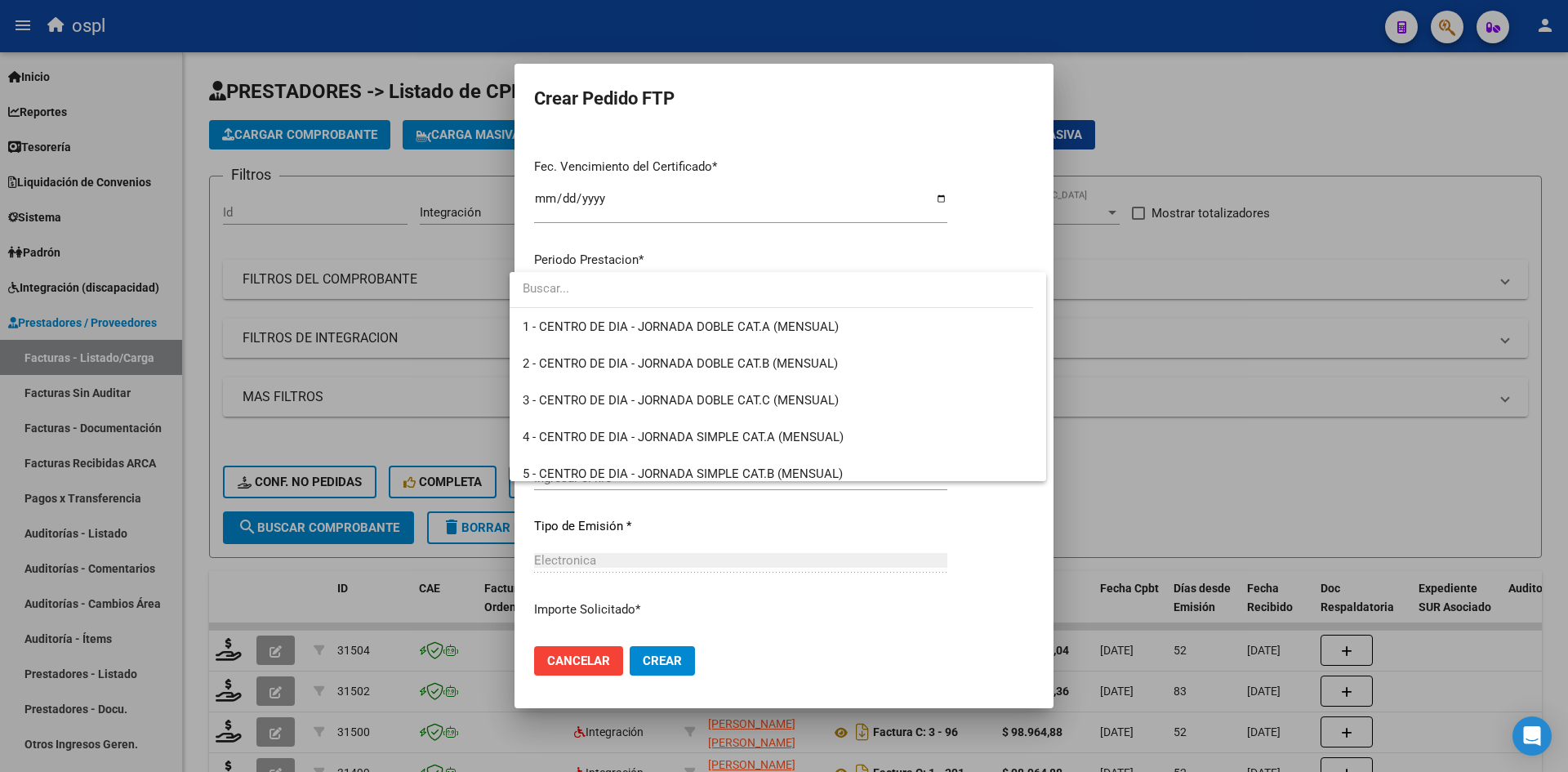
scroll to position [3185, 0]
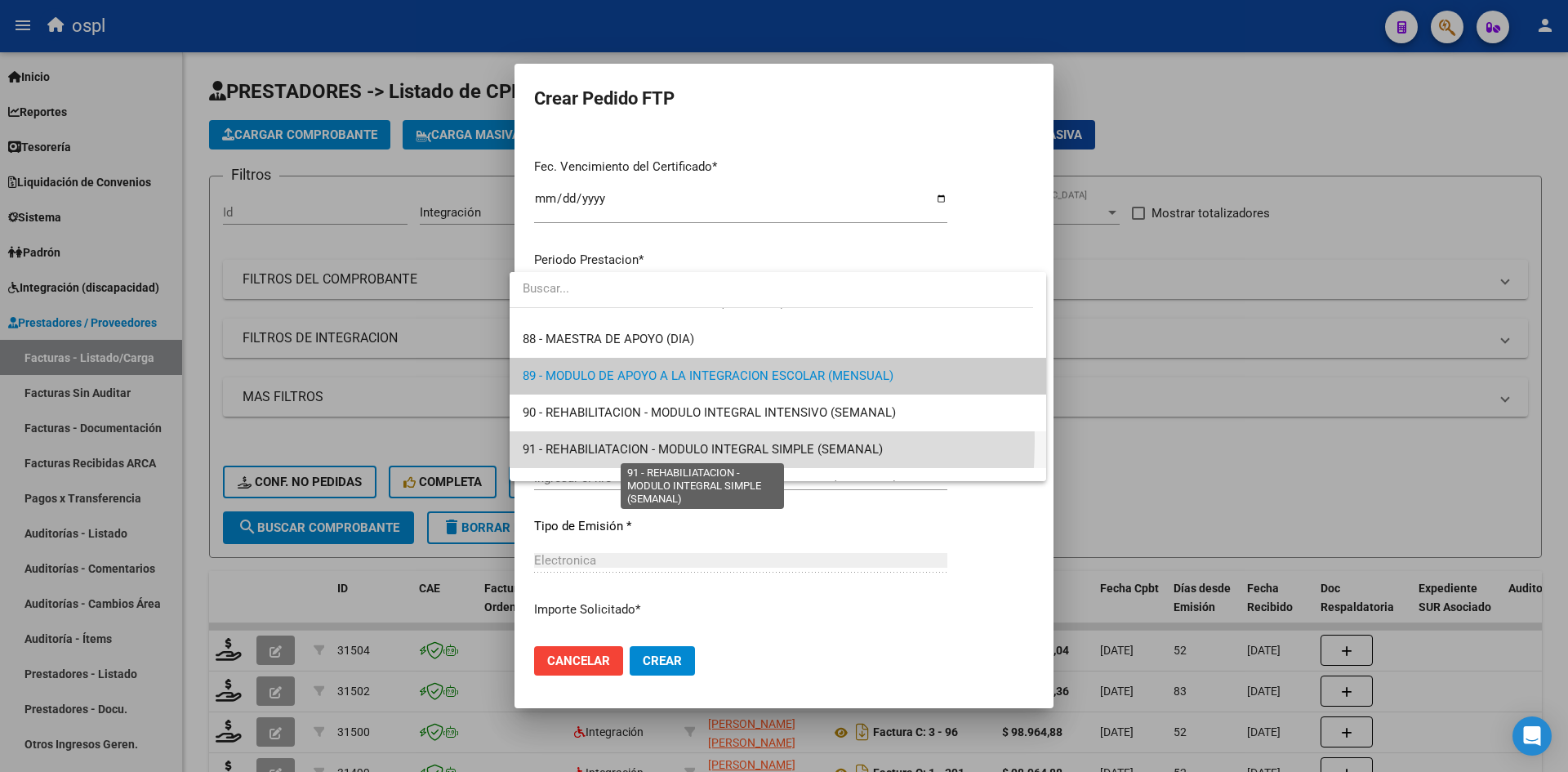
click at [588, 442] on span "91 - REHABILIATACION - MODULO INTEGRAL SIMPLE (SEMANAL)" at bounding box center [702, 449] width 360 height 15
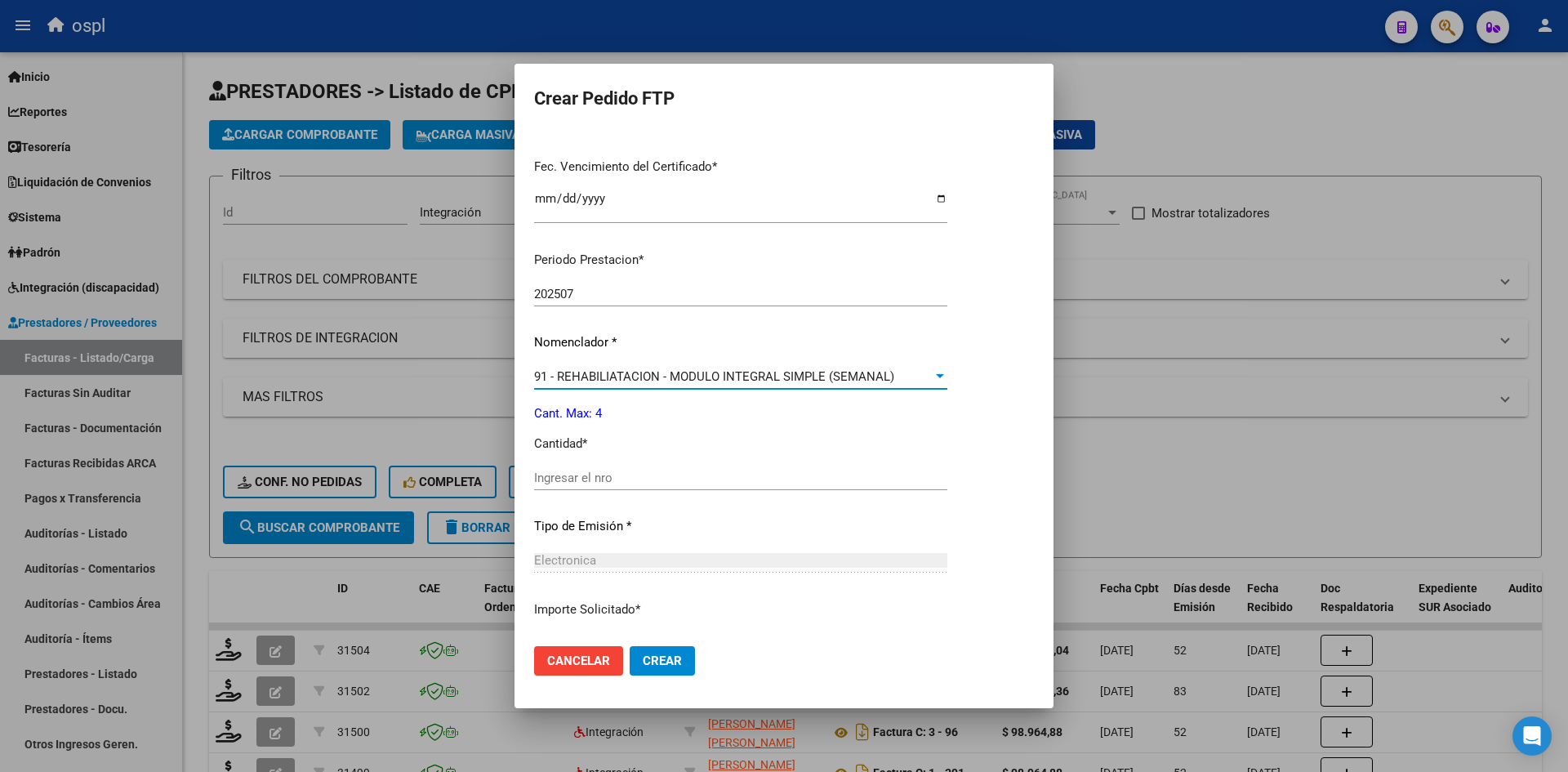
click at [580, 471] on input "Ingresar el nro" at bounding box center [740, 478] width 413 height 15
type input "4"
click at [787, 545] on div "Periodo Prestacion * 202507 Ingresar el Periodo Prestacion Nomenclador * 91 - R…" at bounding box center [740, 496] width 413 height 515
click at [643, 658] on span "Crear" at bounding box center [662, 661] width 39 height 15
